Goal: Information Seeking & Learning: Learn about a topic

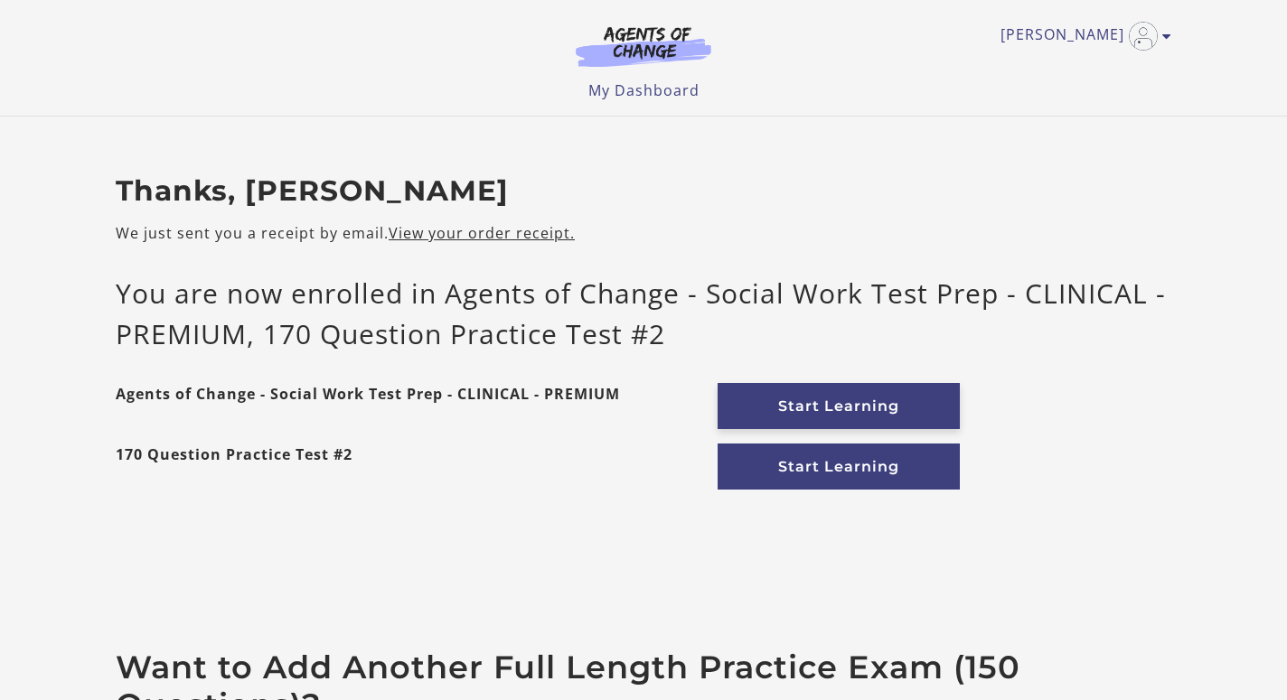
click at [807, 402] on link "Start Learning" at bounding box center [839, 406] width 242 height 46
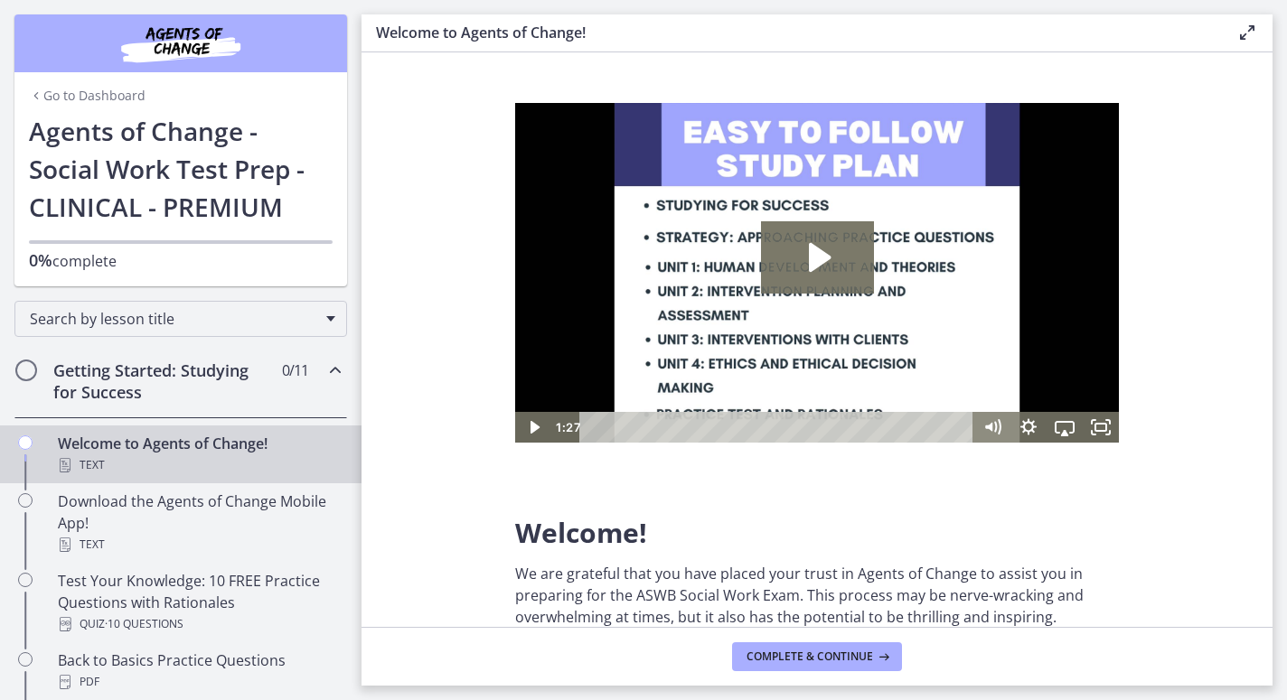
click at [24, 370] on span "Chapters" at bounding box center [26, 371] width 18 height 18
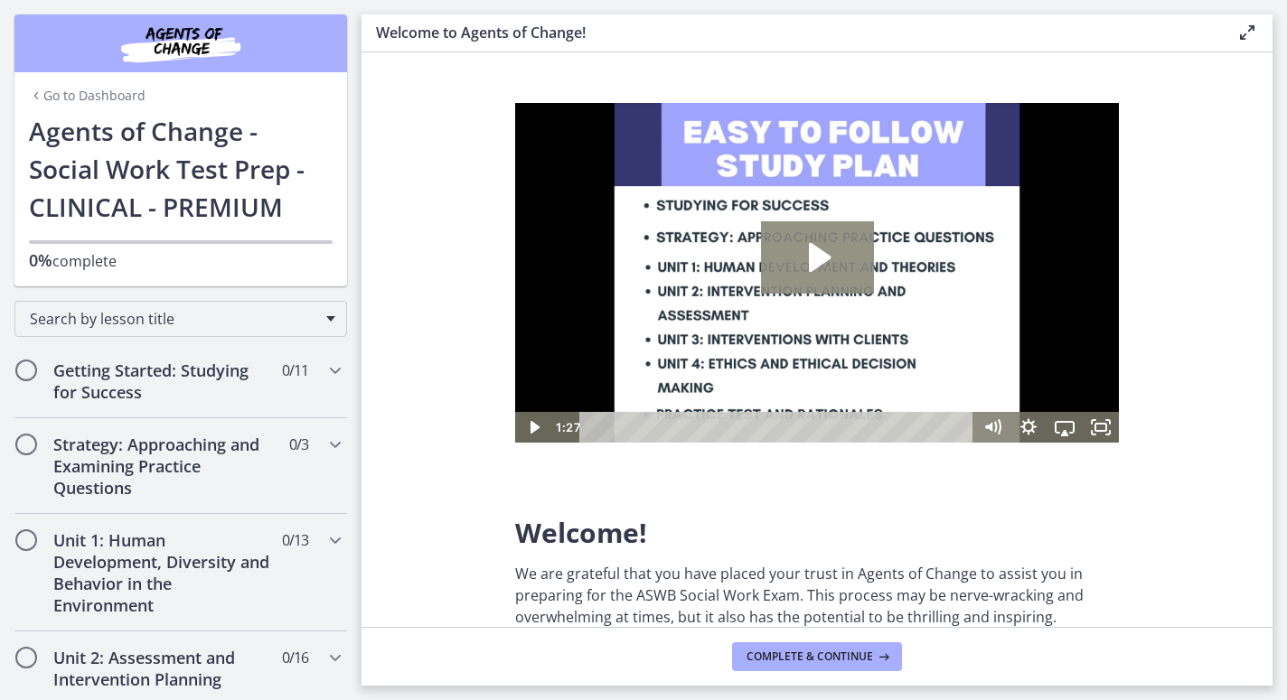
click at [800, 271] on icon "Play Video: c1o6hcmjueu5qasqsu00.mp4" at bounding box center [817, 257] width 113 height 72
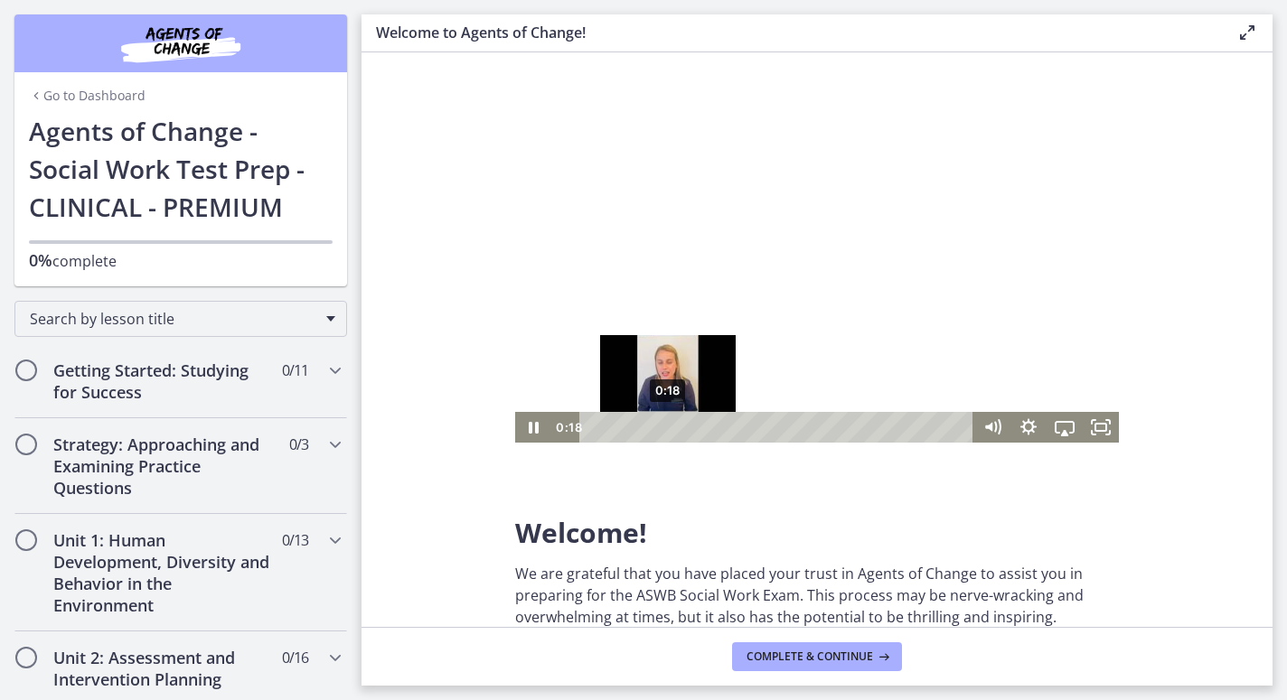
drag, startPoint x: 627, startPoint y: 427, endPoint x: 668, endPoint y: 424, distance: 40.8
click at [668, 424] on div "Playbar" at bounding box center [668, 427] width 10 height 10
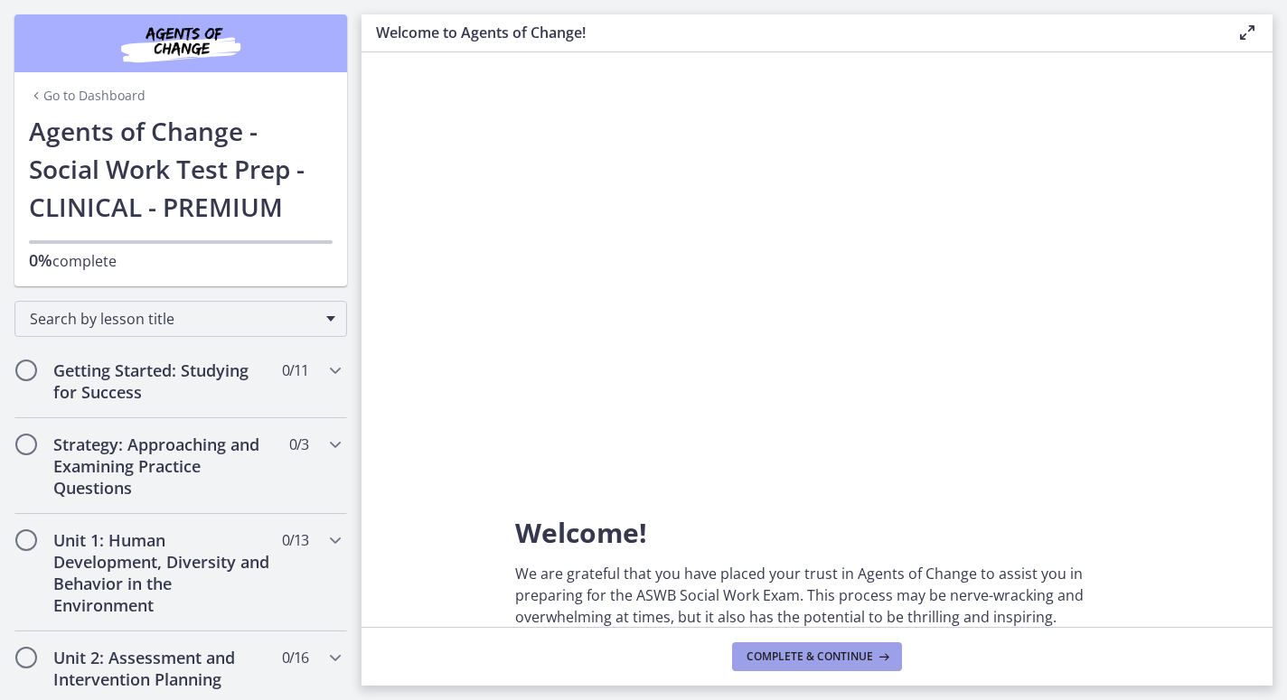
click at [851, 651] on span "Complete & continue" at bounding box center [810, 657] width 127 height 14
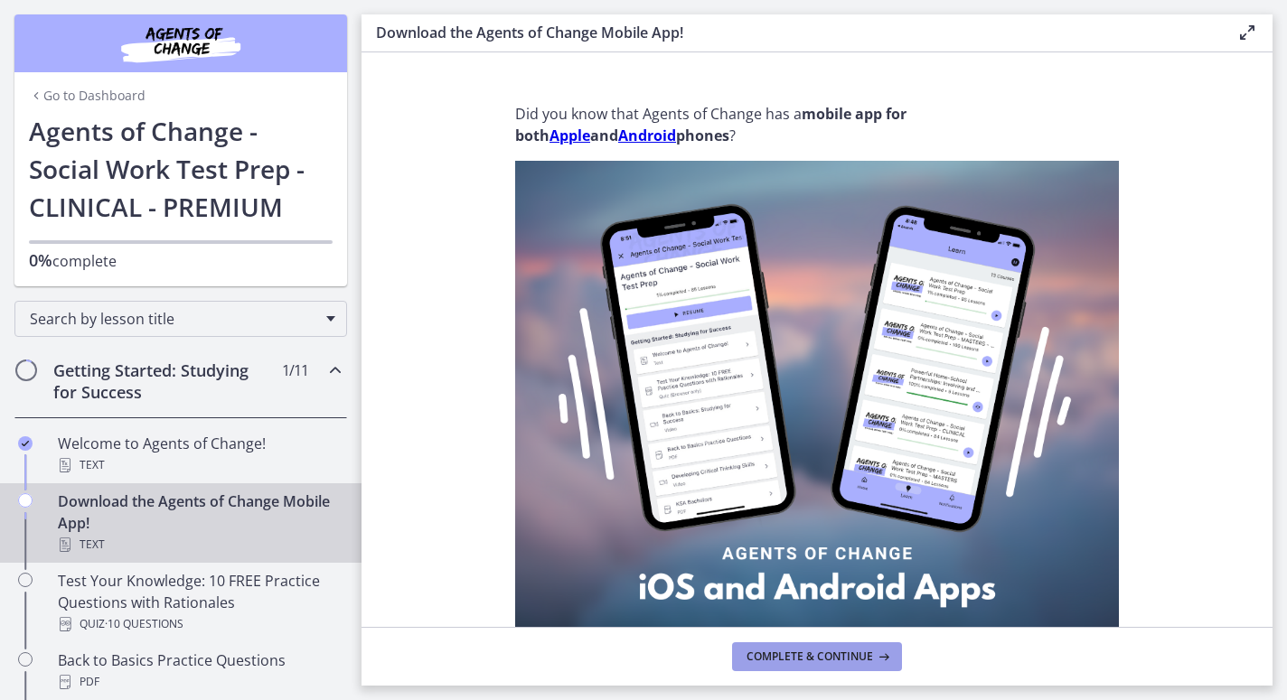
click at [805, 659] on span "Complete & continue" at bounding box center [810, 657] width 127 height 14
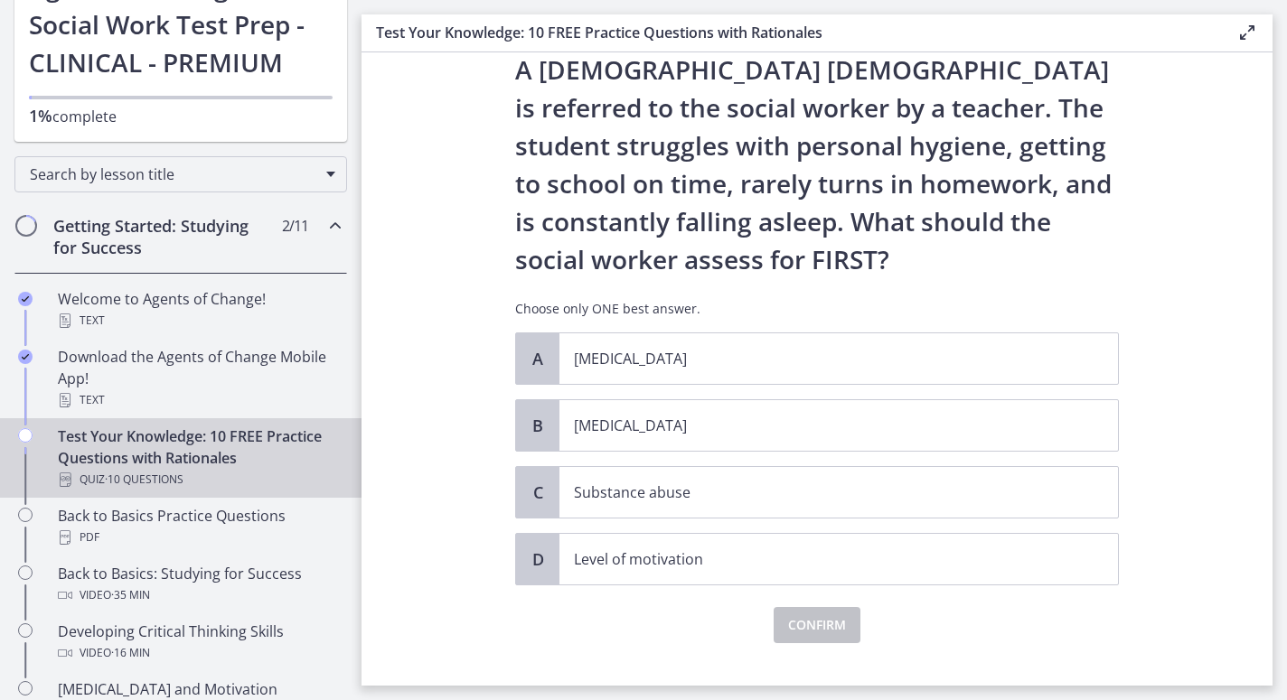
scroll to position [69, 0]
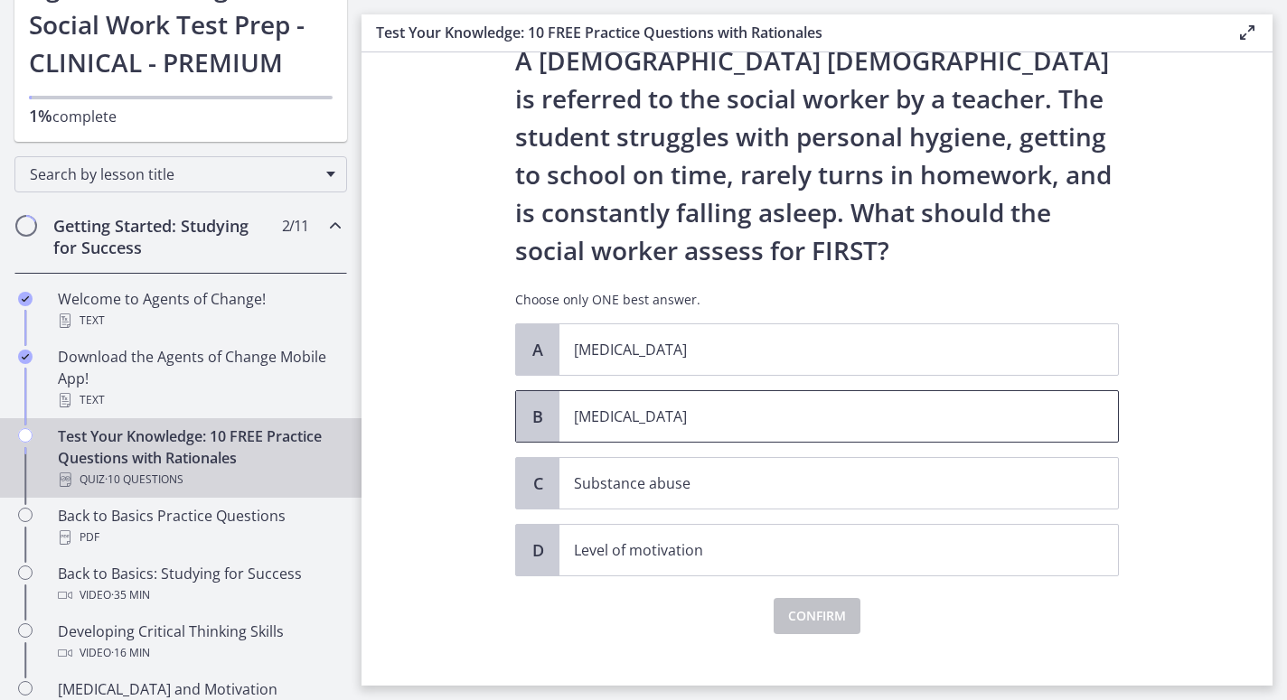
click at [540, 414] on span "B" at bounding box center [538, 417] width 22 height 22
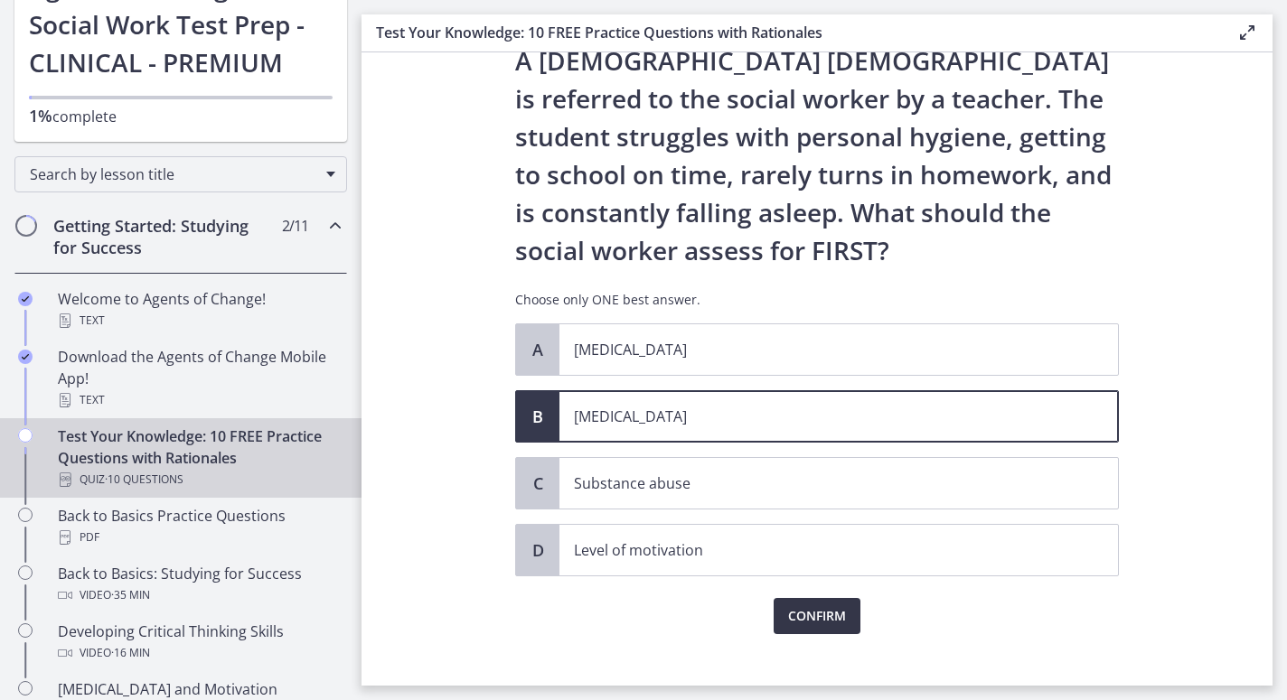
click at [811, 620] on span "Confirm" at bounding box center [817, 617] width 58 height 22
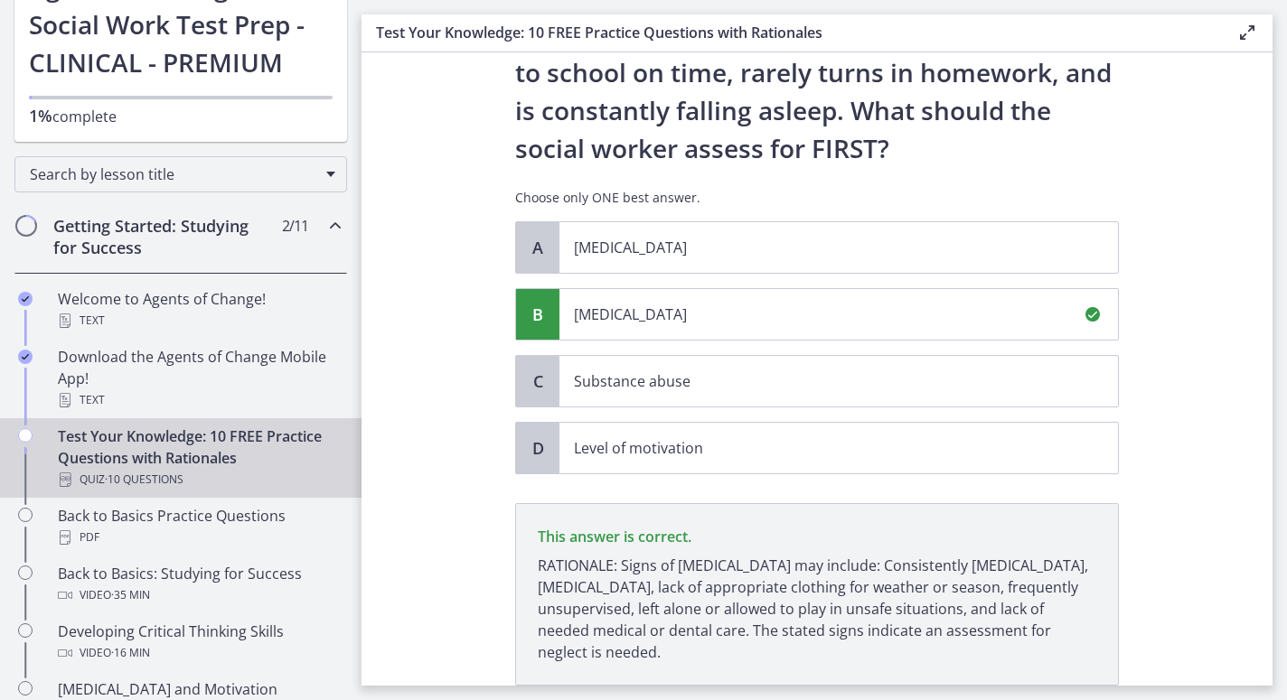
scroll to position [301, 0]
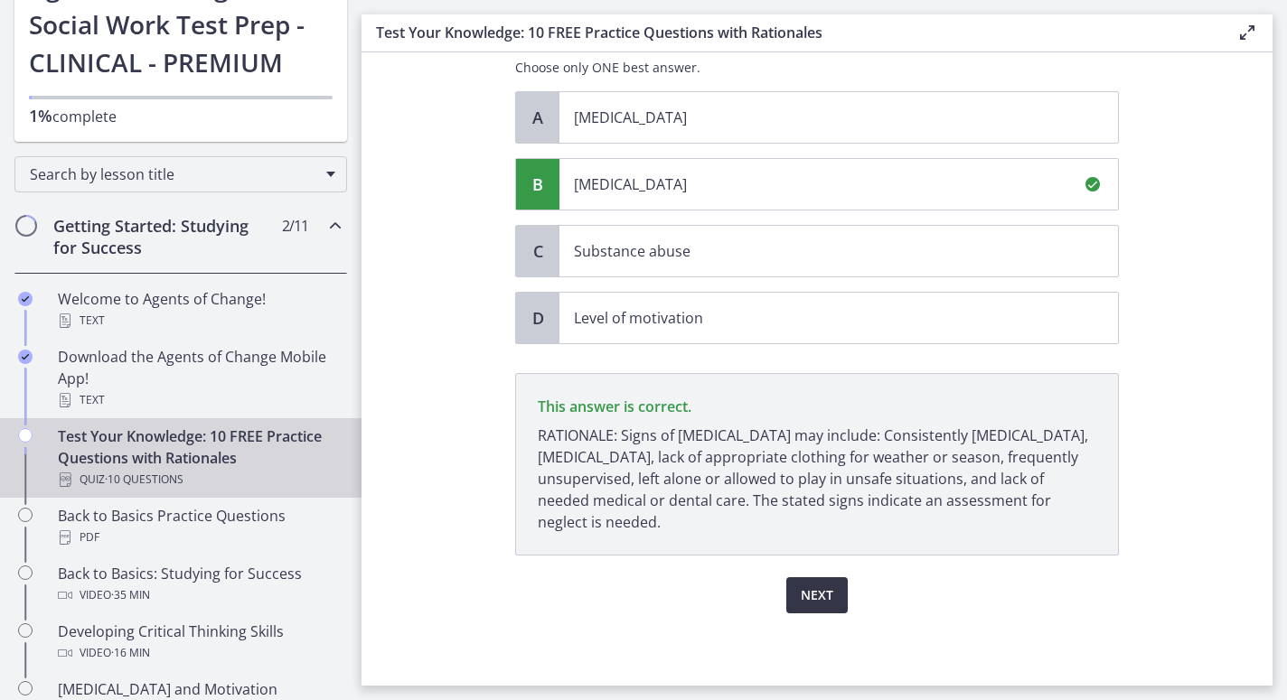
click at [823, 592] on span "Next" at bounding box center [817, 596] width 33 height 22
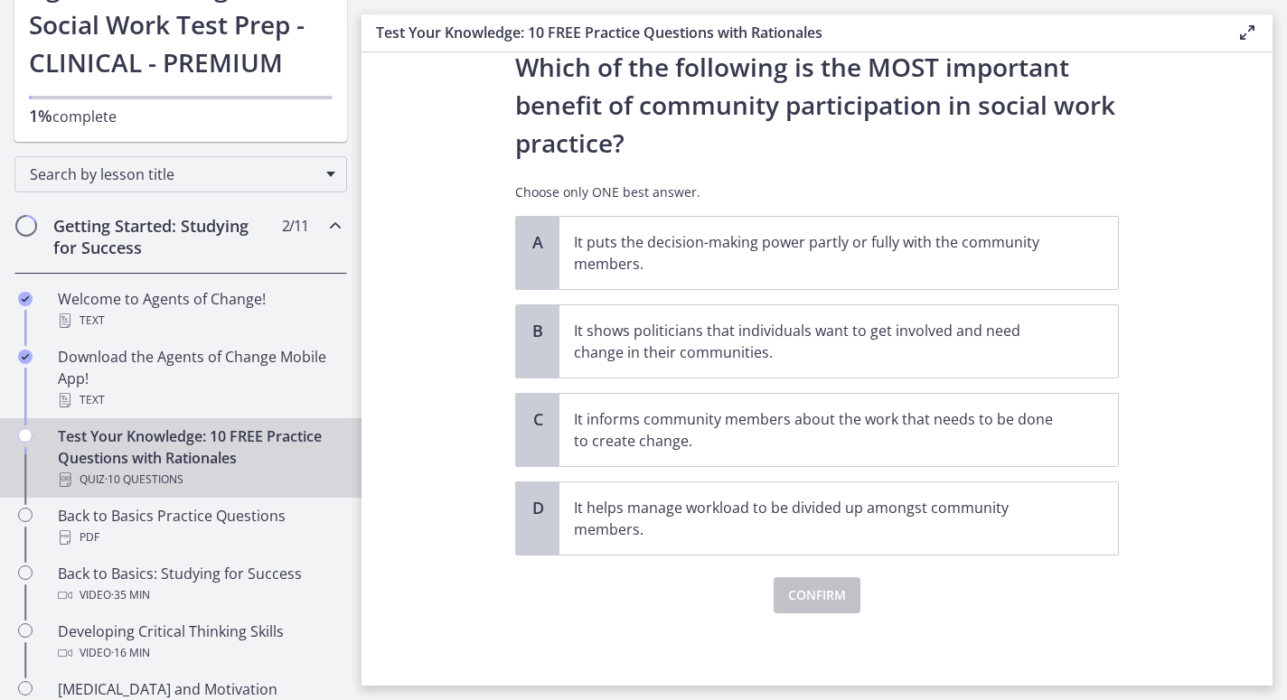
scroll to position [0, 0]
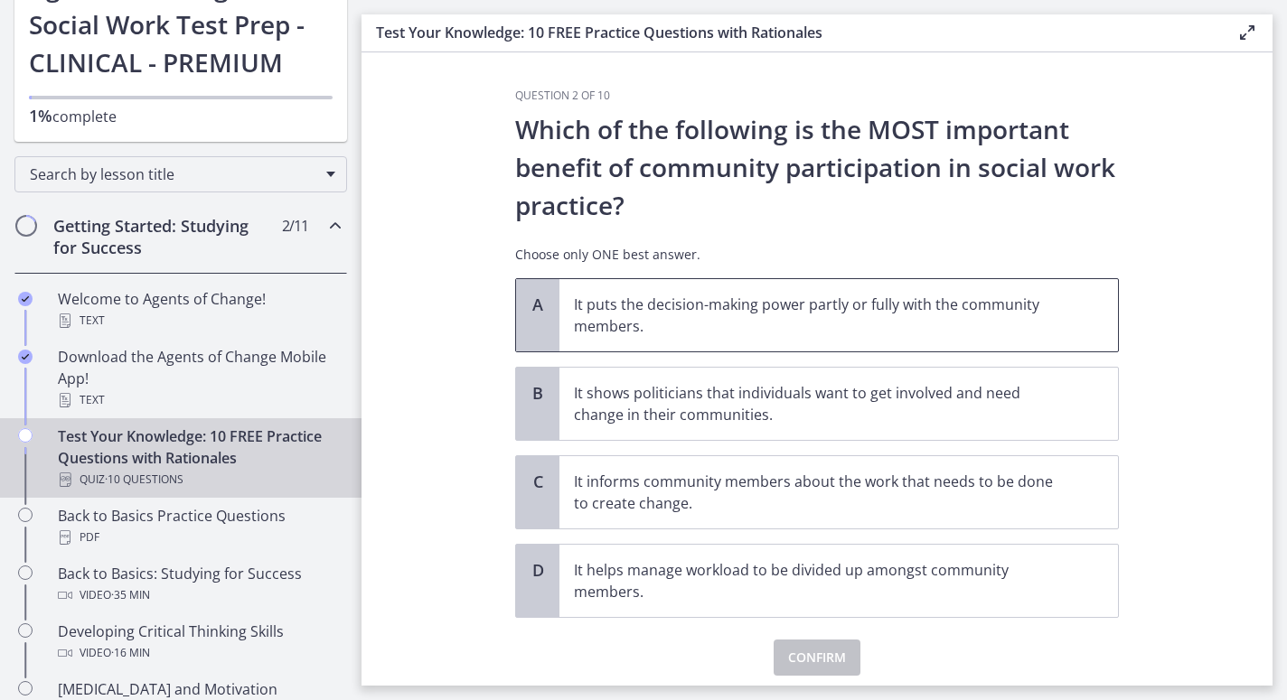
click at [531, 313] on span "A" at bounding box center [538, 305] width 22 height 22
click at [816, 663] on span "Confirm" at bounding box center [817, 658] width 58 height 22
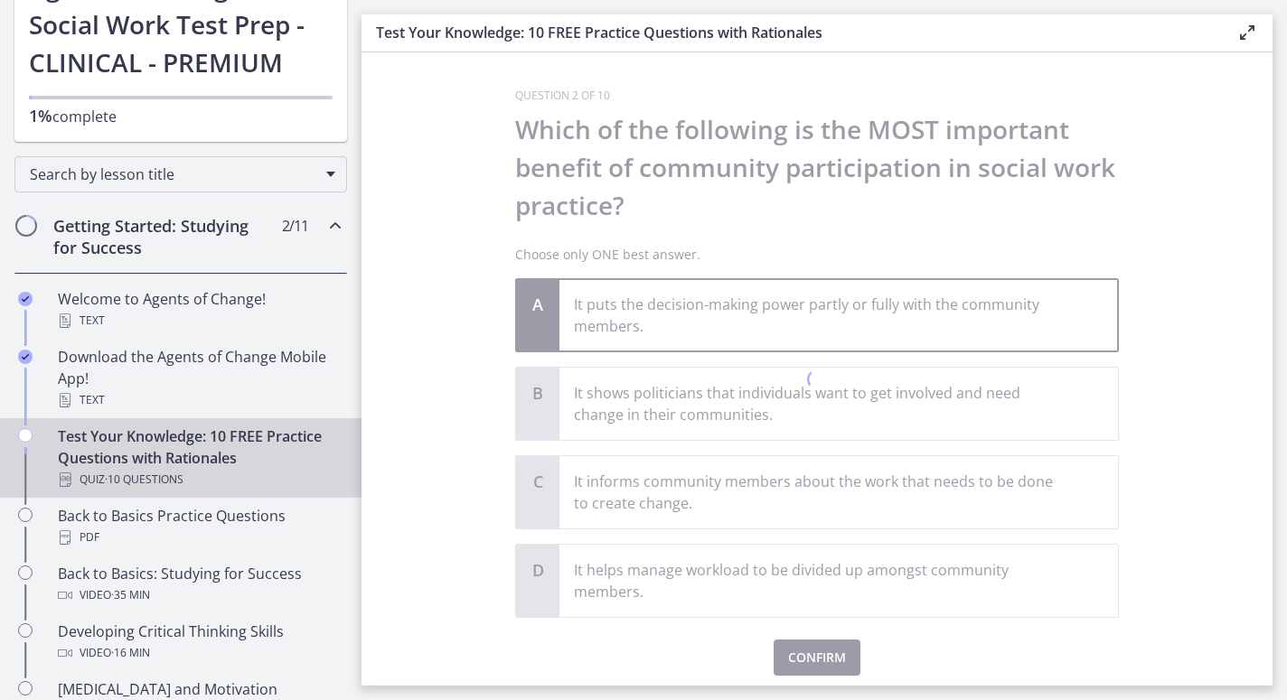
click at [855, 337] on div at bounding box center [817, 382] width 604 height 587
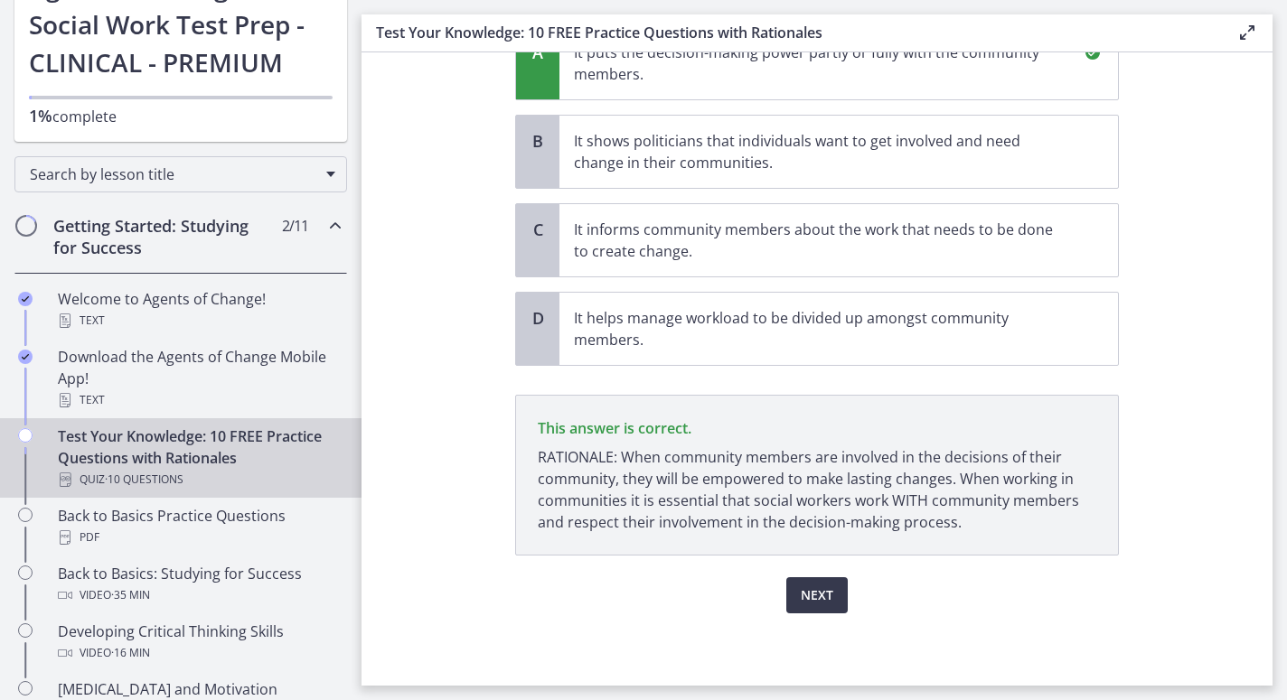
scroll to position [252, 0]
click at [823, 598] on span "Next" at bounding box center [817, 596] width 33 height 22
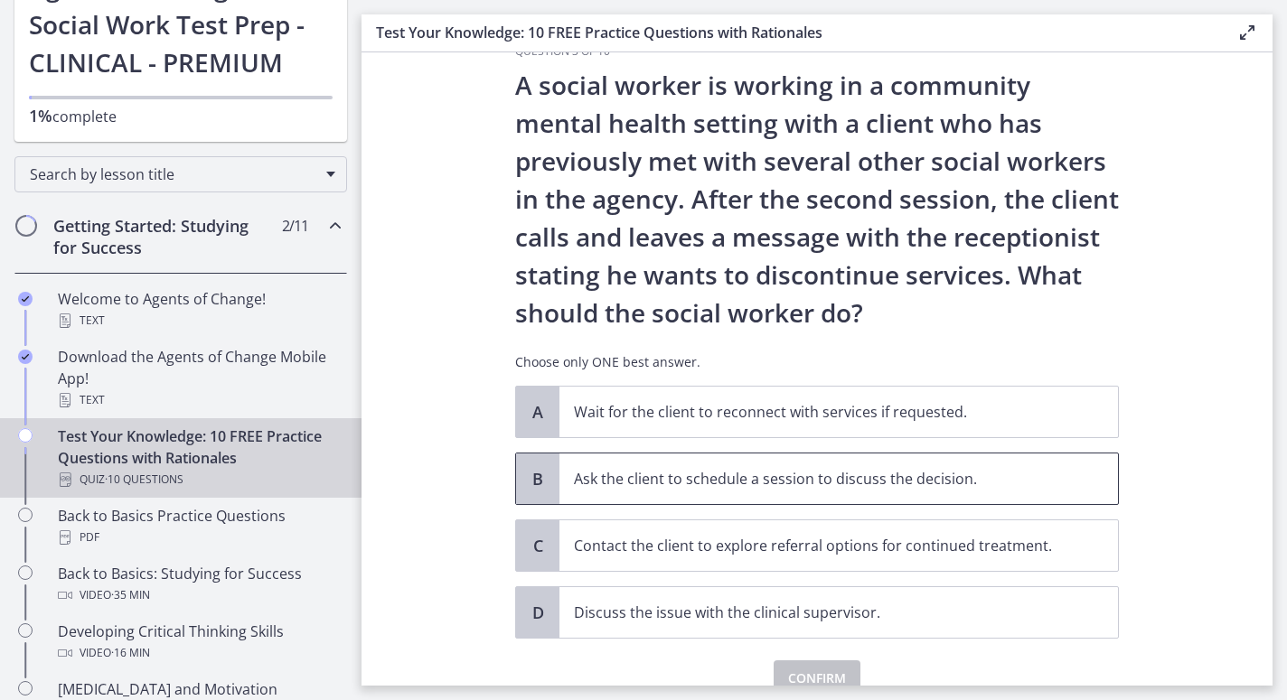
scroll to position [49, 0]
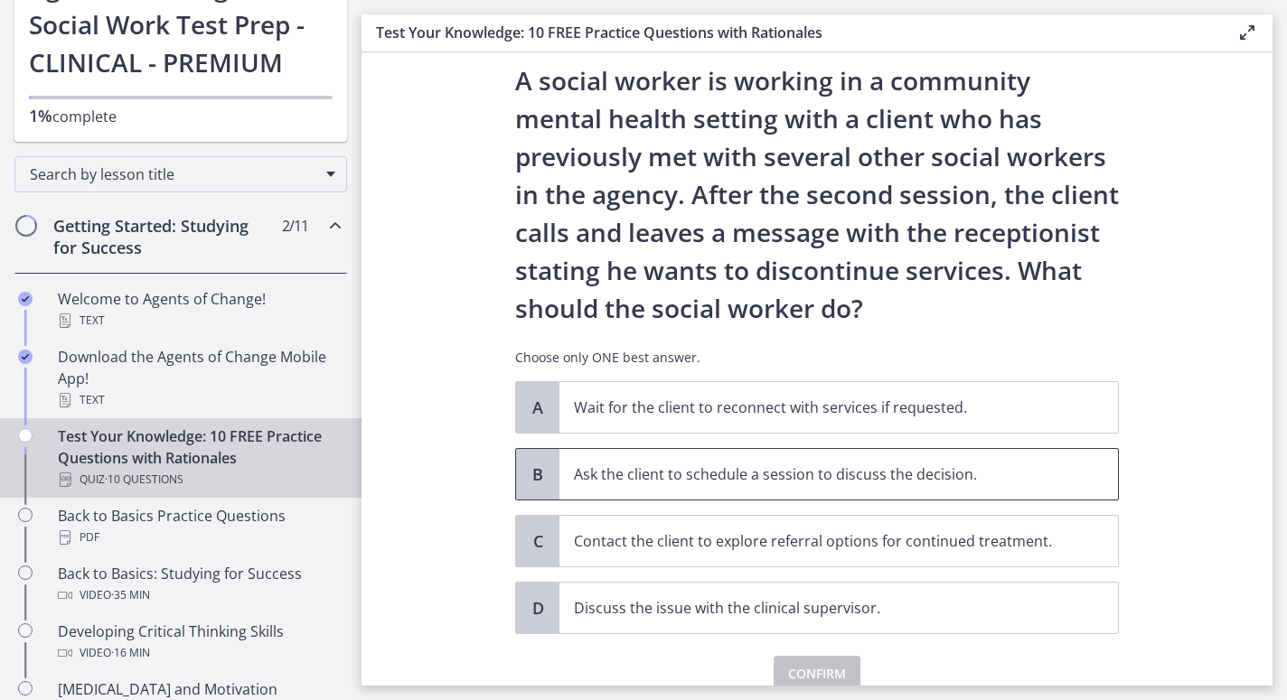
click at [540, 472] on span "B" at bounding box center [538, 475] width 22 height 22
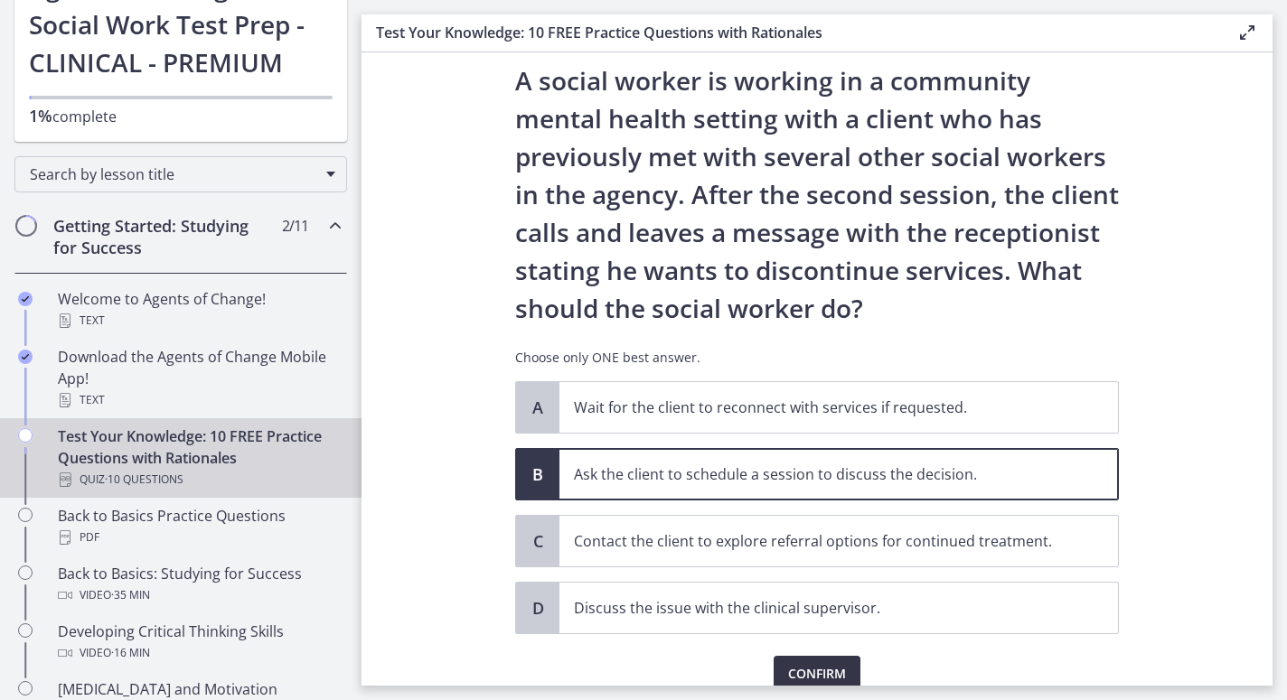
click at [788, 667] on span "Confirm" at bounding box center [817, 674] width 58 height 22
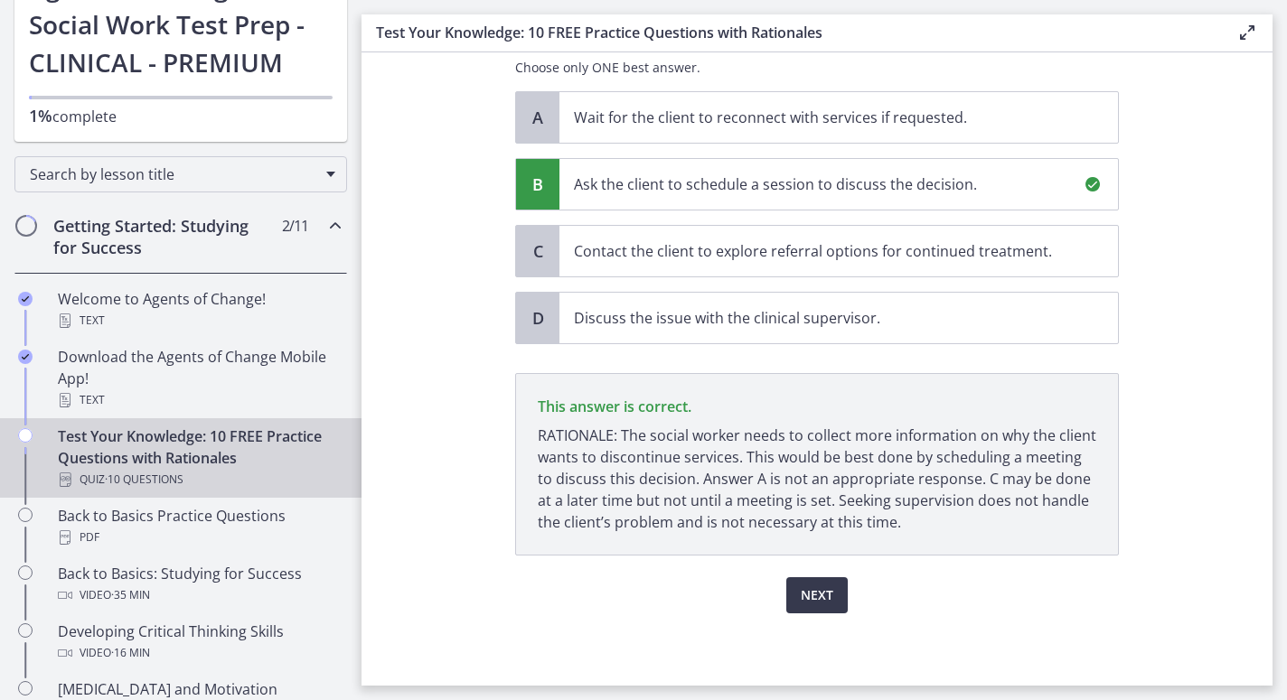
scroll to position [0, 0]
click at [801, 592] on span "Next" at bounding box center [817, 596] width 33 height 22
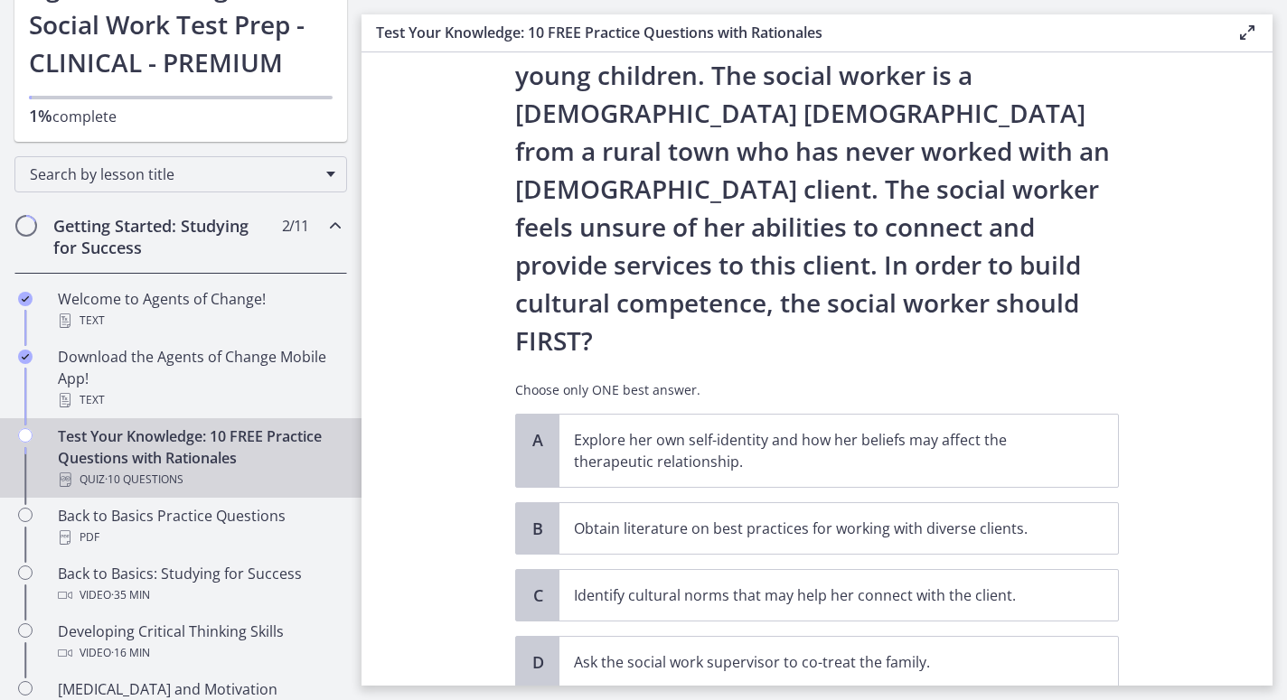
scroll to position [190, 0]
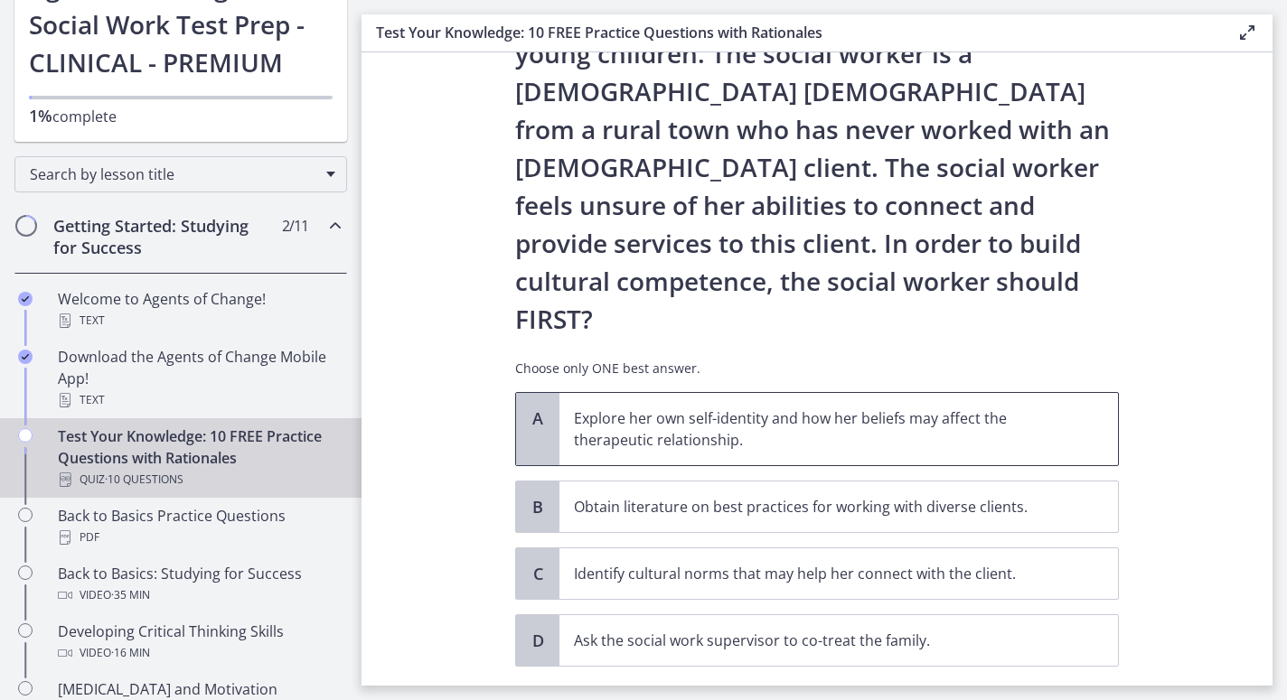
click at [528, 393] on div "A" at bounding box center [537, 429] width 43 height 72
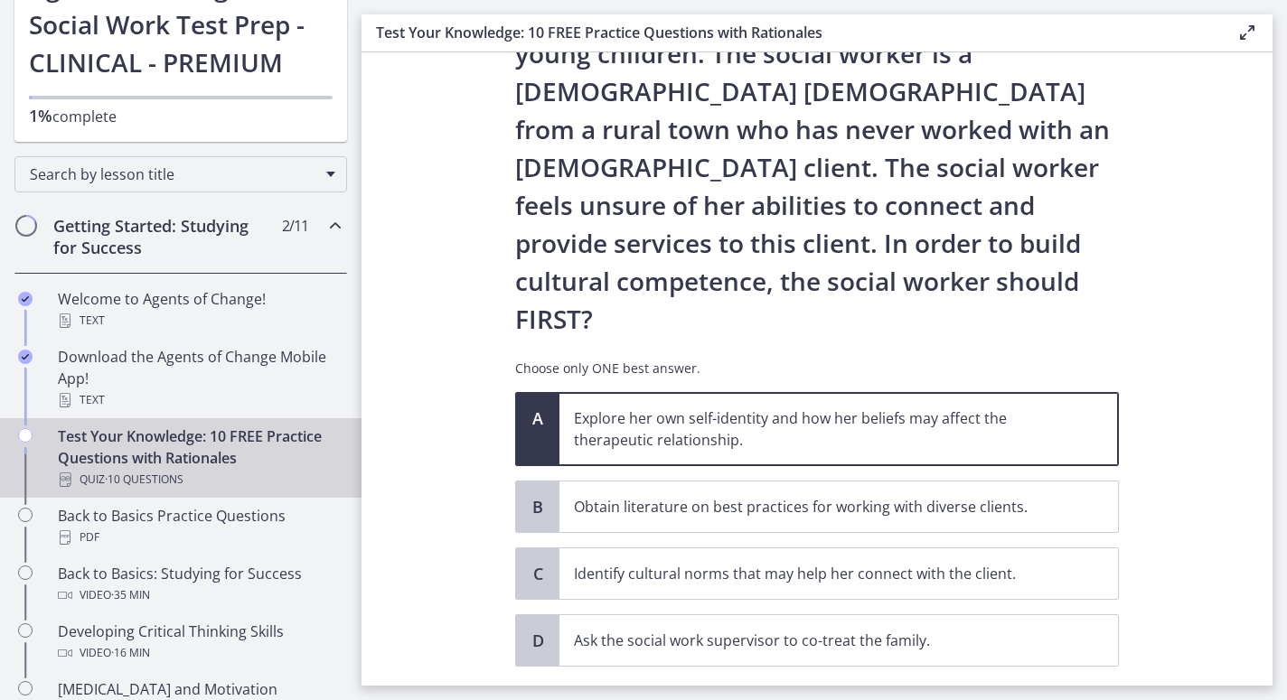
click at [804, 696] on span "Confirm" at bounding box center [817, 707] width 58 height 22
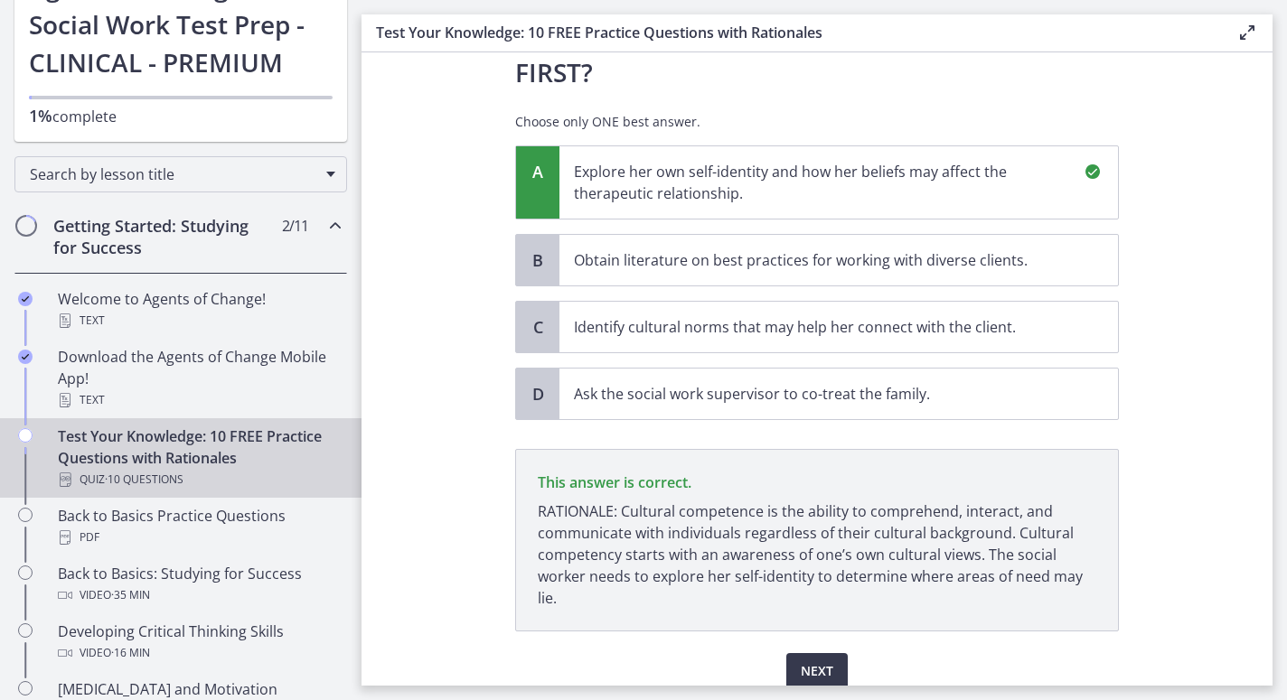
scroll to position [0, 0]
click at [826, 661] on span "Next" at bounding box center [817, 672] width 33 height 22
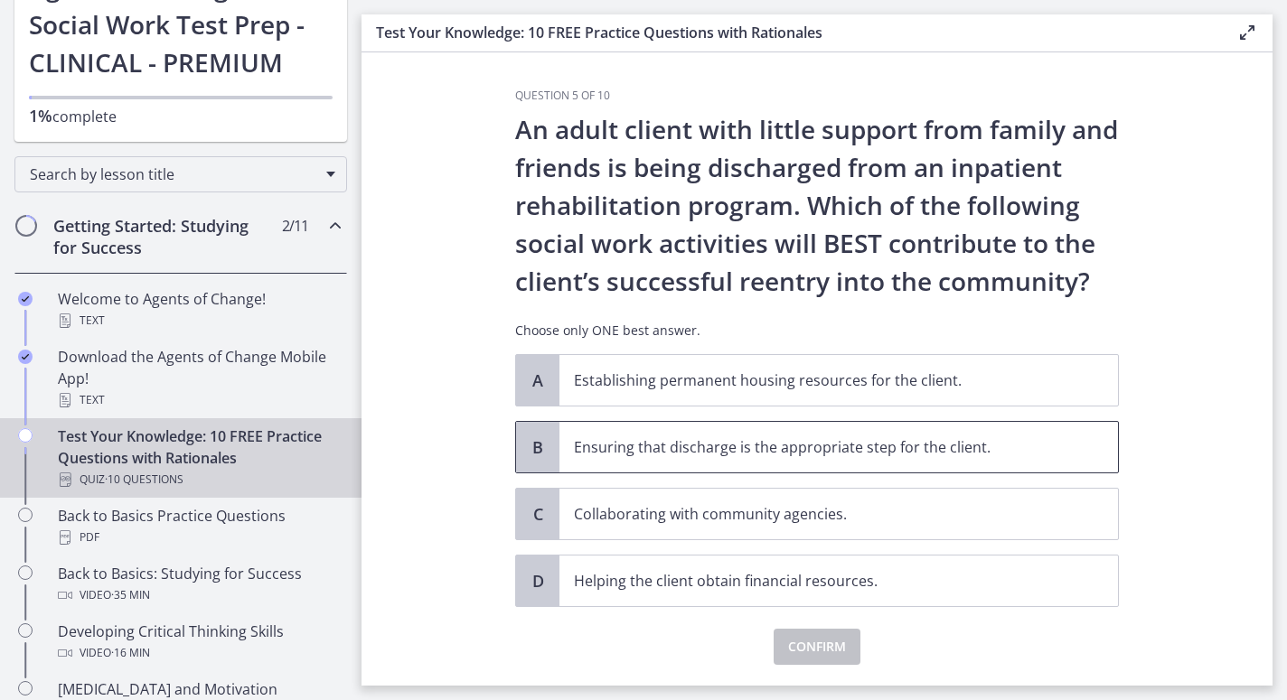
scroll to position [3, 0]
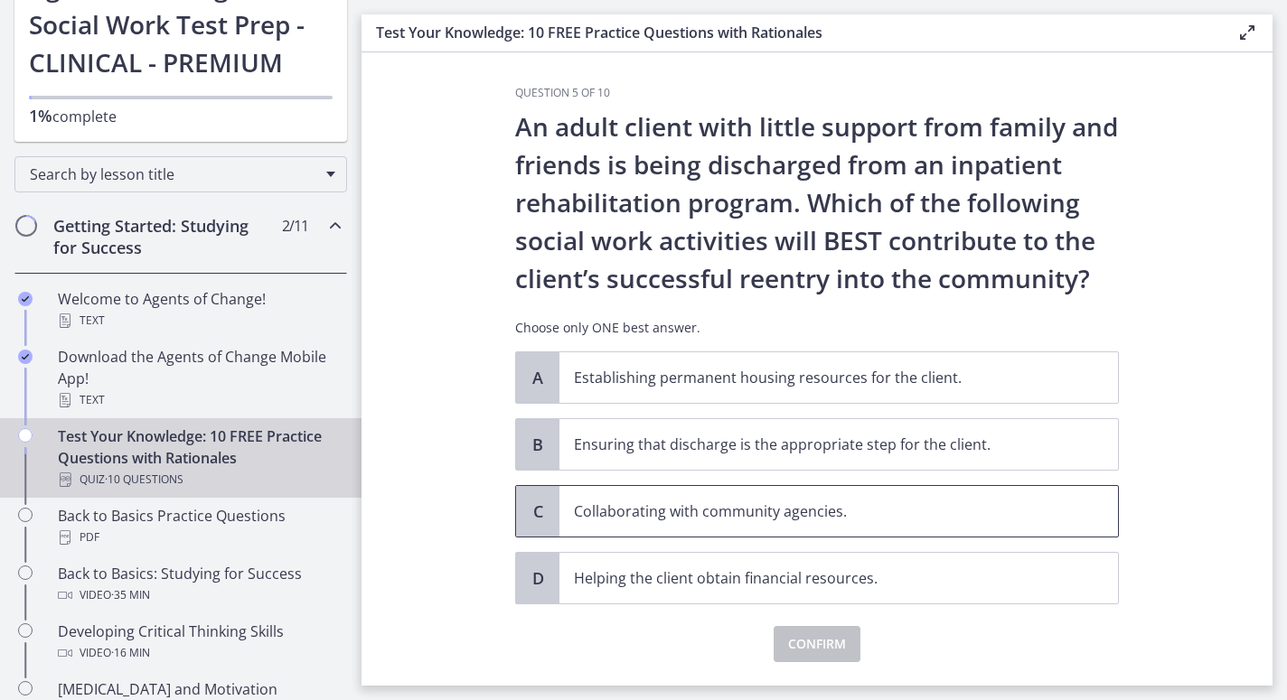
click at [710, 509] on p "Collaborating with community agencies." at bounding box center [820, 512] width 493 height 22
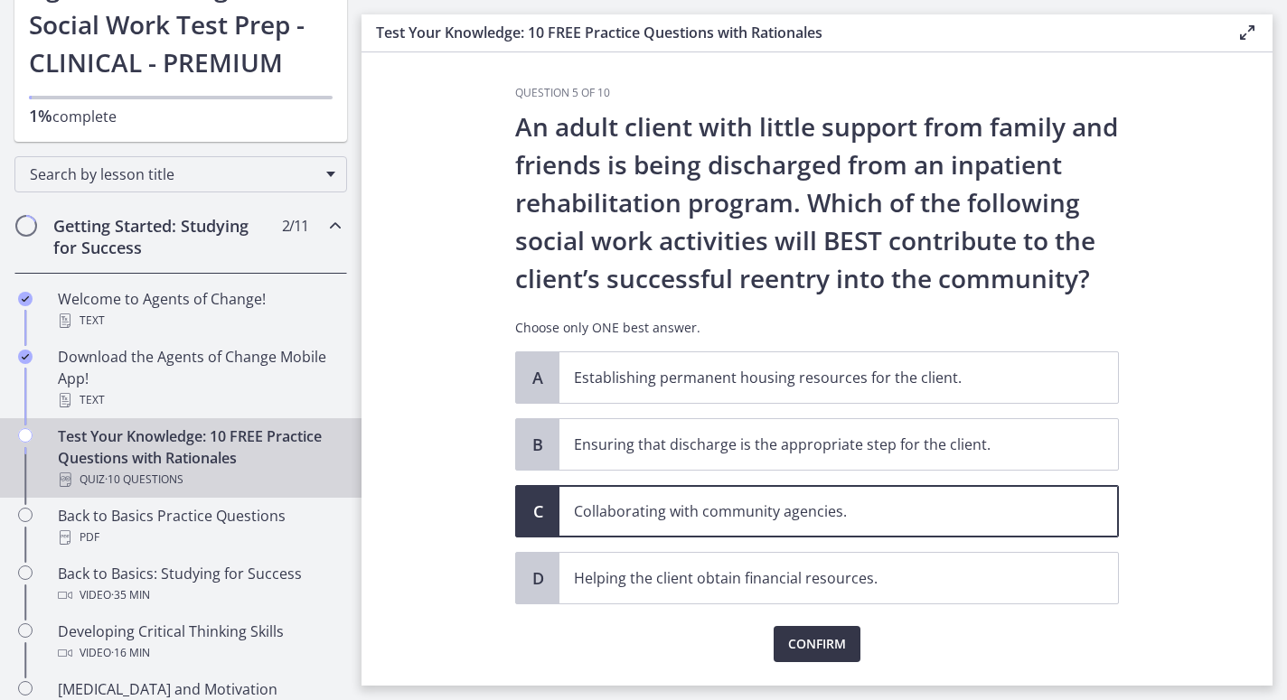
click at [792, 646] on span "Confirm" at bounding box center [817, 645] width 58 height 22
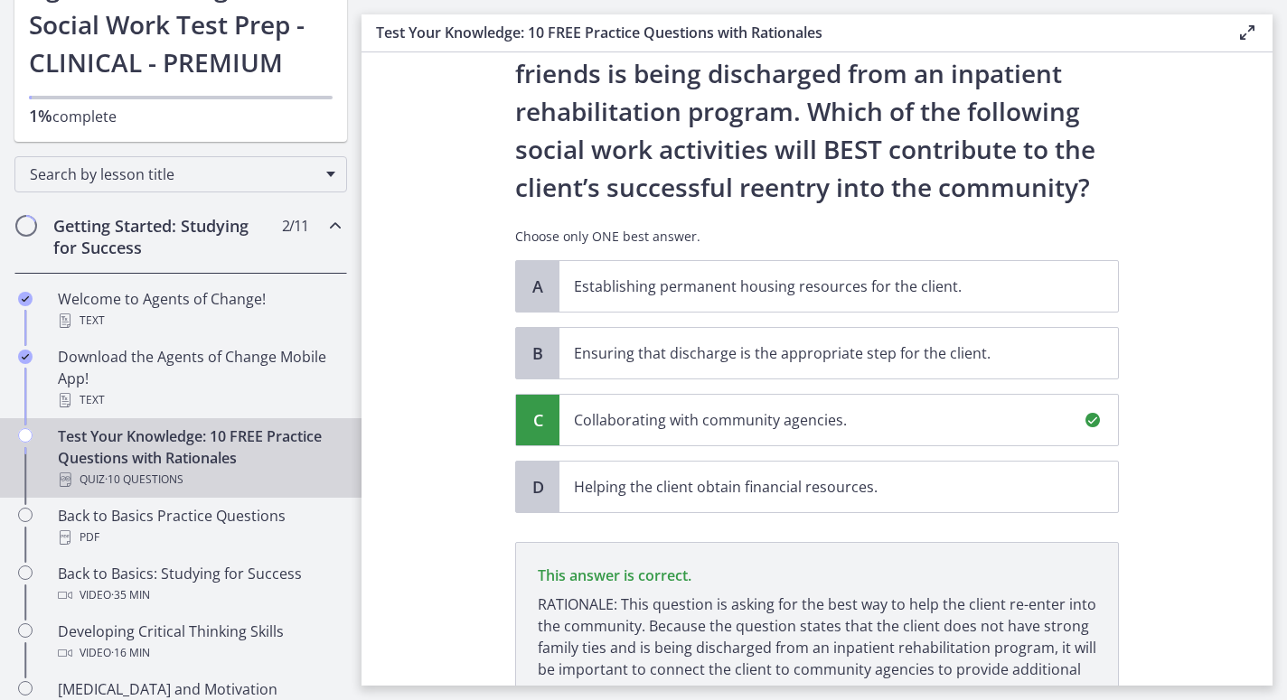
scroll to position [263, 0]
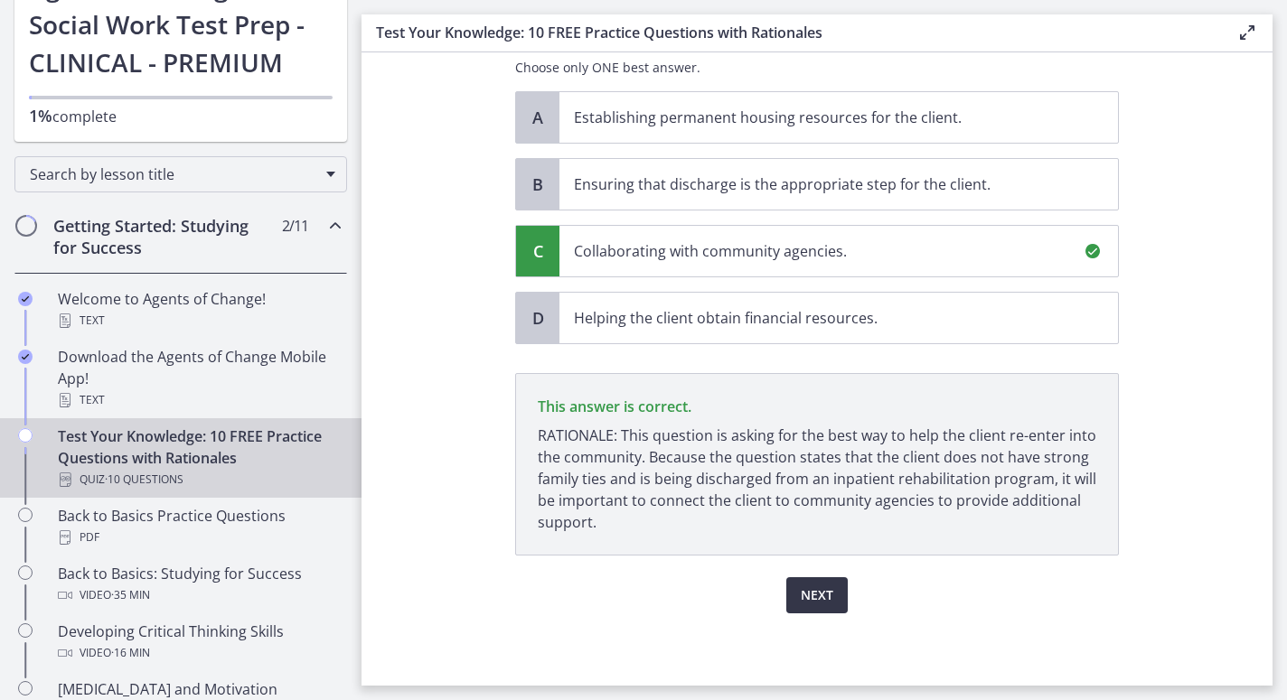
click at [816, 595] on span "Next" at bounding box center [817, 596] width 33 height 22
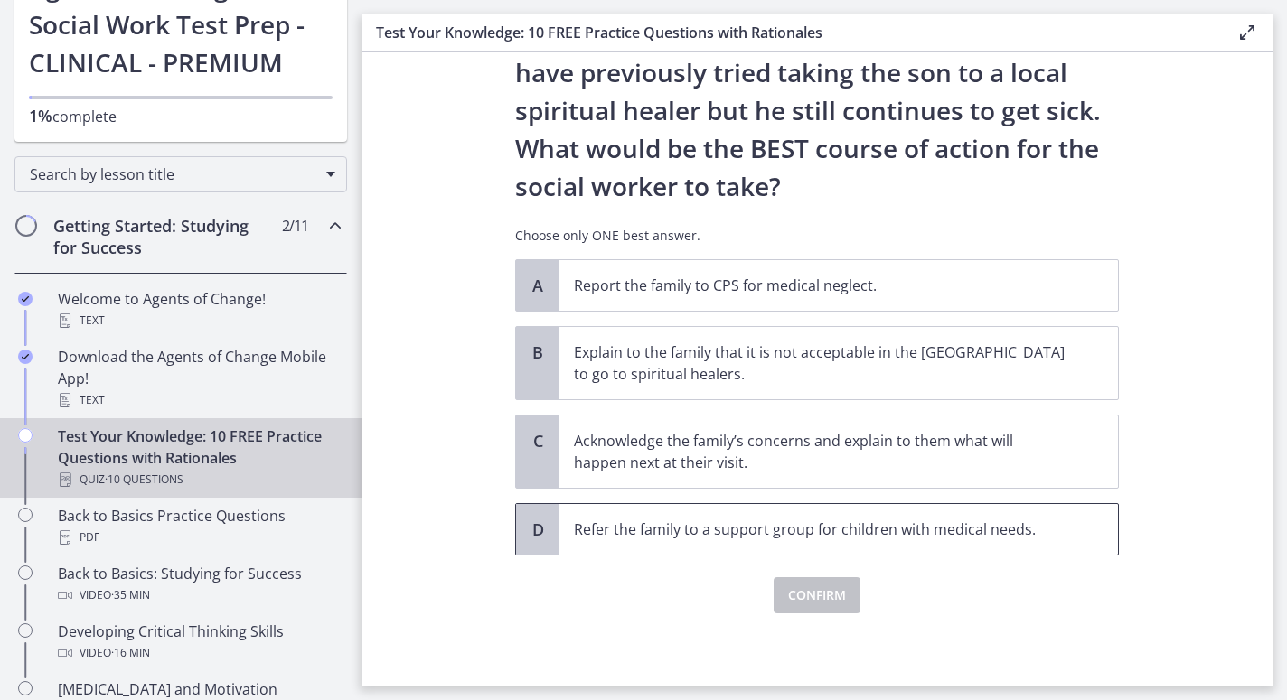
scroll to position [323, 0]
click at [531, 448] on span "C" at bounding box center [538, 441] width 22 height 22
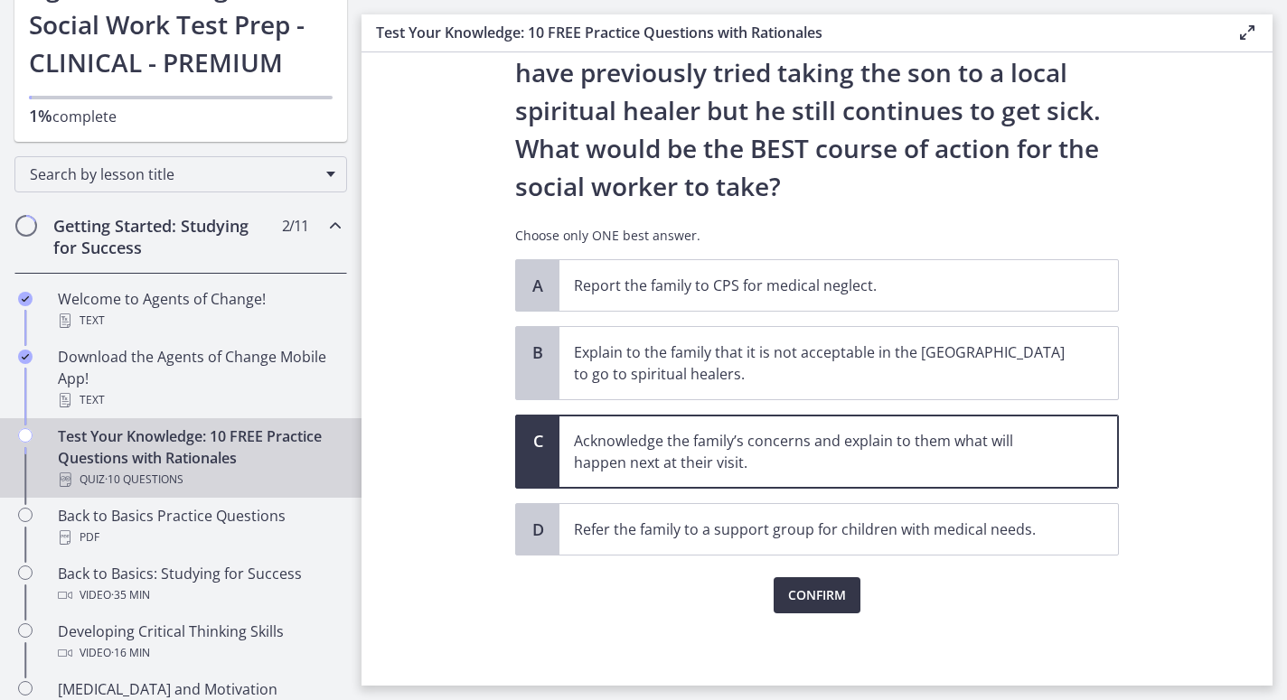
click at [824, 612] on button "Confirm" at bounding box center [817, 596] width 87 height 36
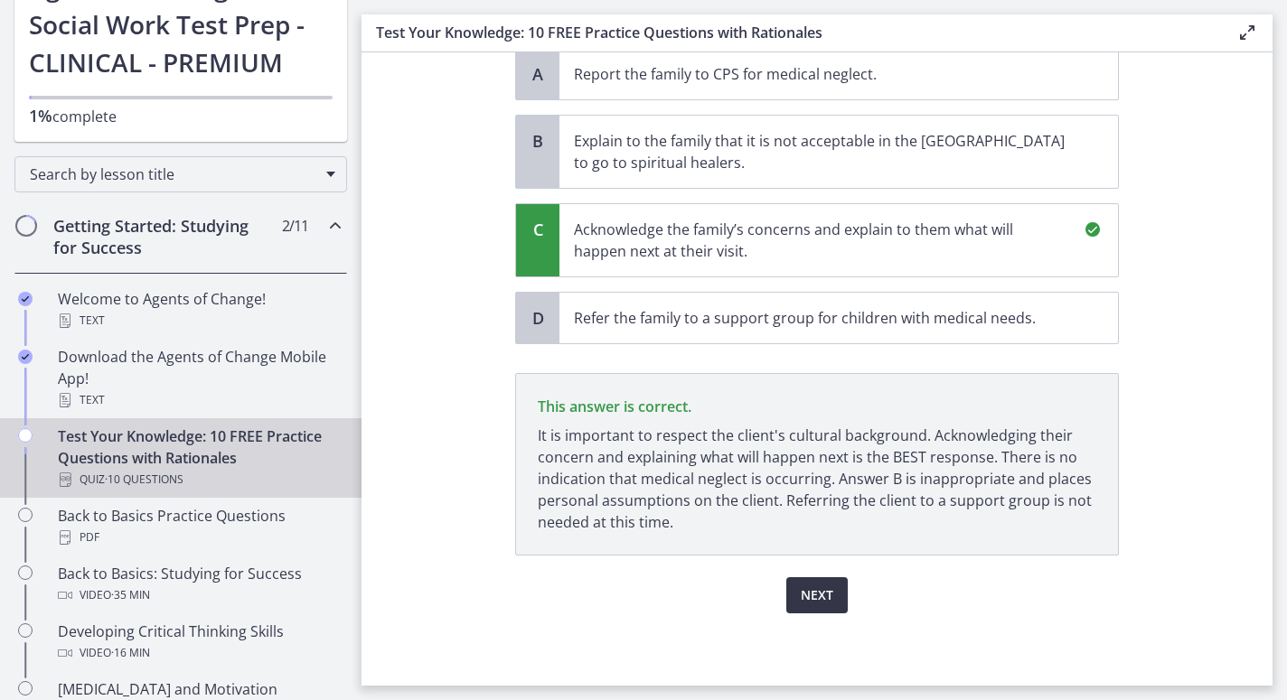
scroll to position [0, 0]
click at [821, 597] on span "Next" at bounding box center [817, 596] width 33 height 22
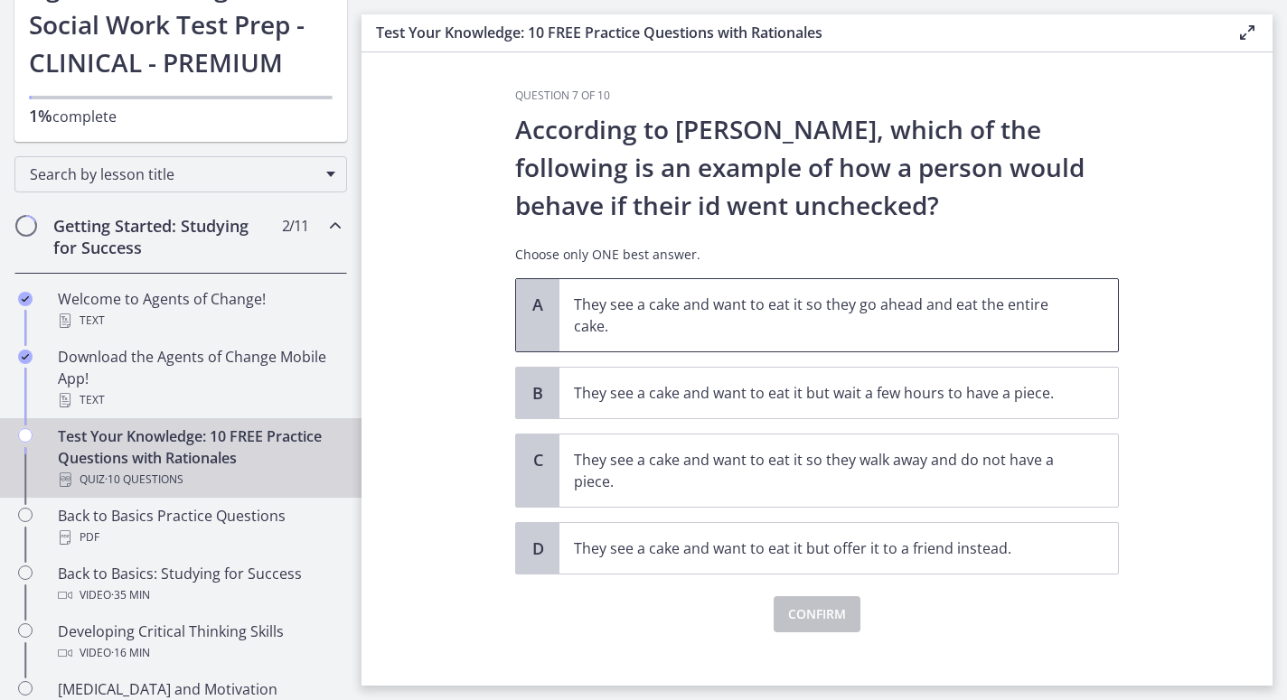
click at [546, 329] on div "A" at bounding box center [537, 315] width 43 height 72
click at [793, 609] on span "Confirm" at bounding box center [817, 615] width 58 height 22
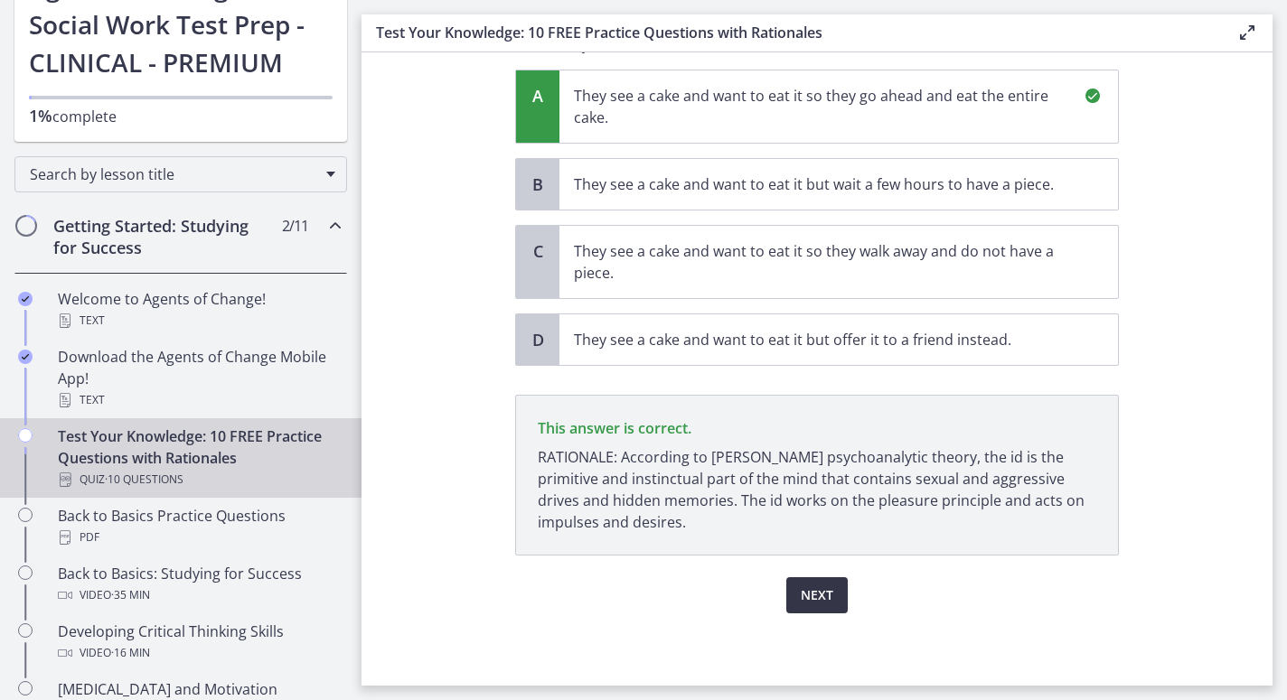
click at [824, 594] on span "Next" at bounding box center [817, 596] width 33 height 22
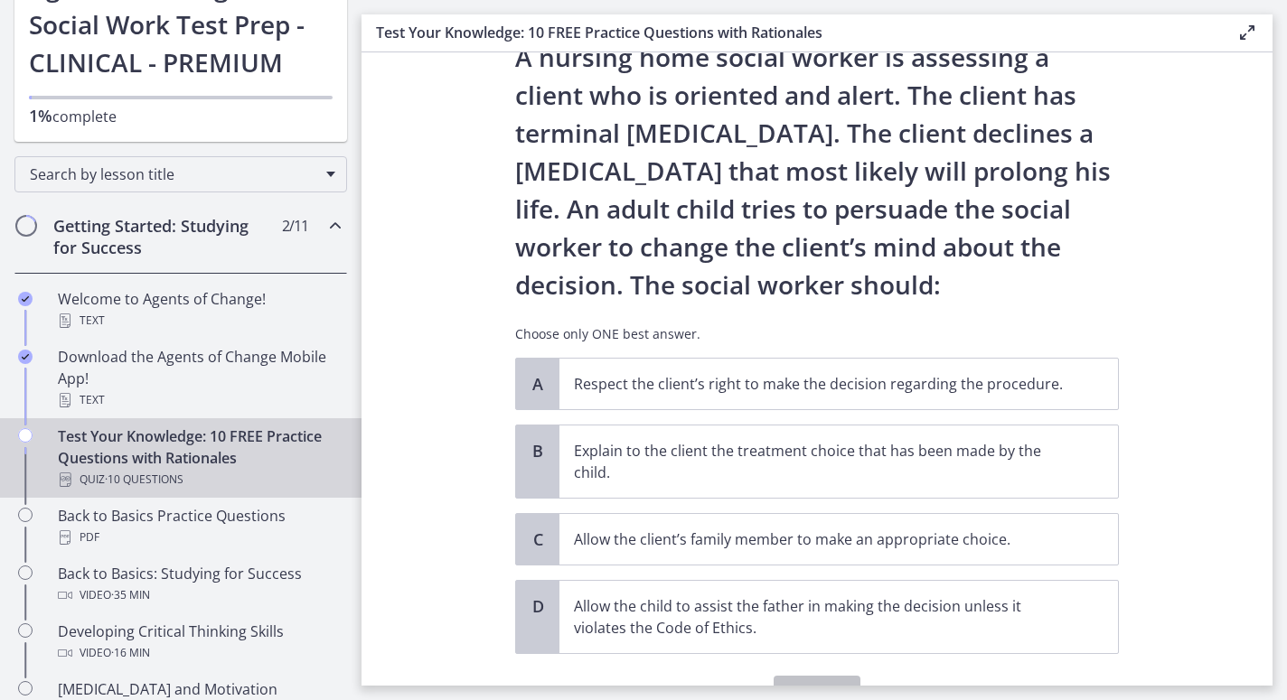
scroll to position [75, 0]
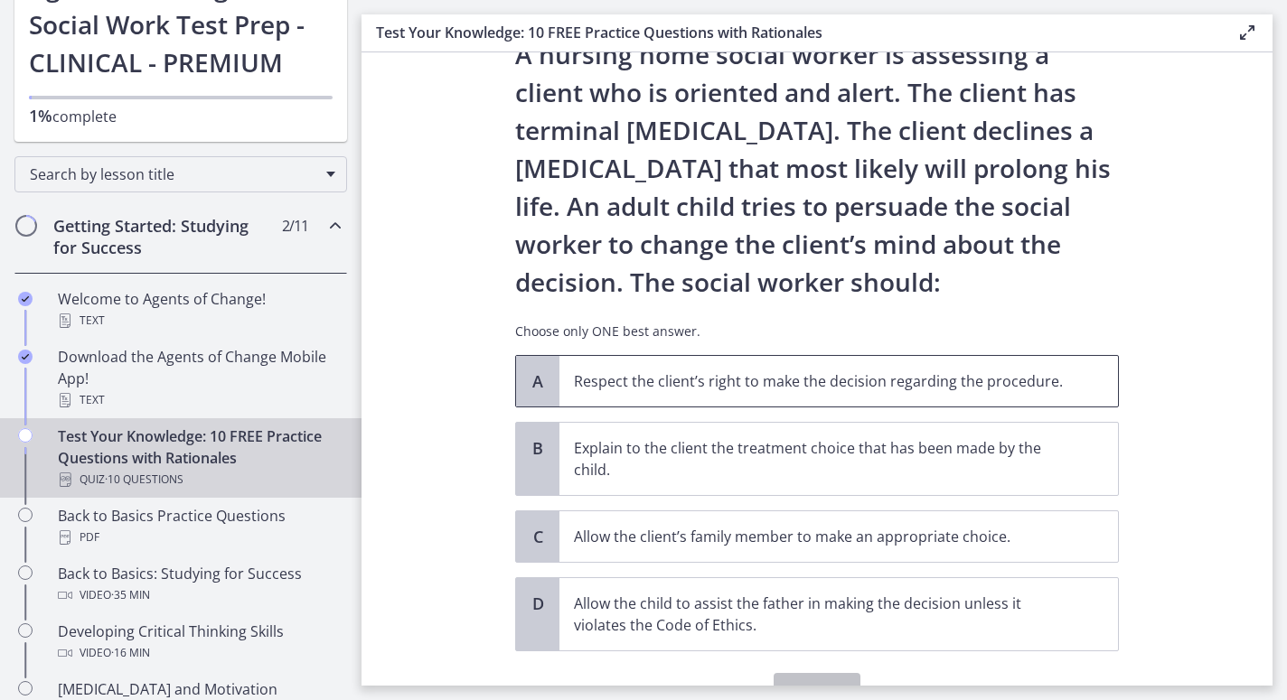
click at [541, 378] on span "A" at bounding box center [538, 382] width 22 height 22
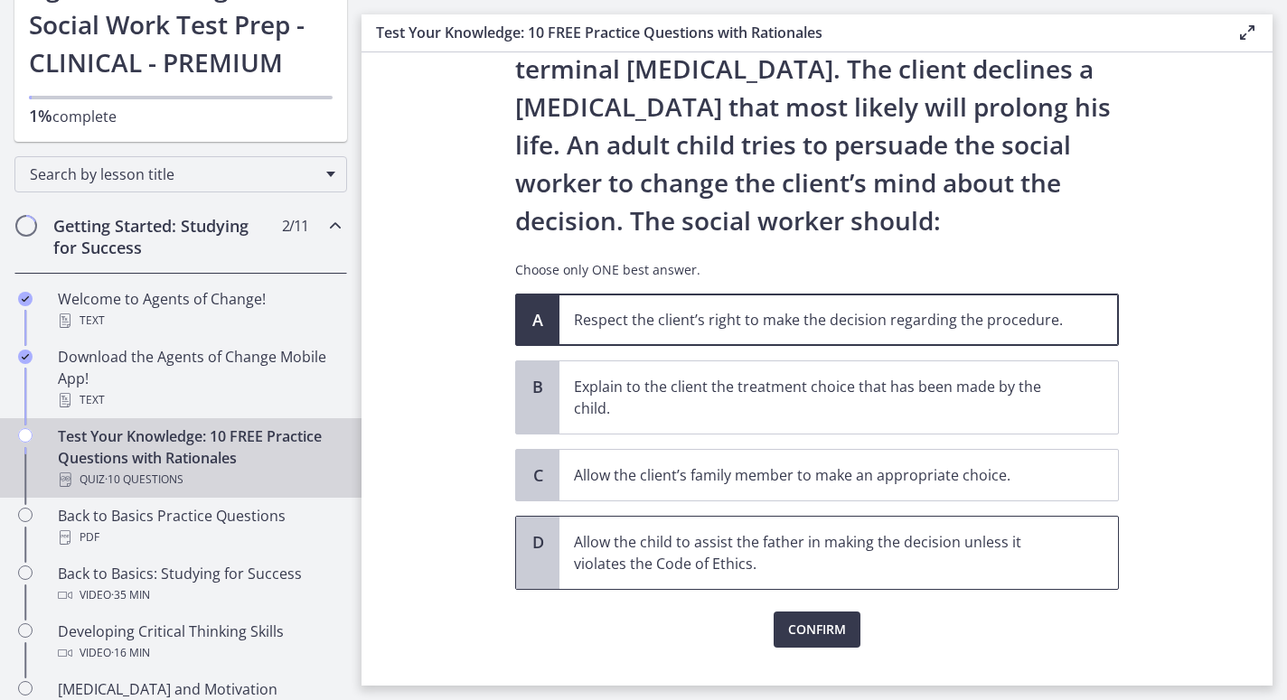
scroll to position [156, 0]
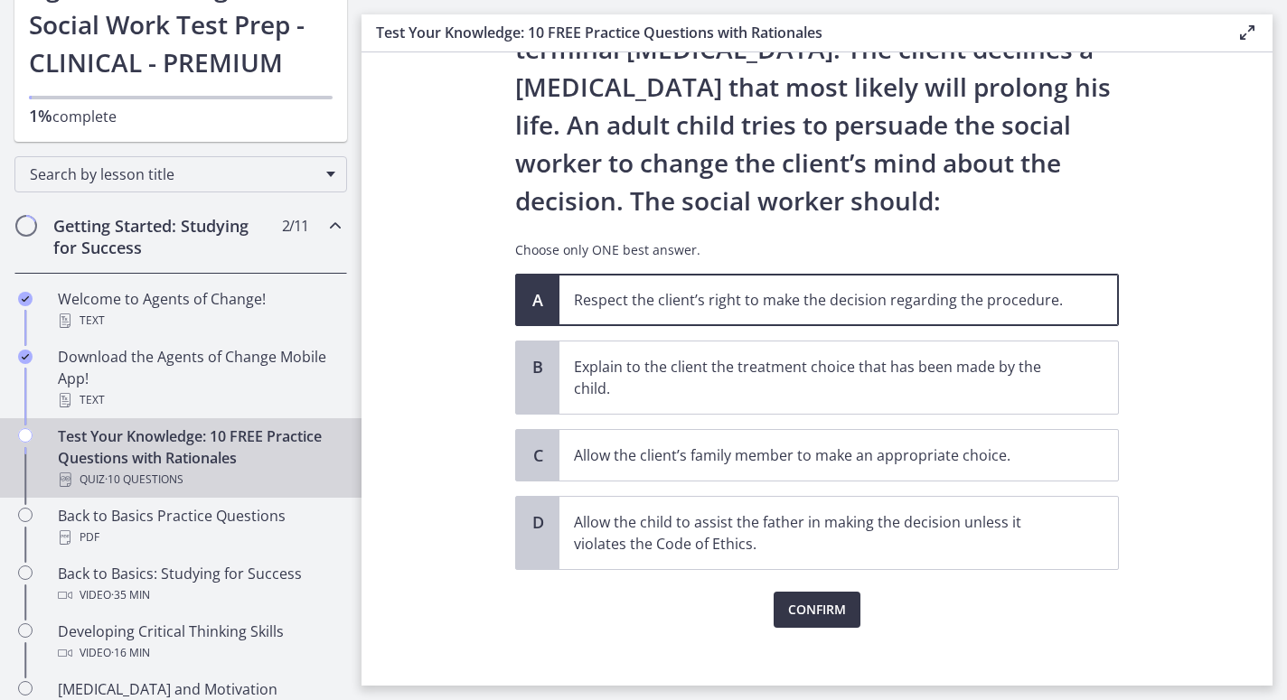
click at [805, 616] on span "Confirm" at bounding box center [817, 610] width 58 height 22
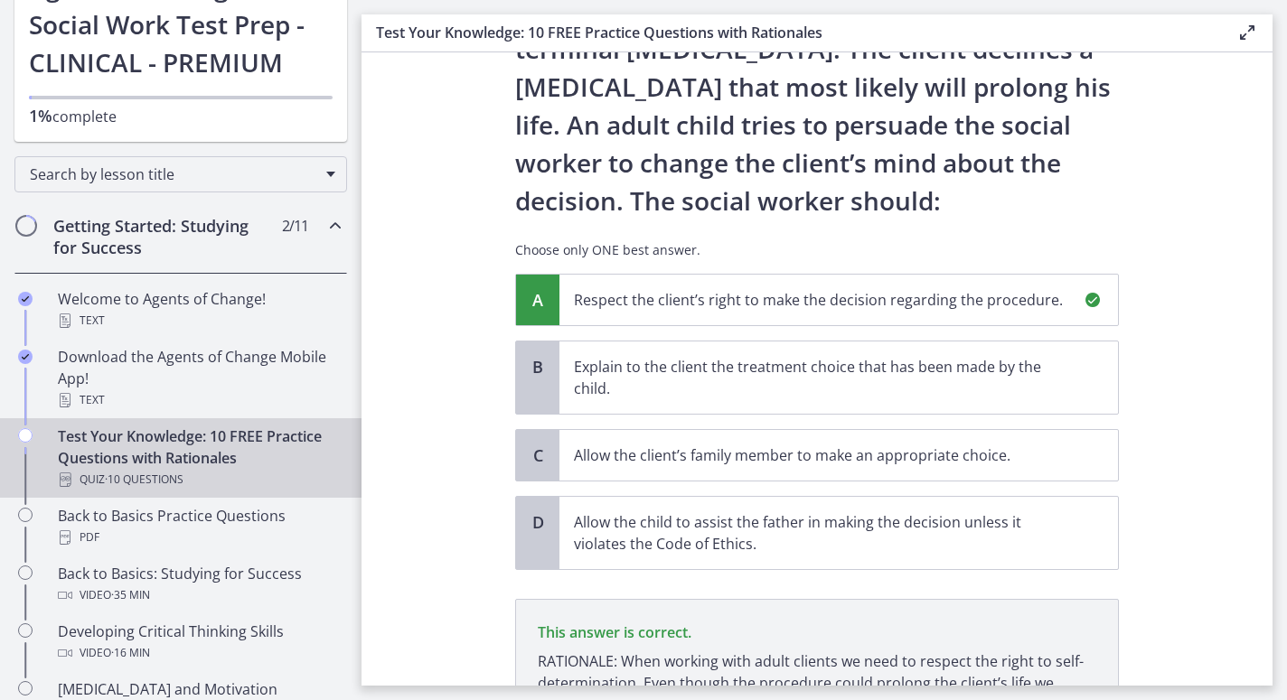
scroll to position [361, 0]
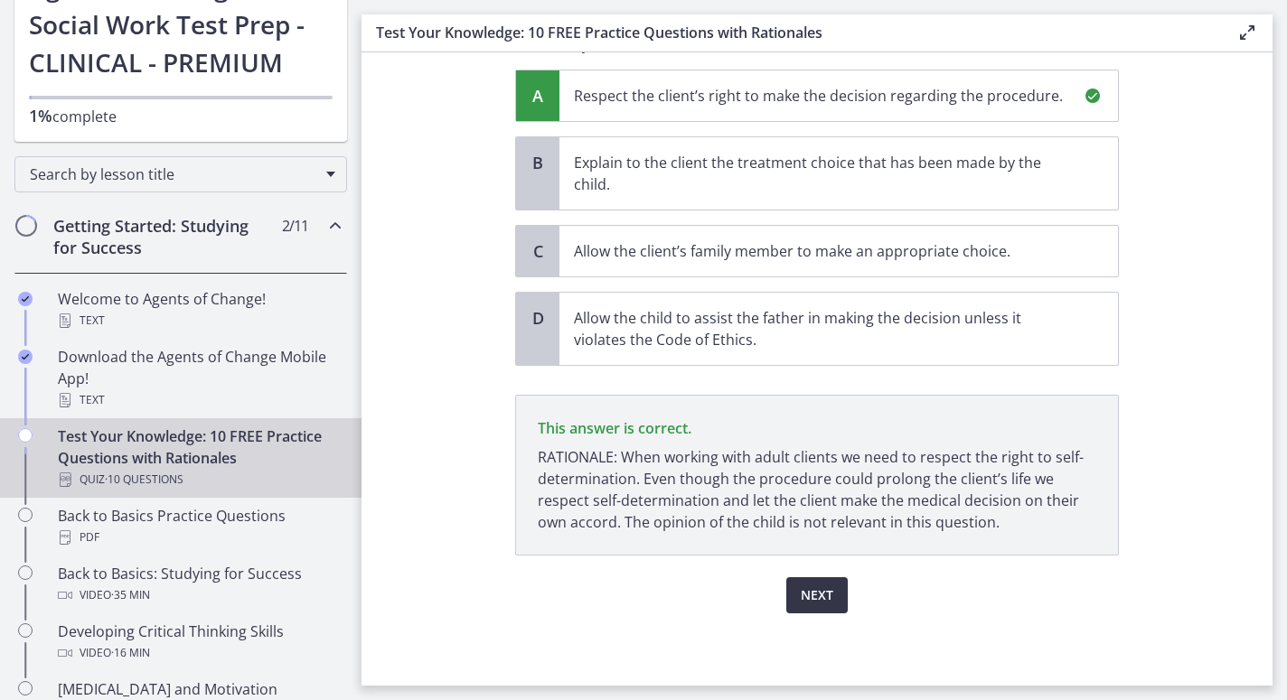
click at [807, 600] on span "Next" at bounding box center [817, 596] width 33 height 22
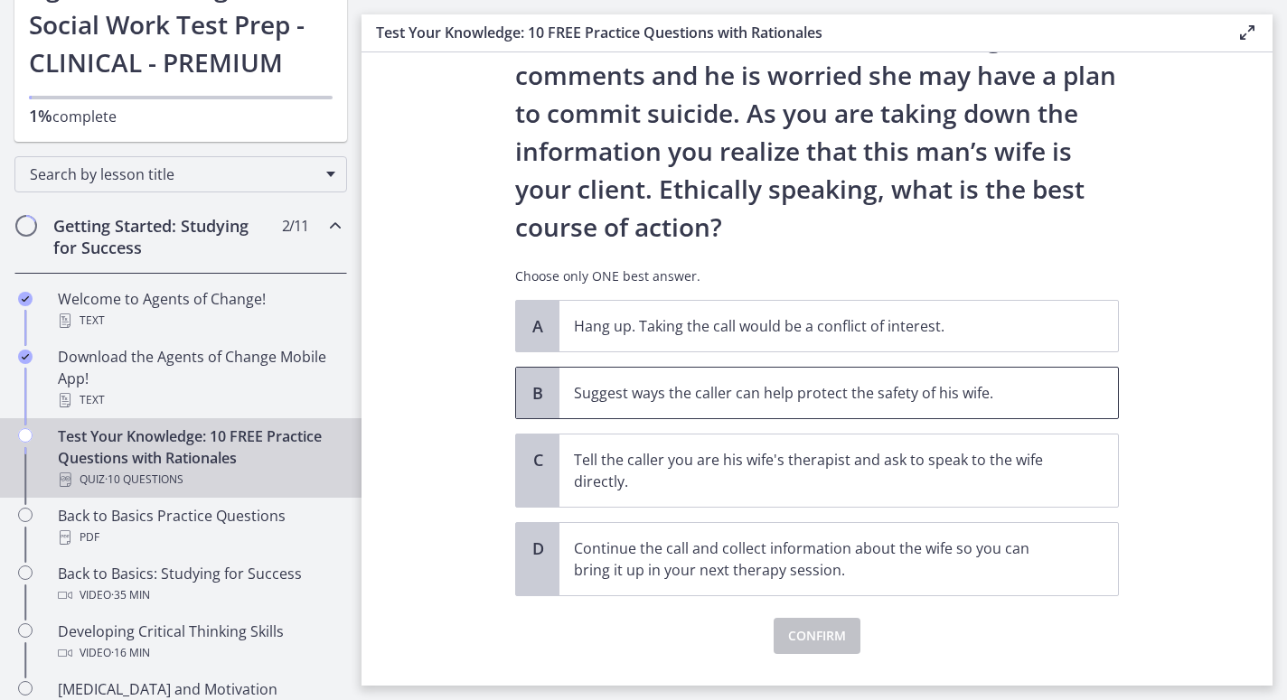
scroll to position [169, 0]
click at [536, 393] on span "B" at bounding box center [538, 392] width 22 height 22
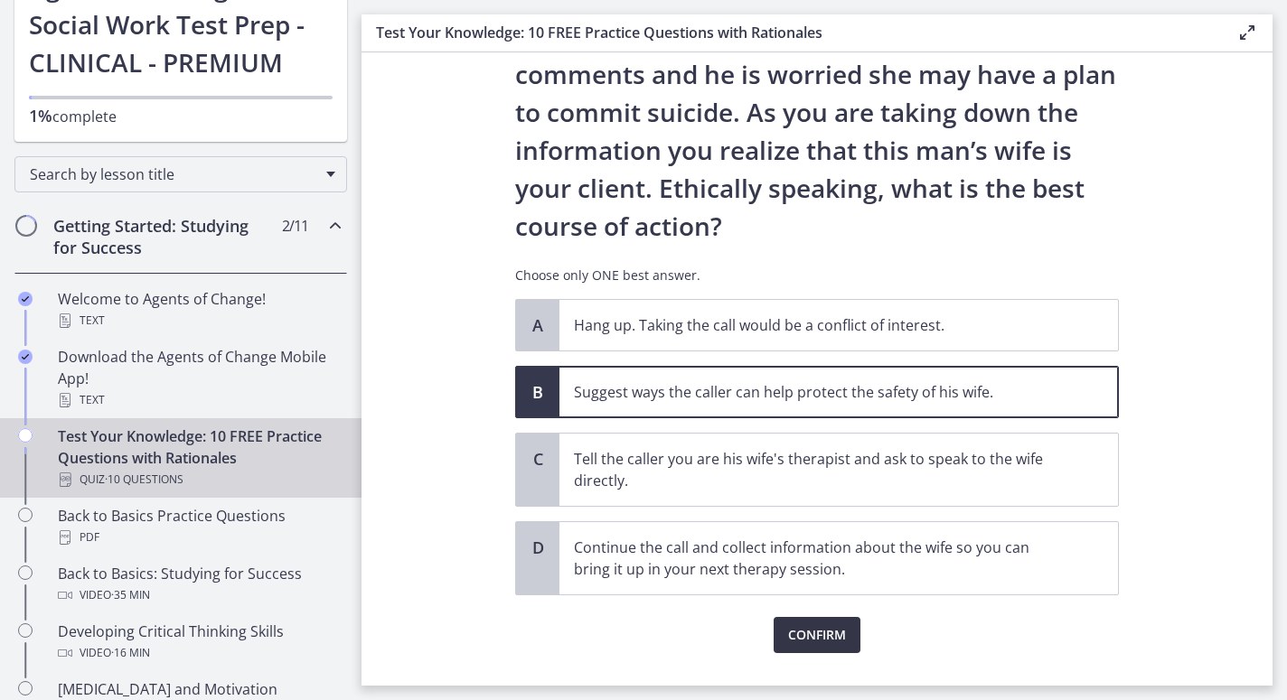
click at [799, 633] on span "Confirm" at bounding box center [817, 636] width 58 height 22
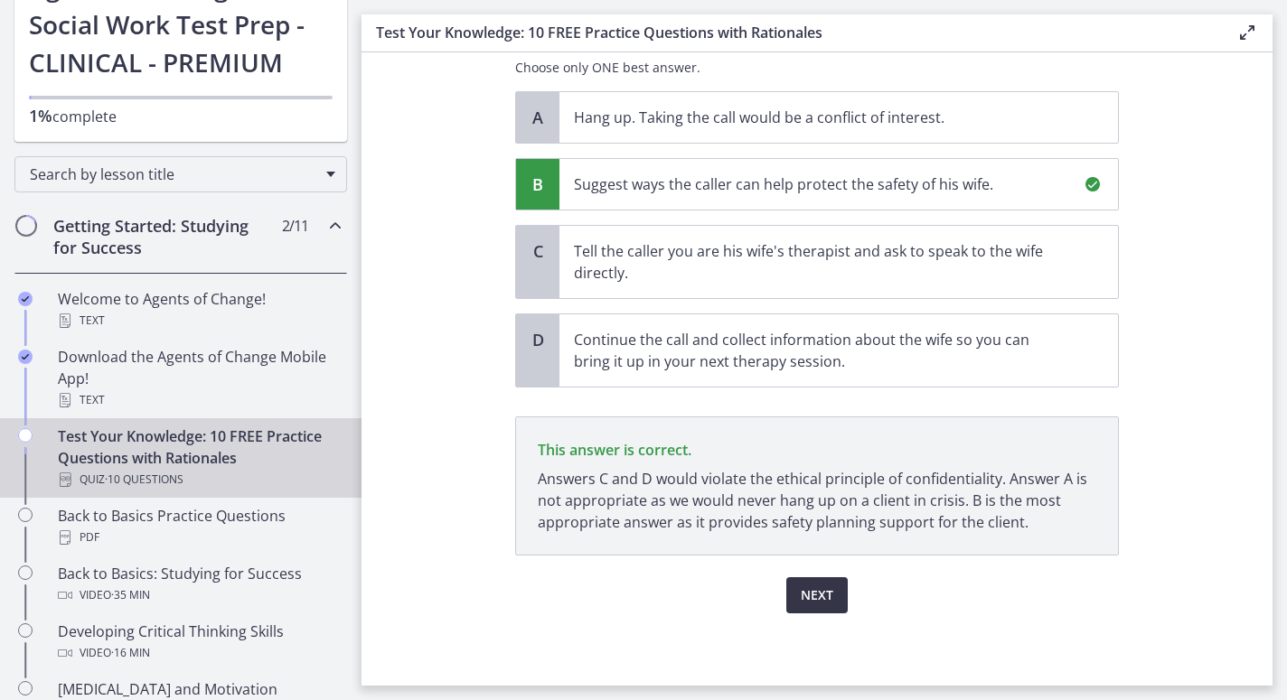
scroll to position [0, 0]
click at [822, 592] on span "Next" at bounding box center [817, 596] width 33 height 22
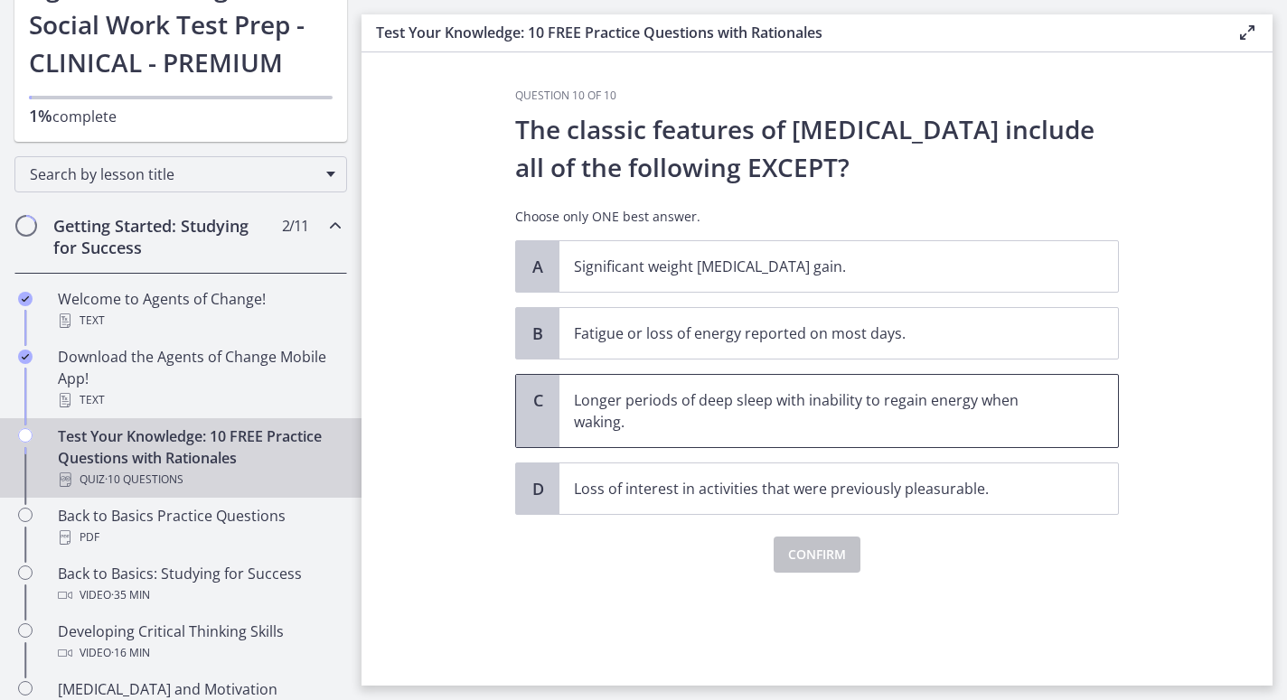
click at [544, 406] on span "C" at bounding box center [538, 401] width 22 height 22
click at [803, 559] on span "Confirm" at bounding box center [817, 555] width 58 height 22
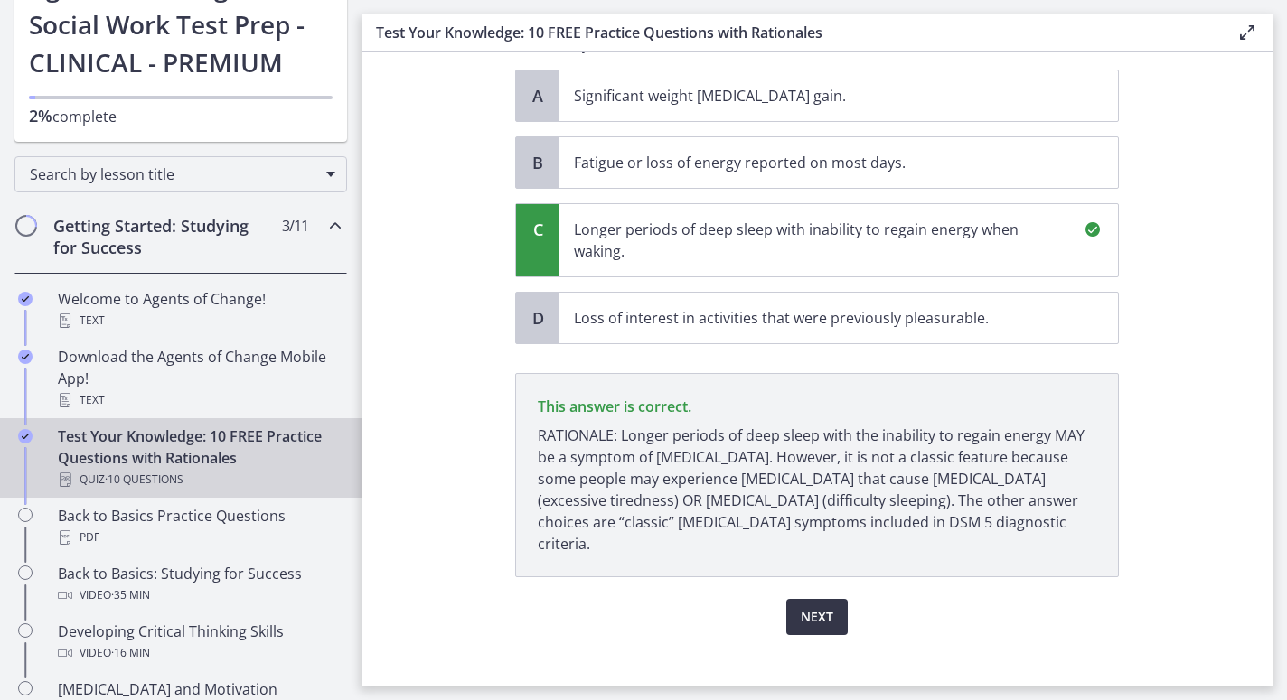
click at [818, 606] on span "Next" at bounding box center [817, 617] width 33 height 22
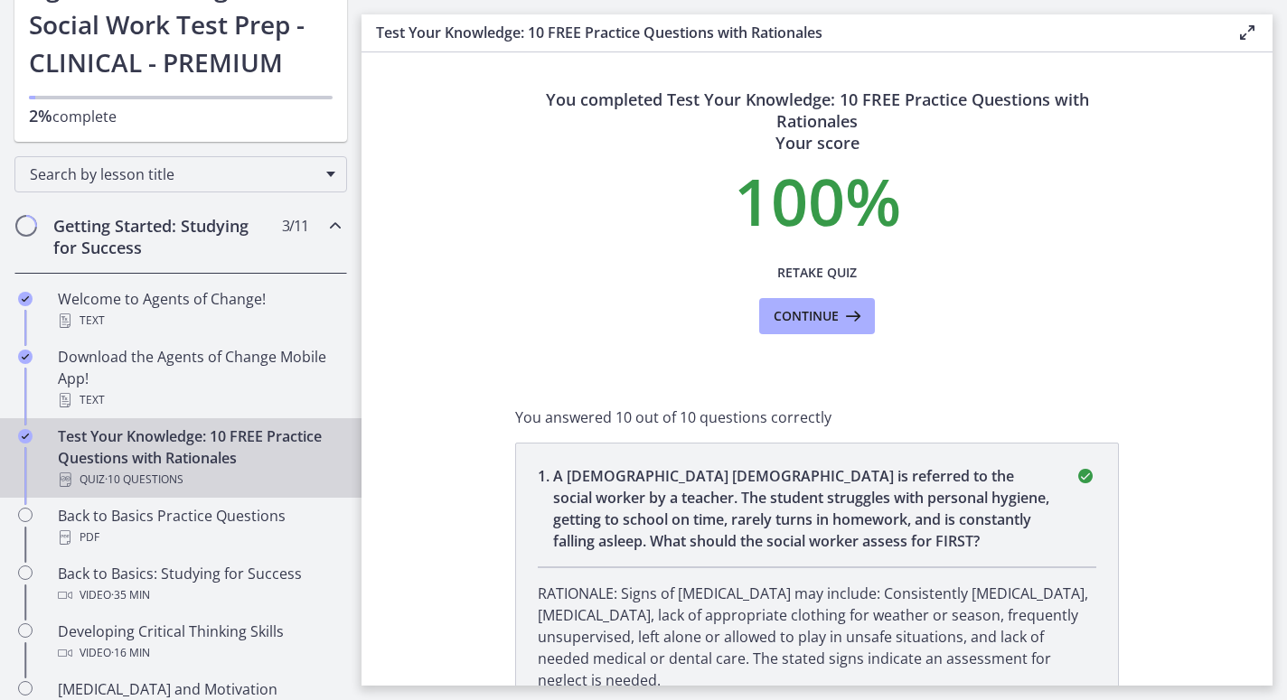
scroll to position [8, 0]
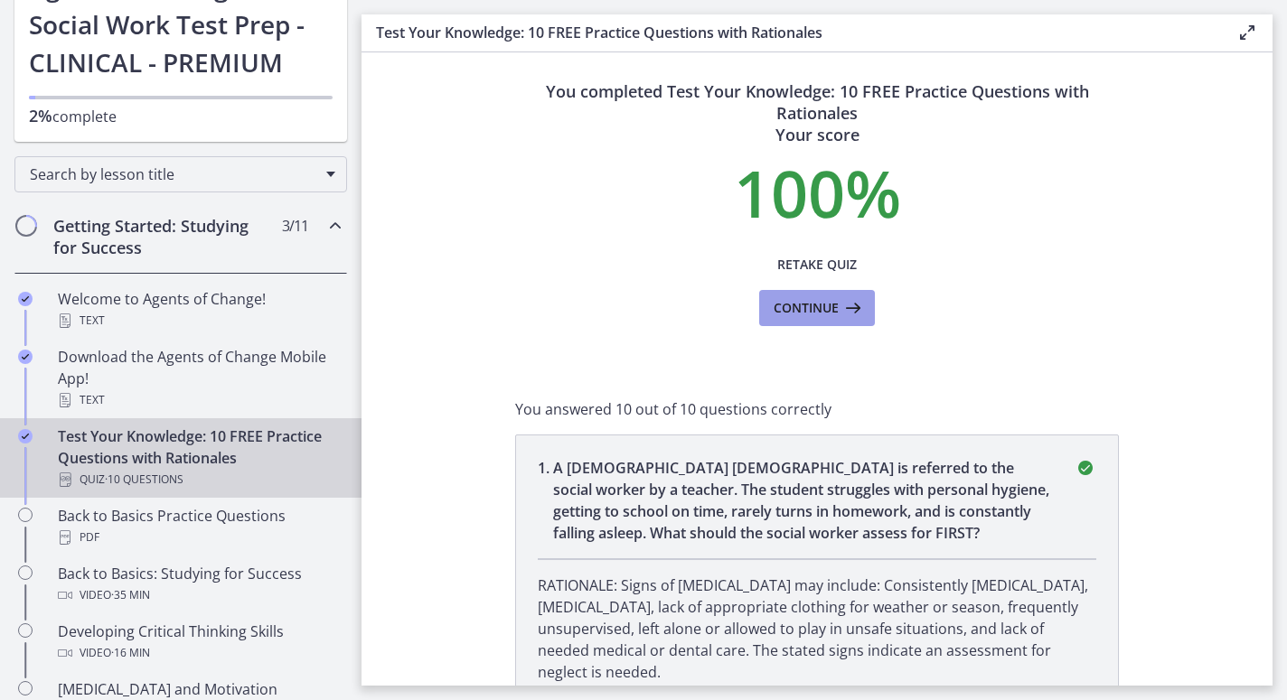
click at [837, 309] on span "Continue" at bounding box center [806, 308] width 65 height 22
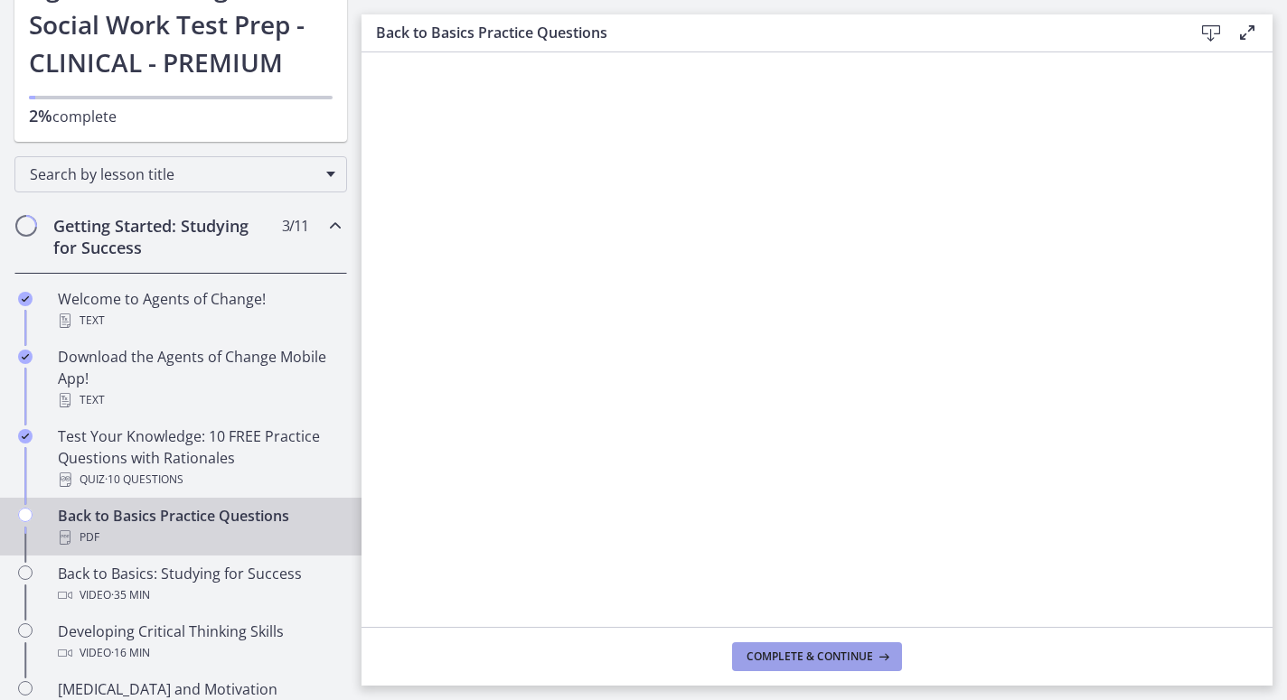
click at [813, 644] on button "Complete & continue" at bounding box center [817, 657] width 170 height 29
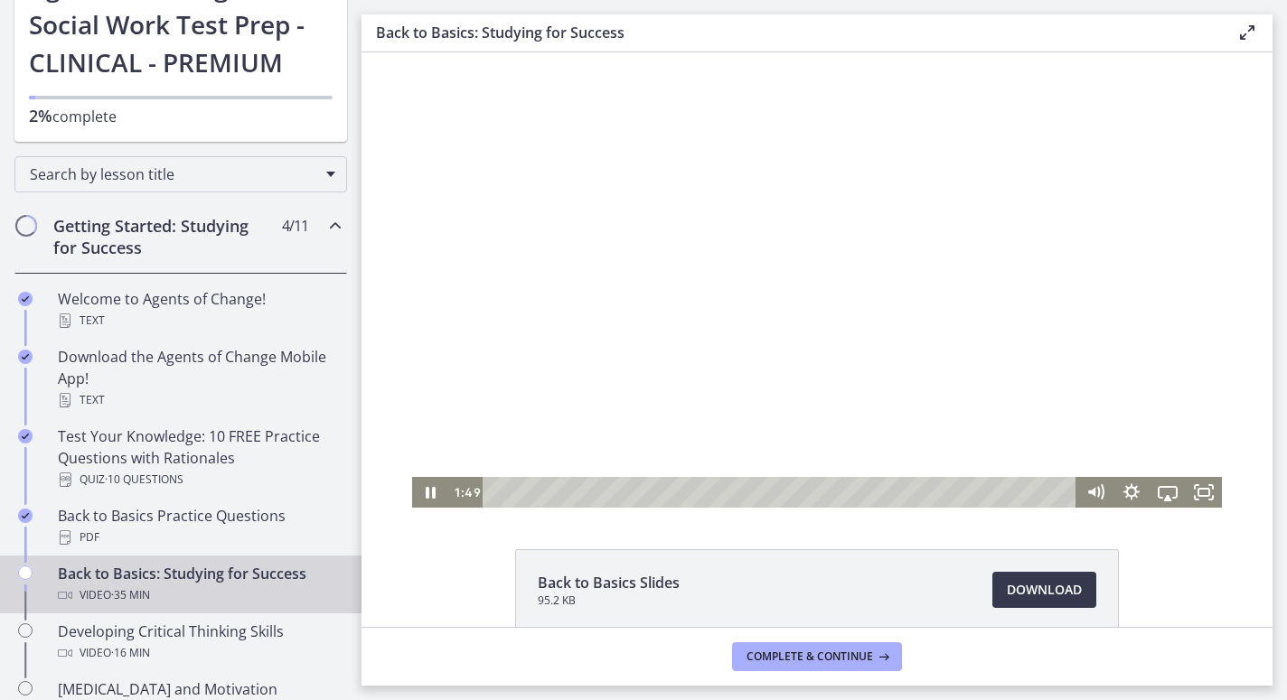
click at [741, 311] on div at bounding box center [817, 280] width 810 height 456
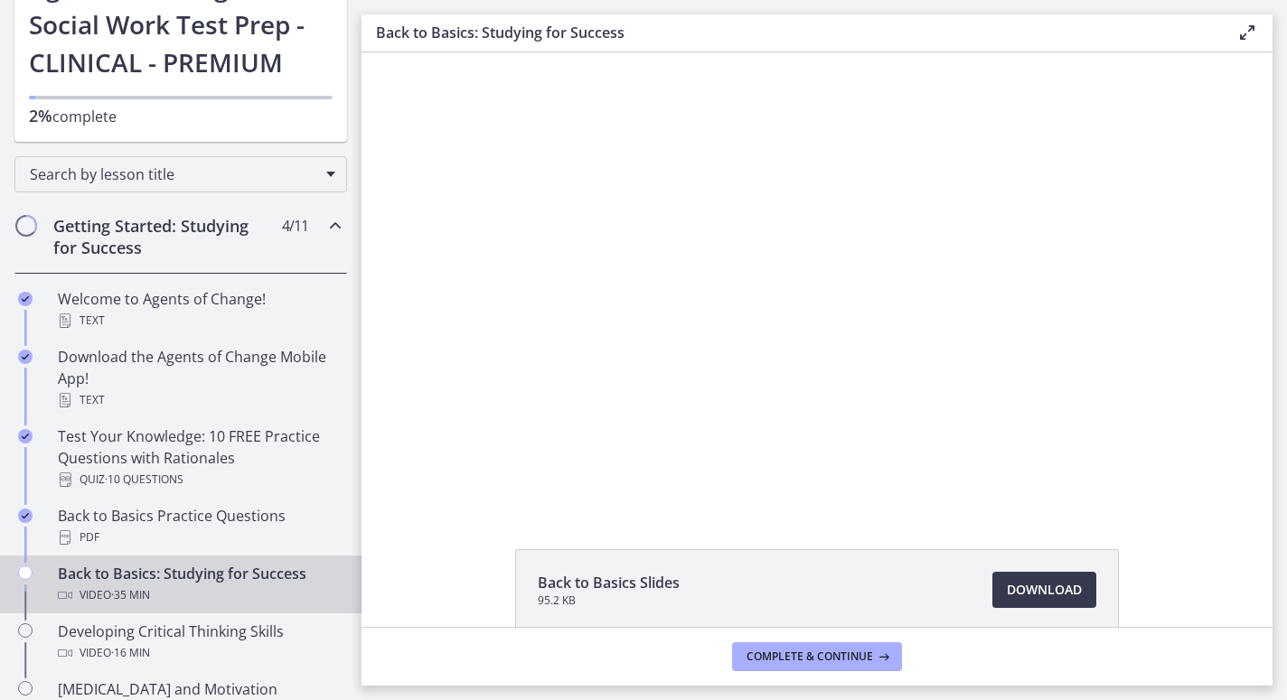
click at [741, 311] on div at bounding box center [817, 280] width 810 height 456
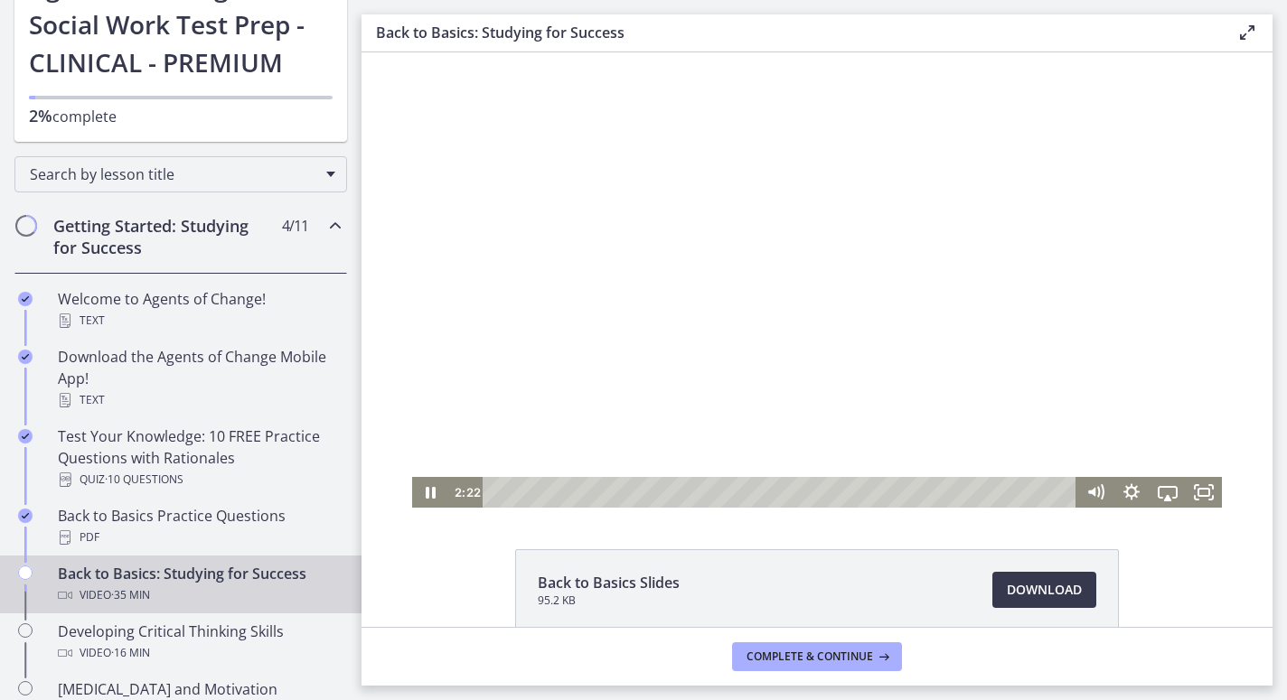
click at [606, 394] on div at bounding box center [817, 280] width 810 height 456
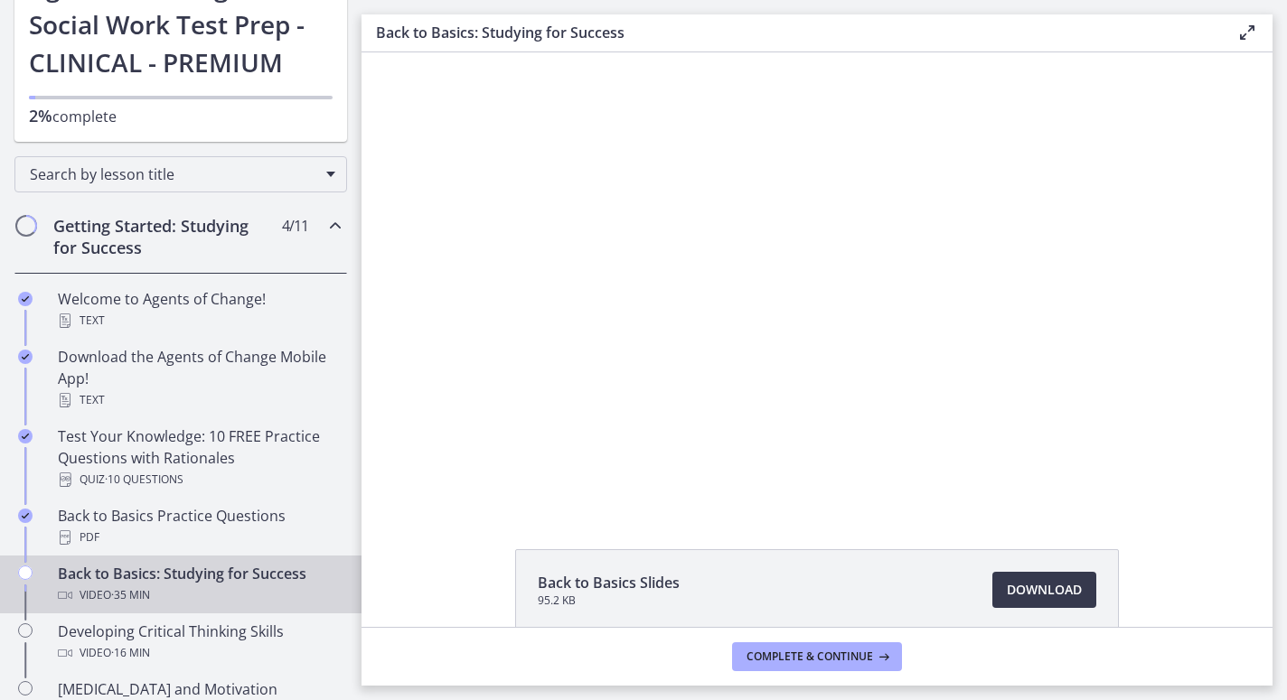
click at [606, 394] on div at bounding box center [817, 280] width 810 height 456
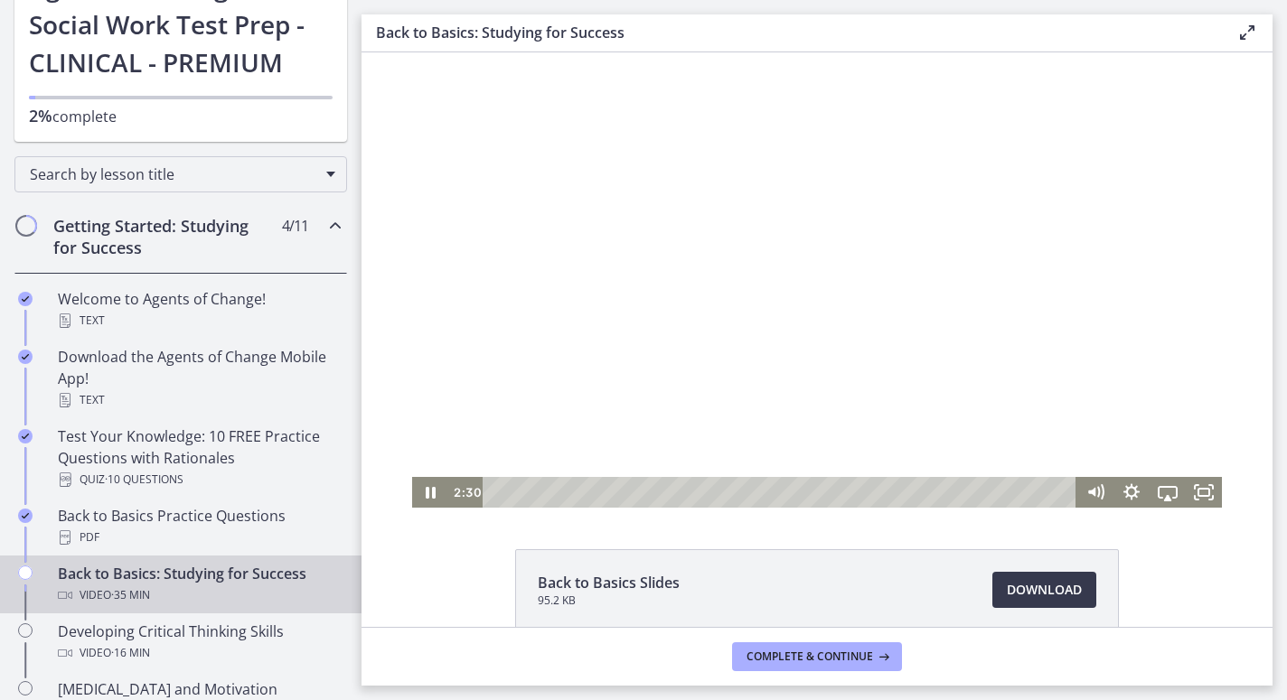
drag, startPoint x: 607, startPoint y: 187, endPoint x: 649, endPoint y: 191, distance: 41.7
click at [649, 191] on div at bounding box center [817, 280] width 810 height 456
click at [544, 275] on div at bounding box center [817, 280] width 810 height 456
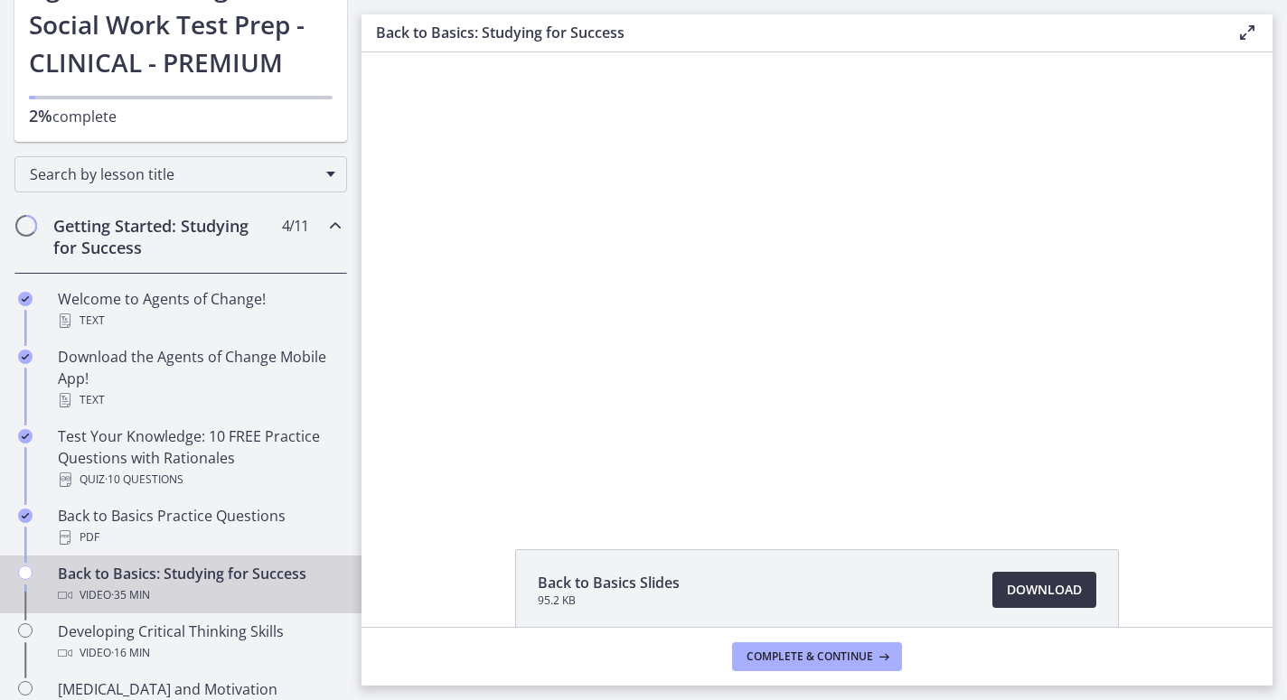
click at [1016, 593] on span "Download Opens in a new window" at bounding box center [1044, 590] width 75 height 22
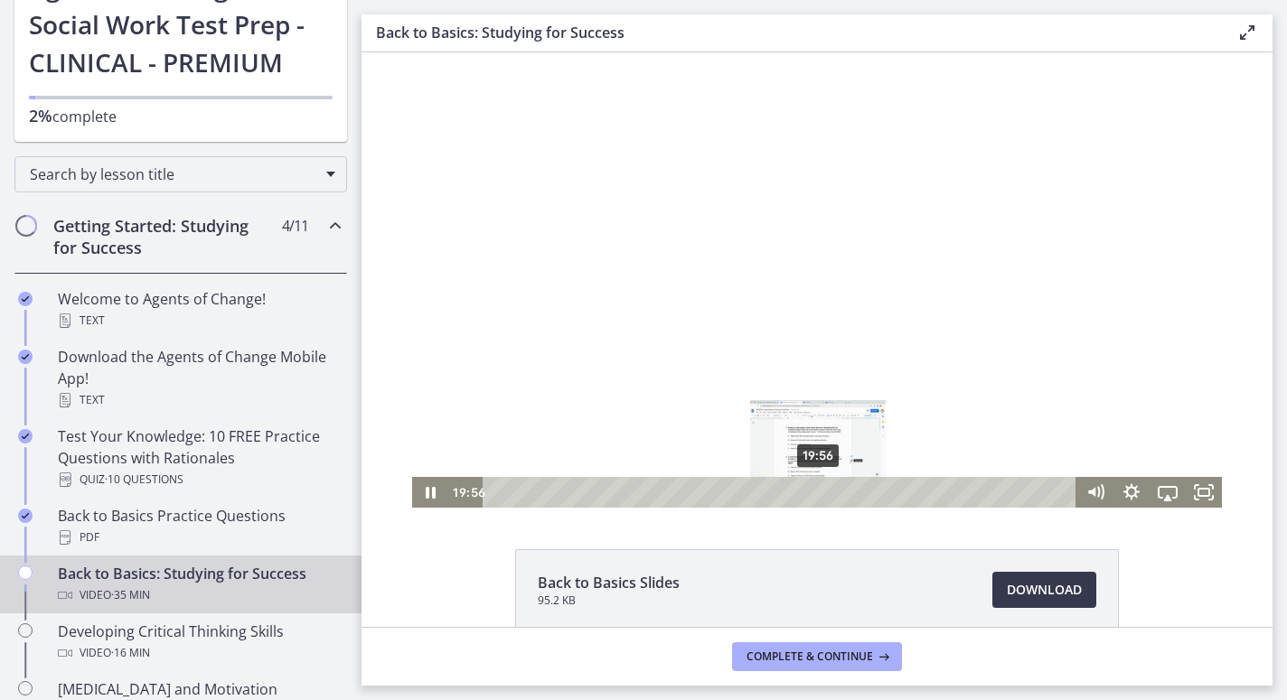
click at [819, 490] on div "Playbar" at bounding box center [818, 492] width 10 height 10
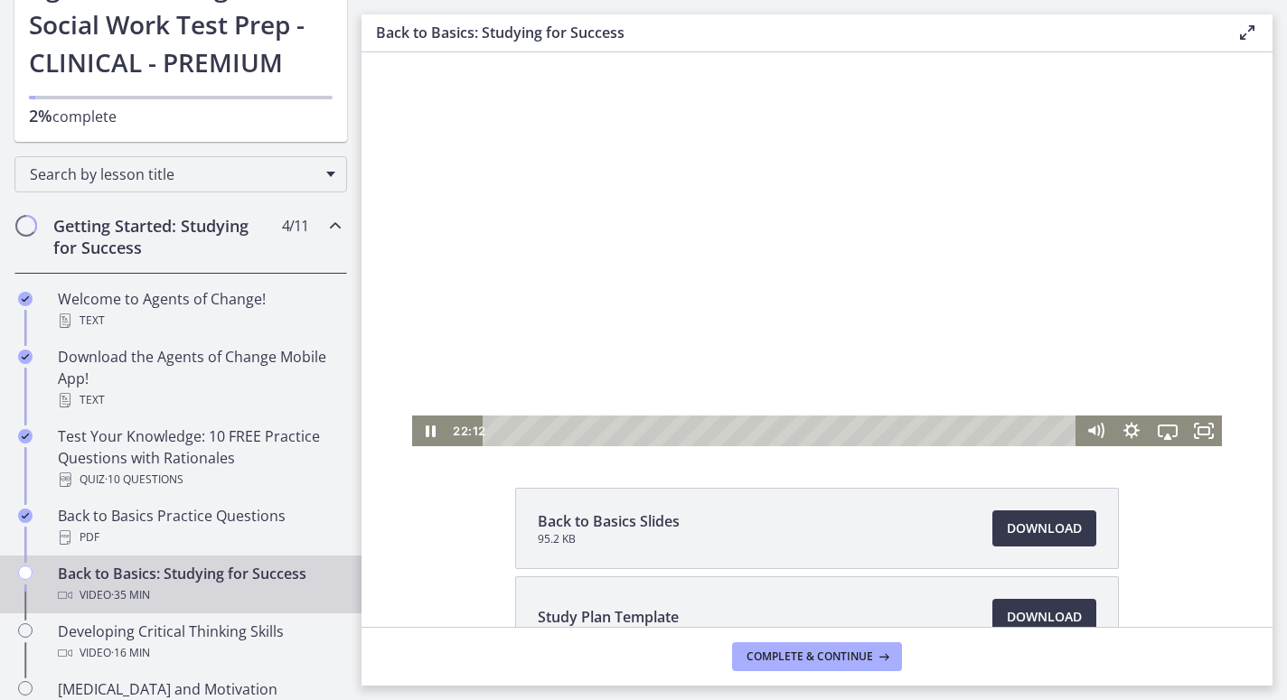
scroll to position [71, 0]
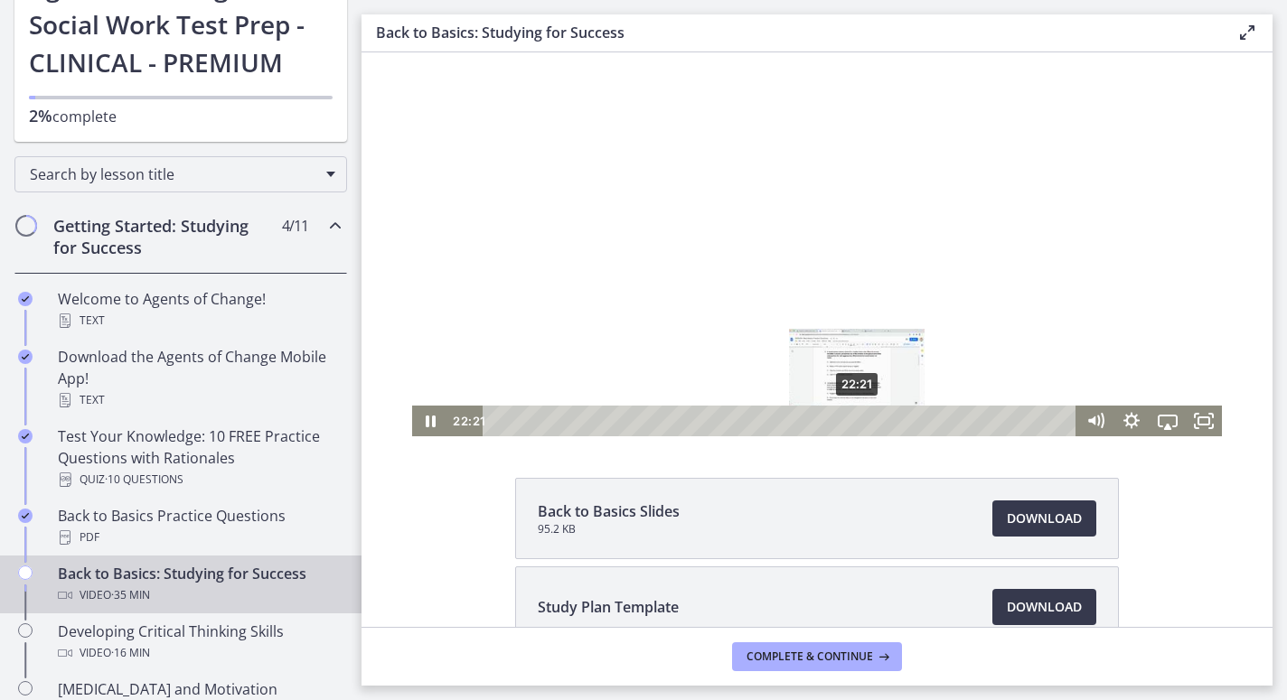
click at [858, 420] on div "Playbar" at bounding box center [856, 421] width 10 height 10
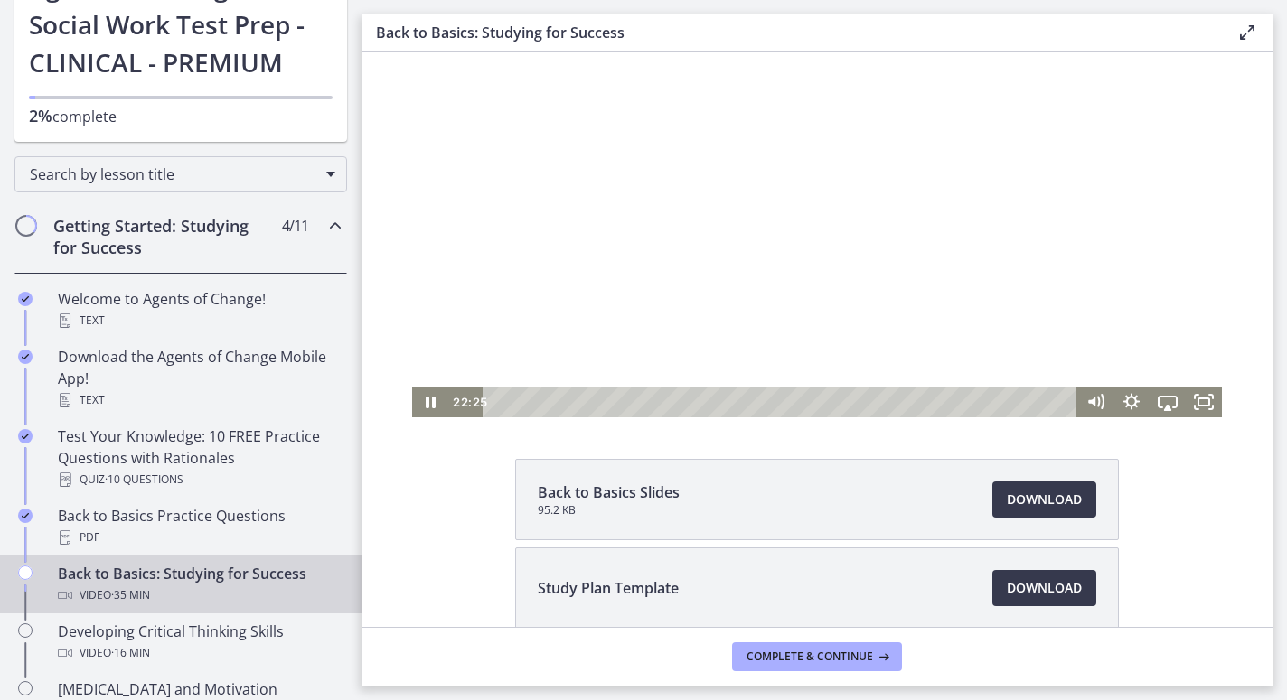
scroll to position [98, 0]
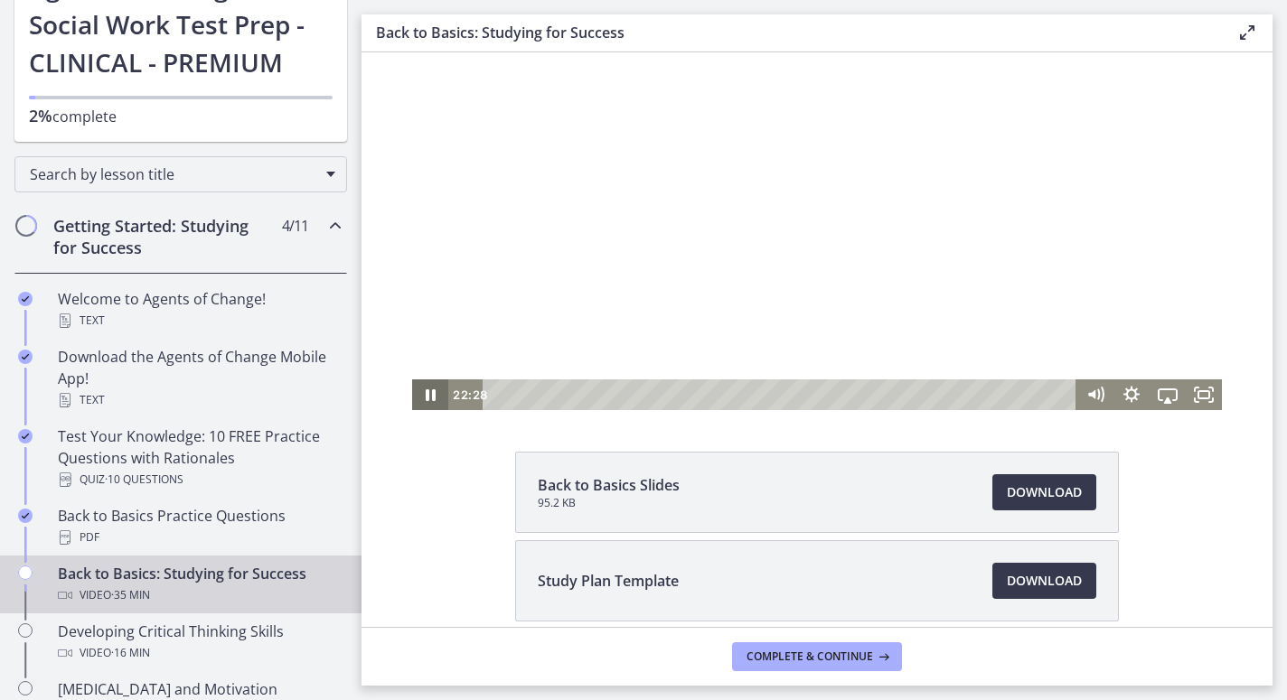
click at [435, 393] on icon "Pause" at bounding box center [431, 396] width 10 height 12
click at [426, 393] on icon "Play Video" at bounding box center [431, 395] width 43 height 37
drag, startPoint x: 863, startPoint y: 394, endPoint x: 876, endPoint y: 396, distance: 12.8
click at [876, 396] on div "Playbar" at bounding box center [874, 395] width 10 height 10
click at [916, 400] on div "25:58" at bounding box center [782, 395] width 572 height 31
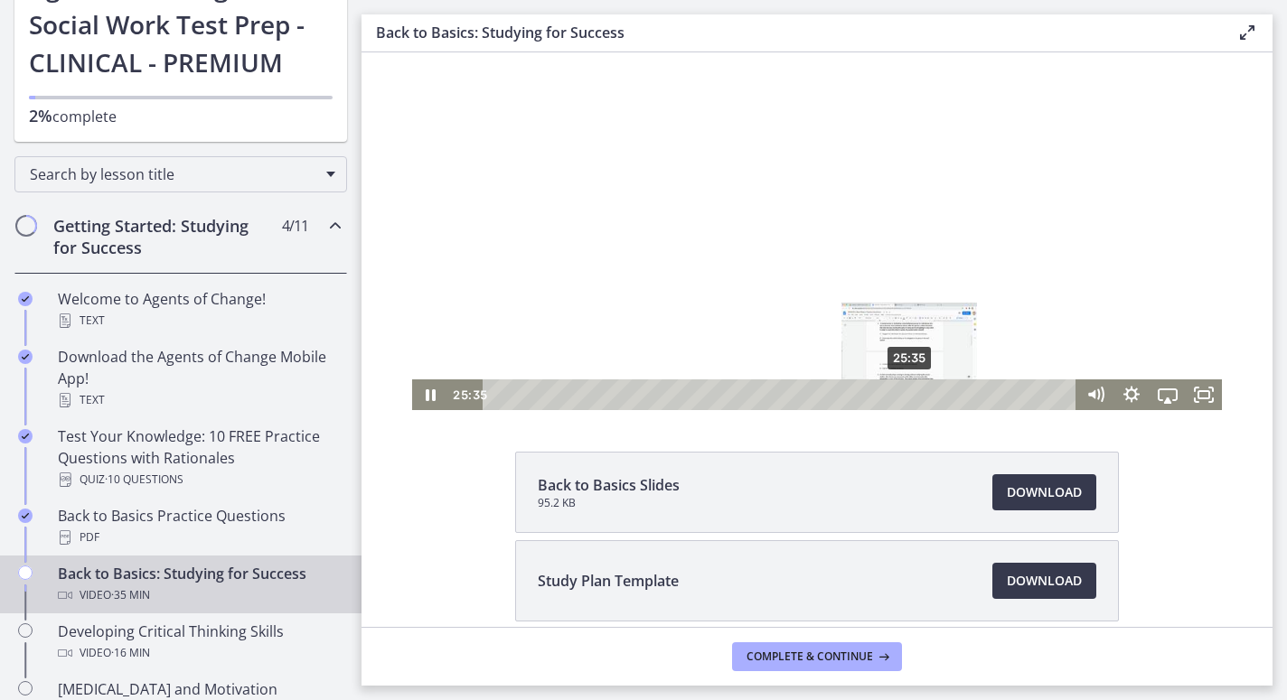
drag, startPoint x: 890, startPoint y: 393, endPoint x: 1275, endPoint y: 365, distance: 386.1
click at [910, 397] on div "25:35" at bounding box center [782, 395] width 572 height 31
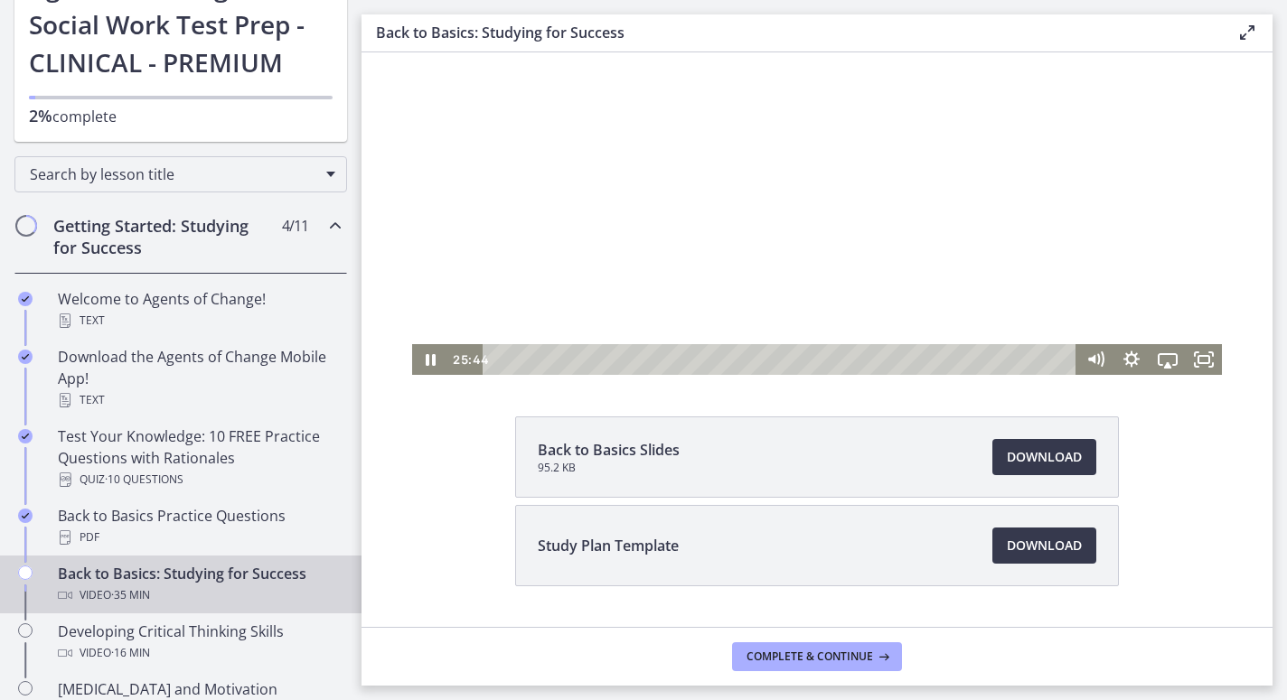
scroll to position [134, 0]
click at [944, 364] on div "27:29" at bounding box center [782, 358] width 572 height 31
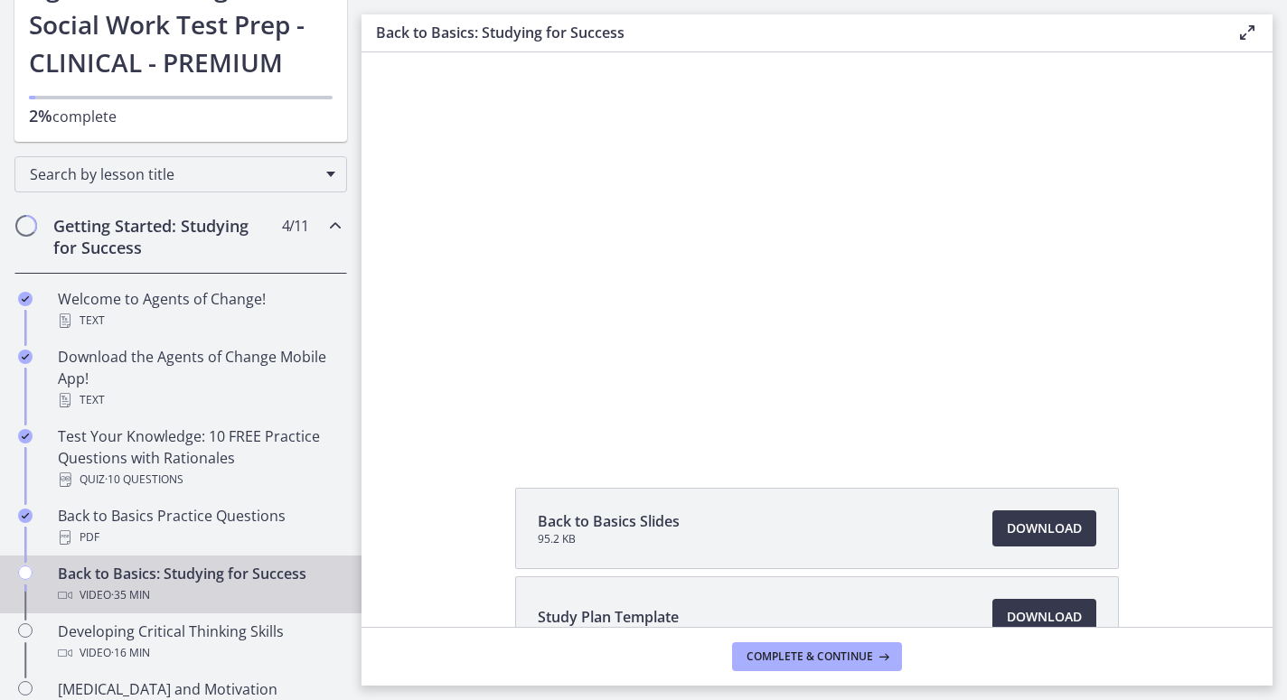
scroll to position [62, 0]
click at [1016, 611] on span "Download Opens in a new window" at bounding box center [1044, 617] width 75 height 22
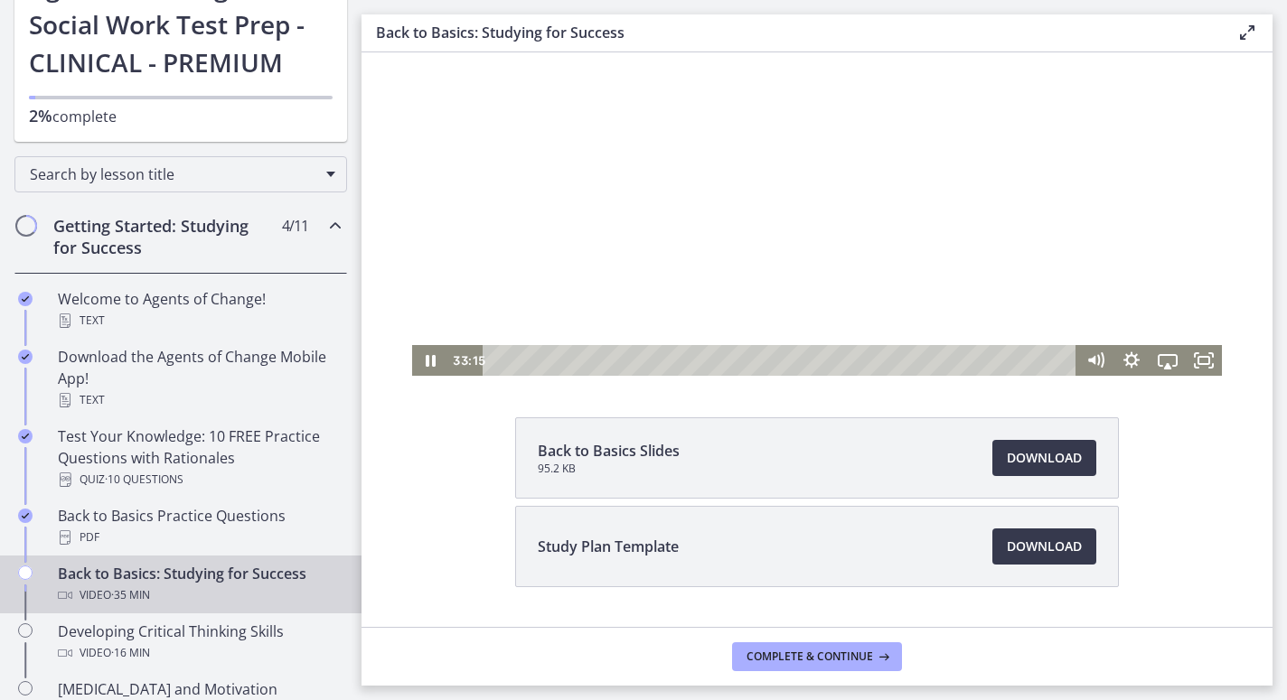
scroll to position [133, 0]
drag, startPoint x: 1036, startPoint y: 360, endPoint x: 1058, endPoint y: 362, distance: 22.8
click at [1058, 362] on div "Playbar" at bounding box center [1057, 359] width 10 height 10
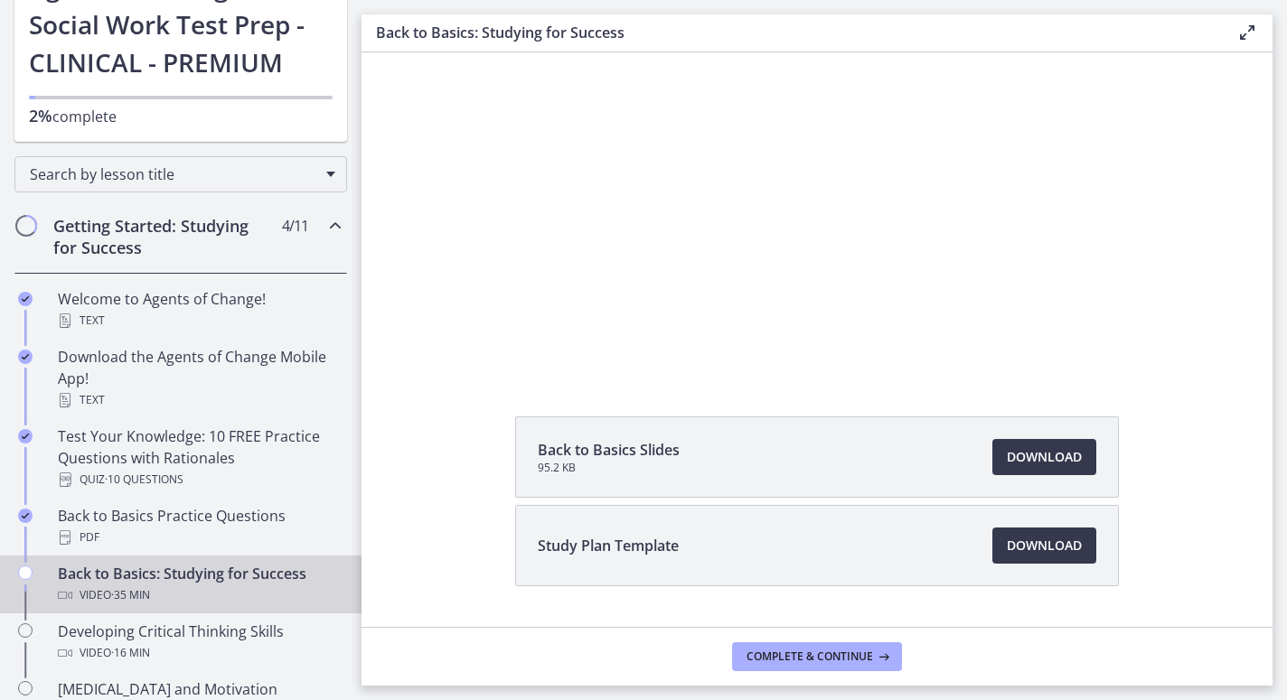
scroll to position [179, 0]
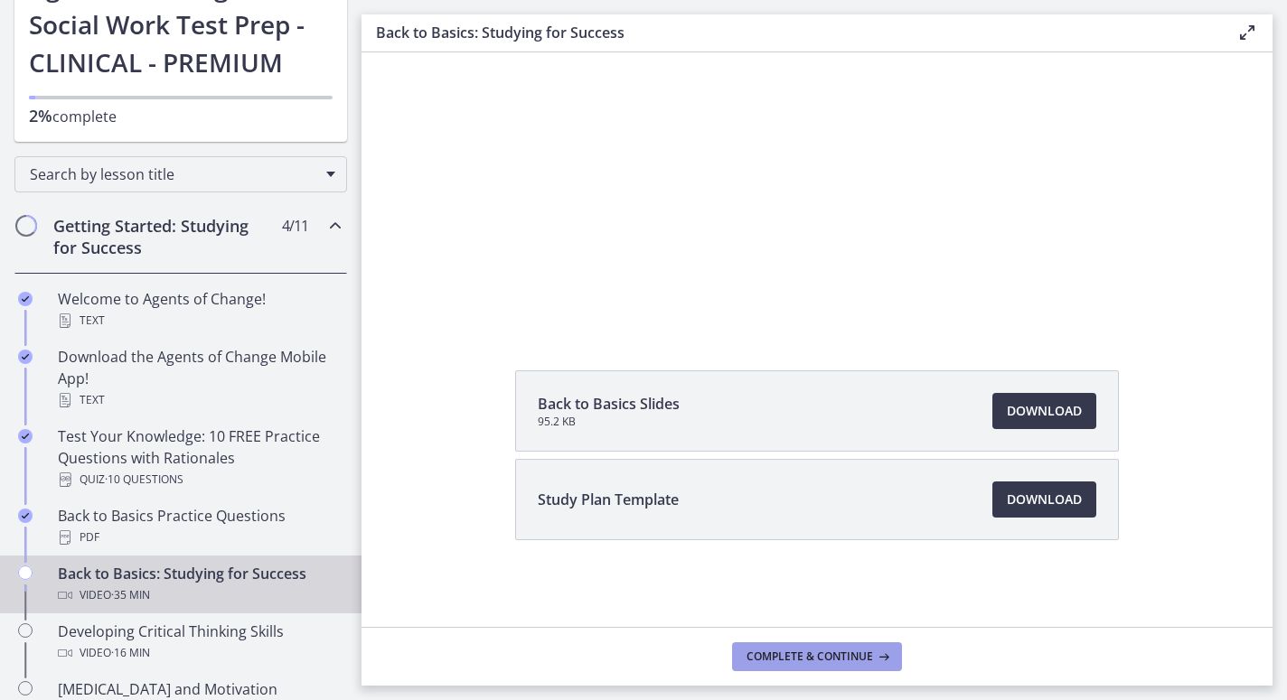
click at [864, 657] on span "Complete & continue" at bounding box center [810, 657] width 127 height 14
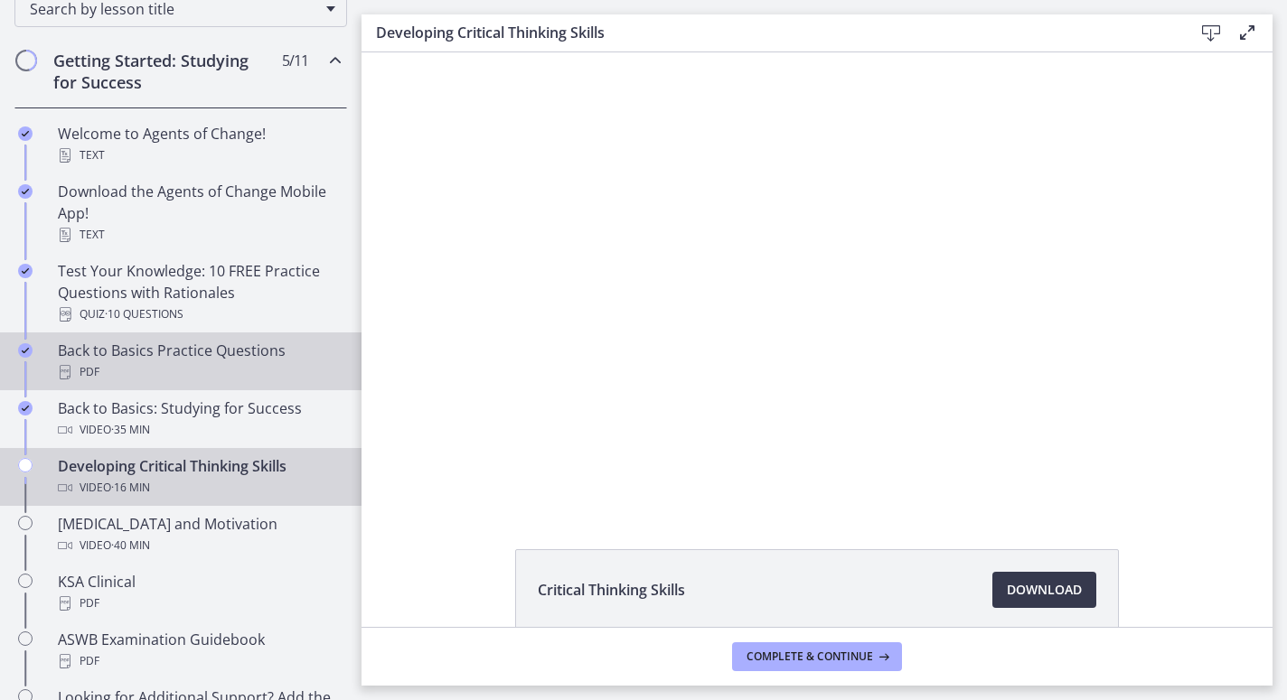
scroll to position [367, 0]
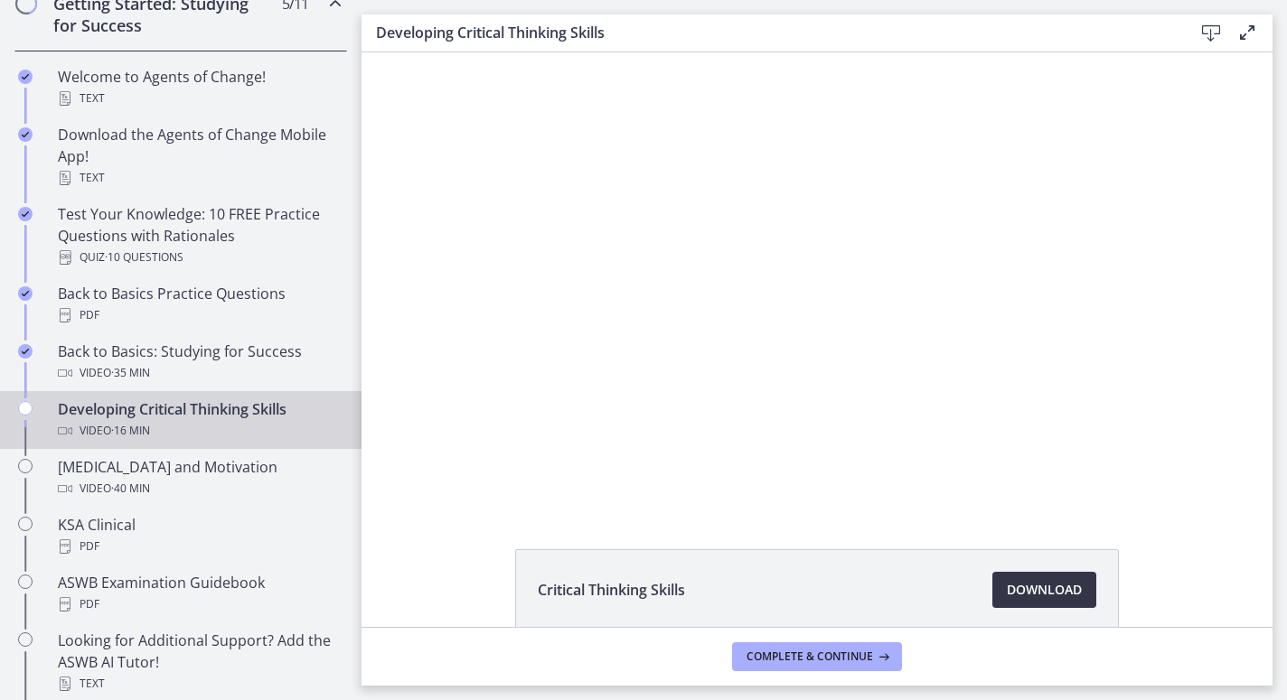
click at [1074, 592] on span "Download Opens in a new window" at bounding box center [1044, 590] width 75 height 22
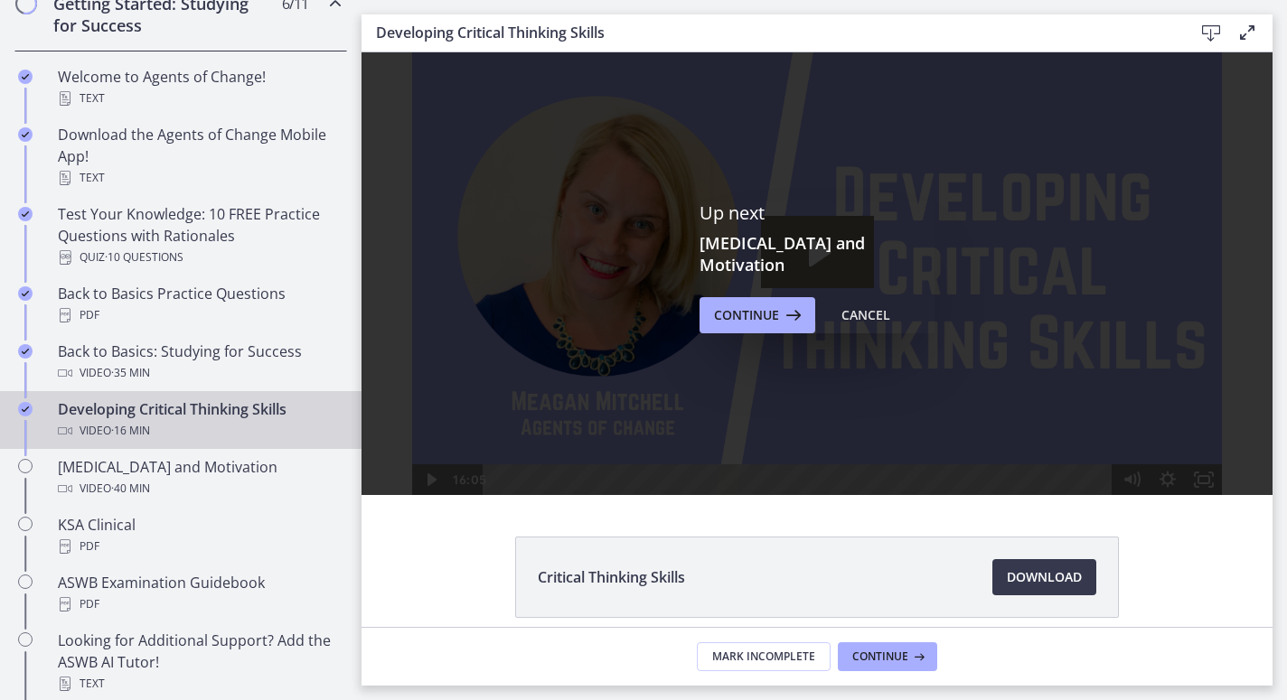
scroll to position [0, 0]
click at [753, 306] on span "Continue" at bounding box center [746, 316] width 65 height 22
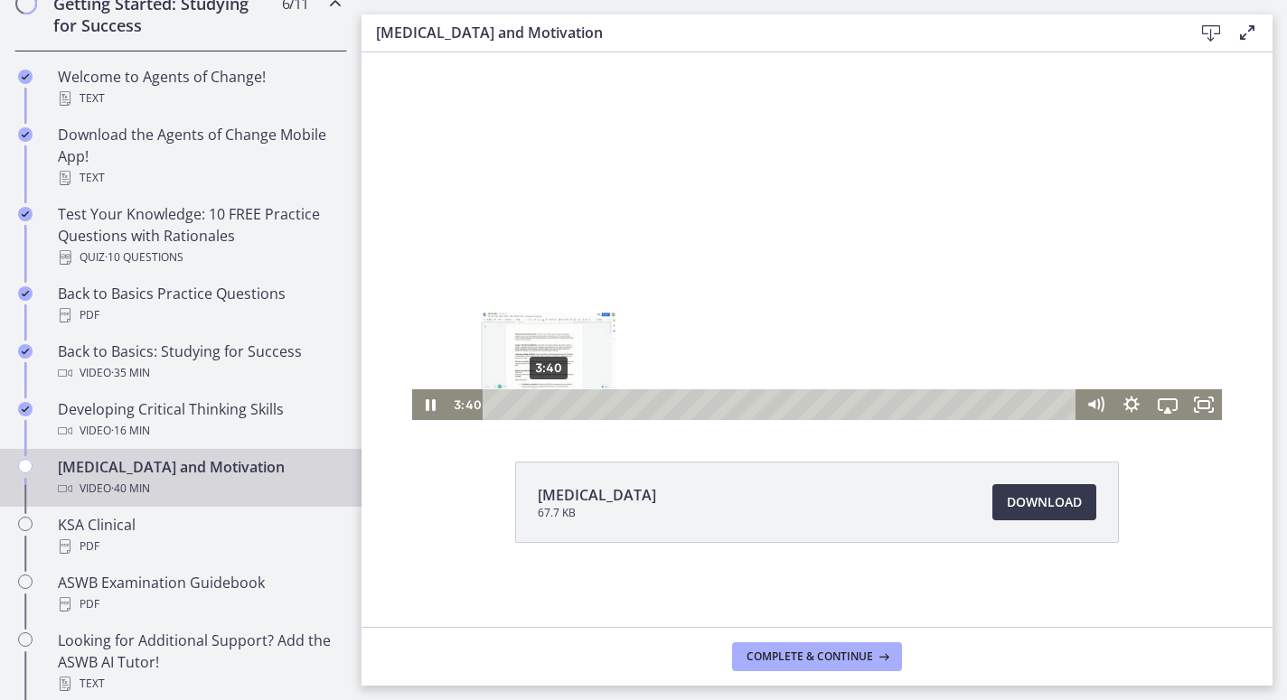
click at [549, 397] on div "3:40" at bounding box center [782, 405] width 572 height 31
drag, startPoint x: 550, startPoint y: 402, endPoint x: 537, endPoint y: 403, distance: 12.7
click at [537, 403] on div "Playbar" at bounding box center [536, 404] width 10 height 10
drag, startPoint x: 540, startPoint y: 403, endPoint x: 624, endPoint y: 405, distance: 83.2
click at [624, 405] on div "Playbar" at bounding box center [622, 404] width 10 height 10
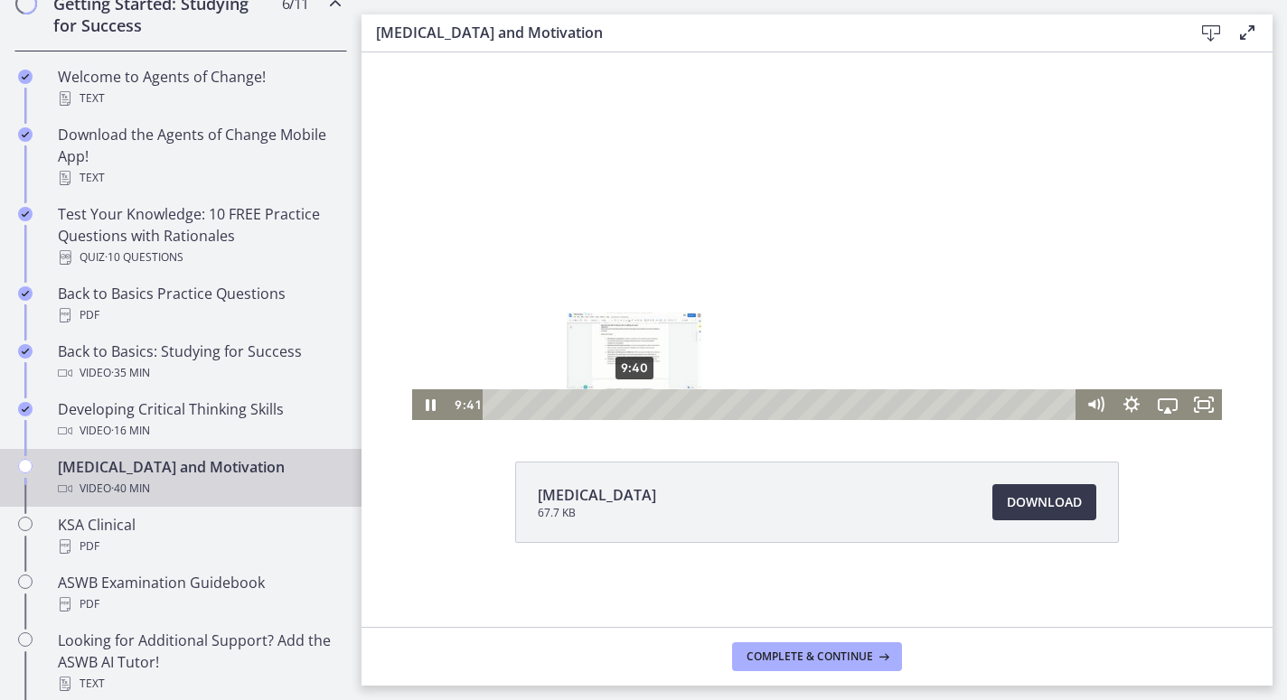
click at [634, 403] on div "Playbar" at bounding box center [634, 404] width 10 height 10
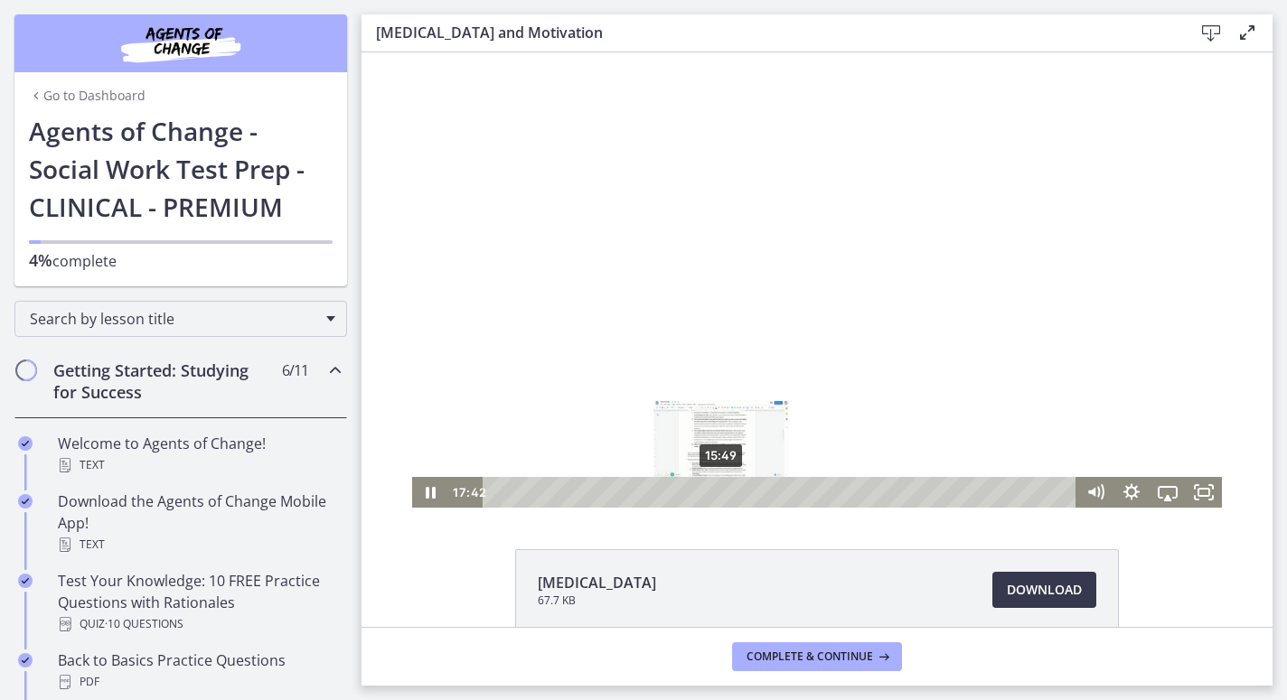
scroll to position [90, 0]
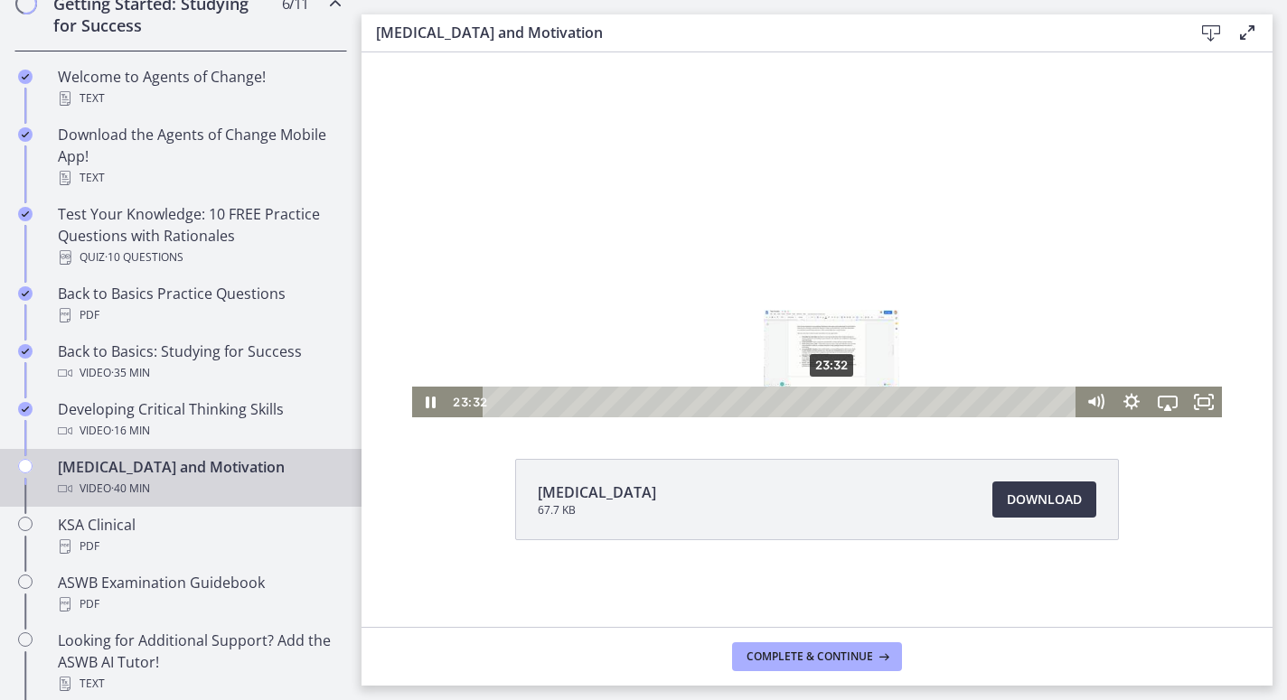
drag, startPoint x: 767, startPoint y: 400, endPoint x: 831, endPoint y: 405, distance: 63.4
click at [826, 404] on div "Playbar" at bounding box center [831, 402] width 10 height 10
drag, startPoint x: 823, startPoint y: 402, endPoint x: 869, endPoint y: 404, distance: 45.2
click at [869, 404] on div "Playbar" at bounding box center [869, 402] width 10 height 10
drag, startPoint x: 868, startPoint y: 401, endPoint x: 881, endPoint y: 398, distance: 14.0
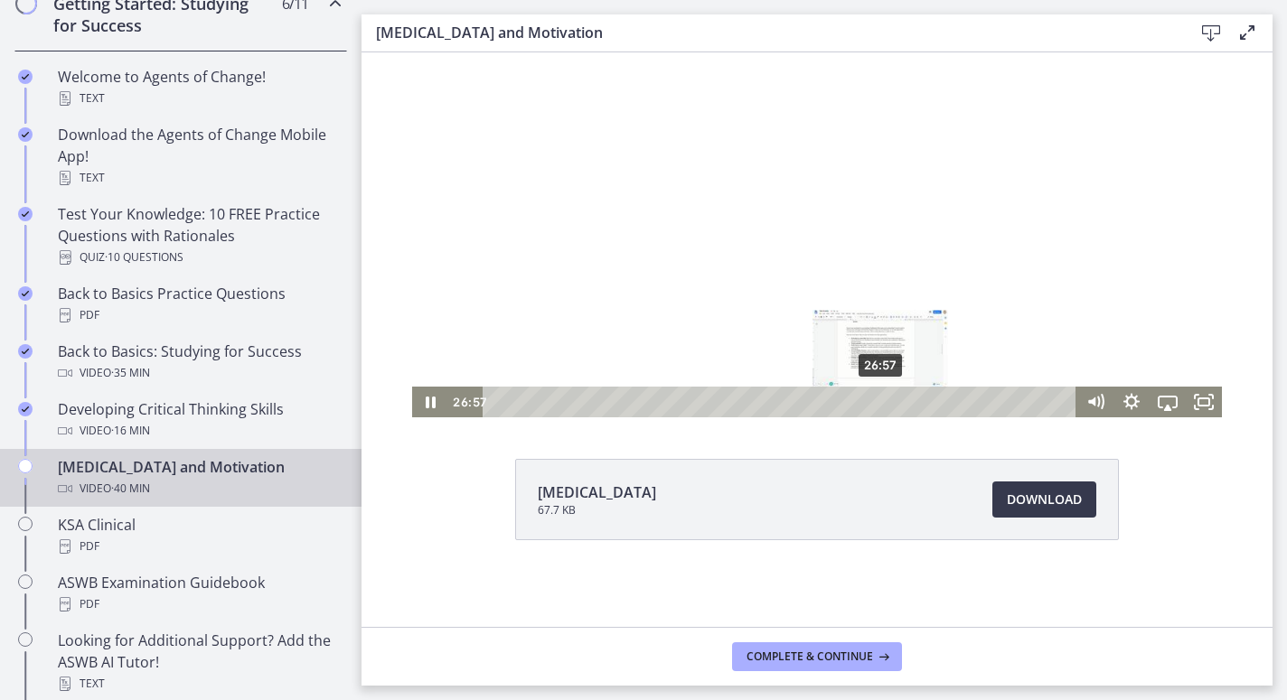
click at [881, 398] on div "Playbar" at bounding box center [880, 402] width 10 height 10
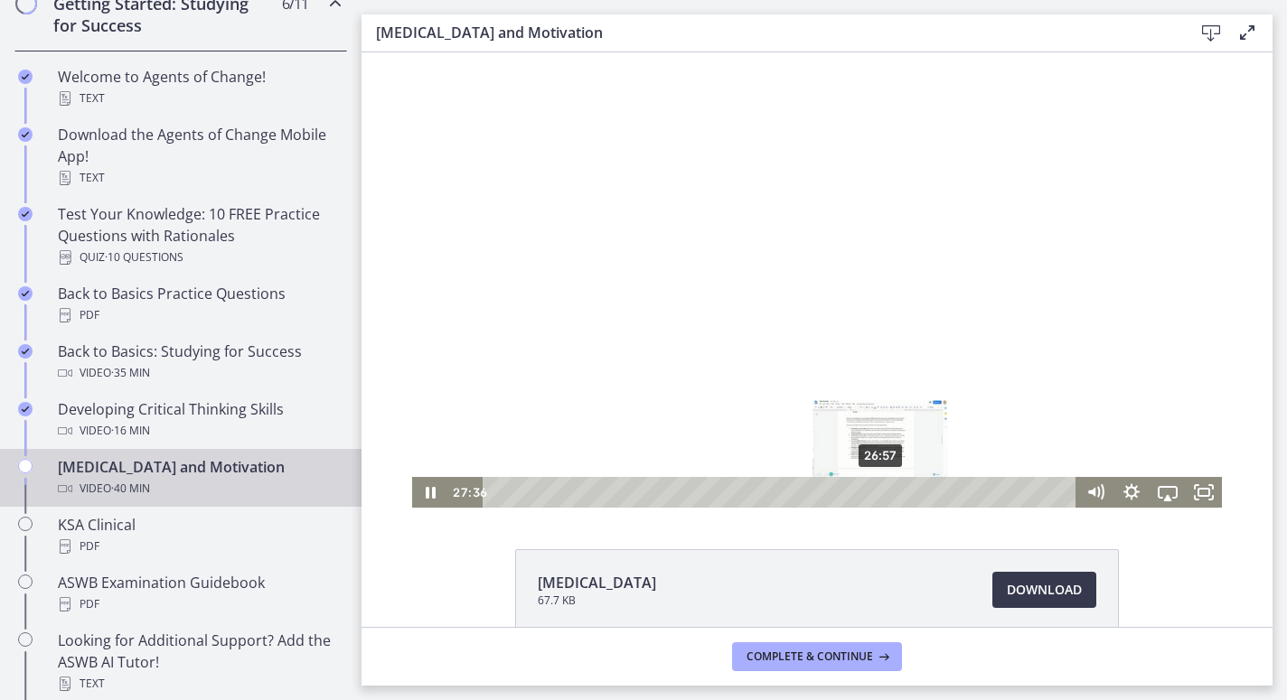
scroll to position [4, 0]
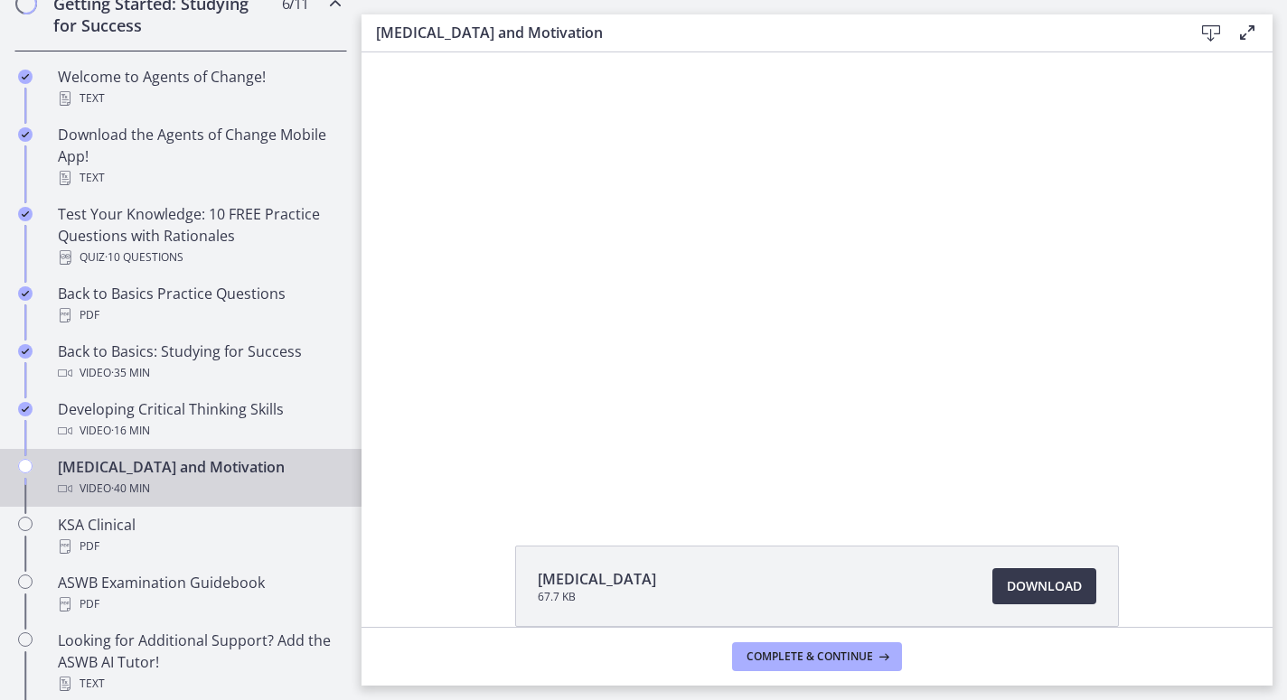
click at [881, 398] on div at bounding box center [817, 277] width 810 height 456
click at [855, 335] on div at bounding box center [817, 277] width 810 height 456
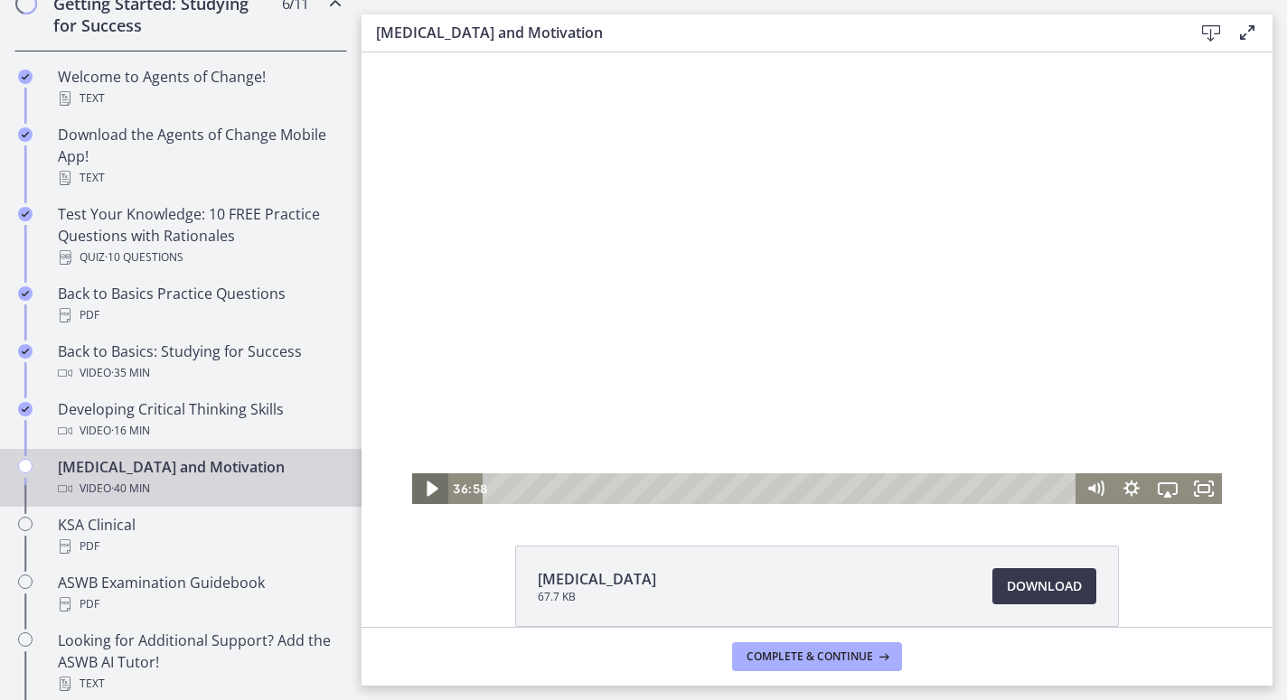
click at [436, 492] on icon "Play Video" at bounding box center [431, 489] width 43 height 37
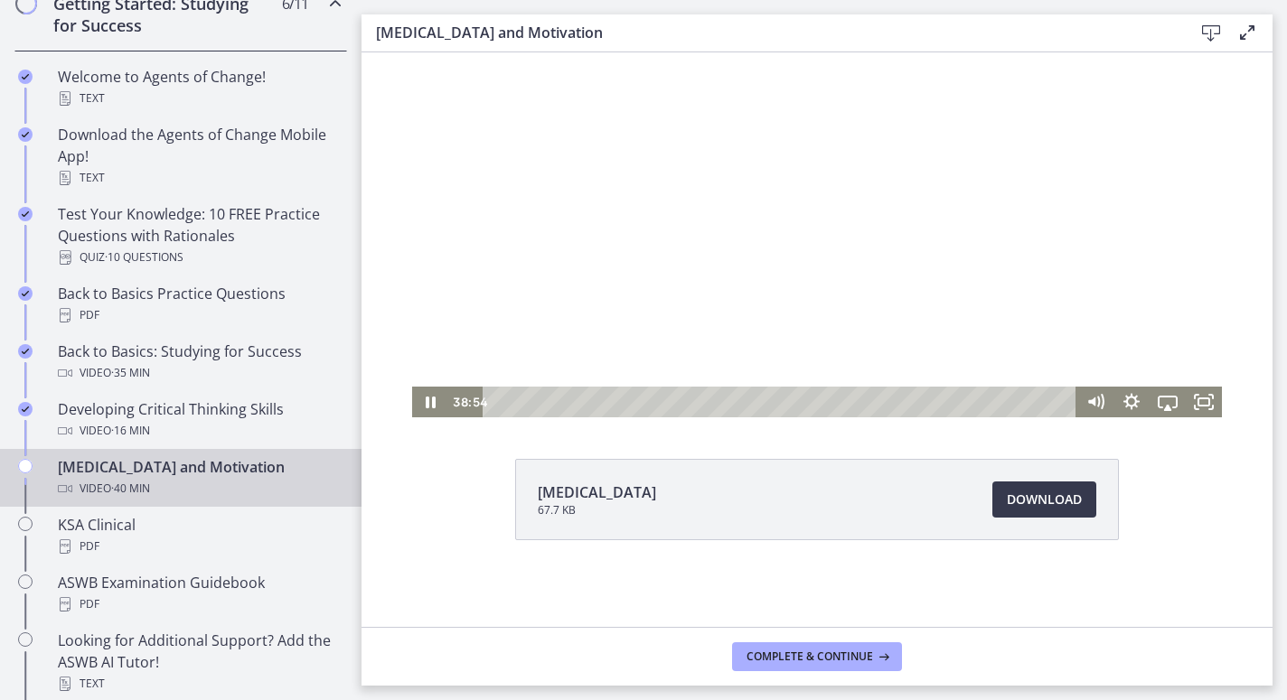
scroll to position [90, 0]
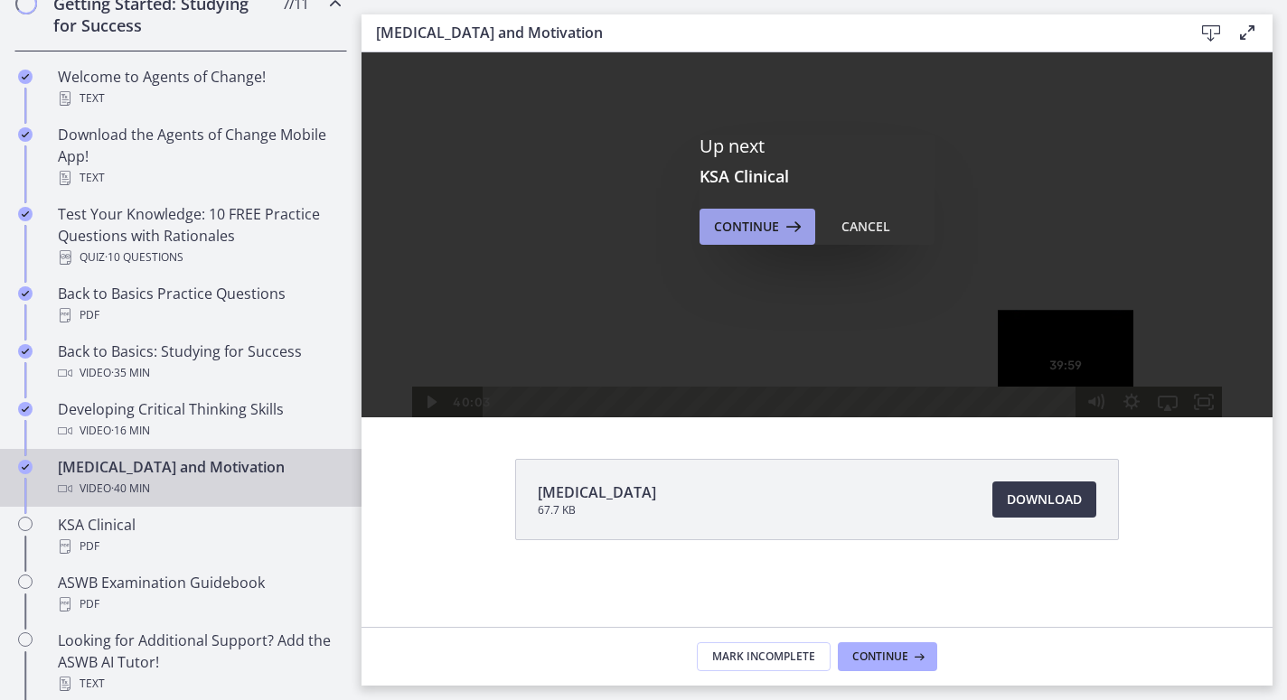
click at [747, 221] on span "Continue" at bounding box center [746, 227] width 65 height 22
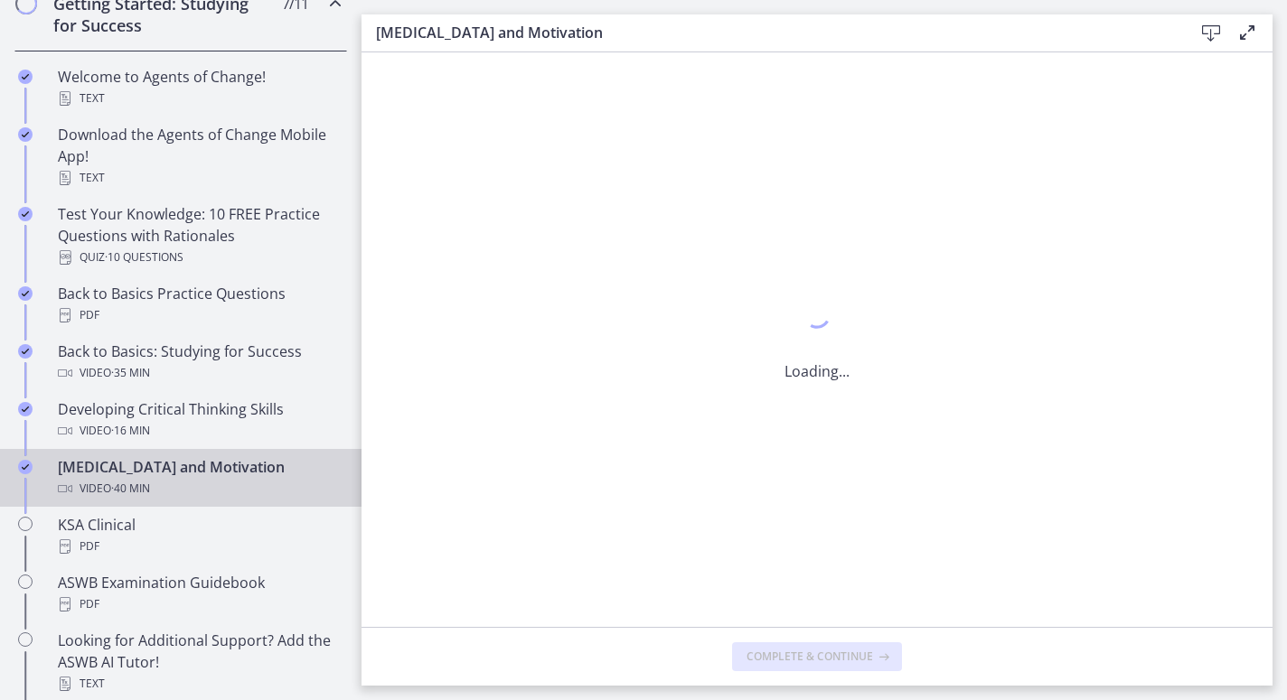
scroll to position [0, 0]
